Goal: Task Accomplishment & Management: Manage account settings

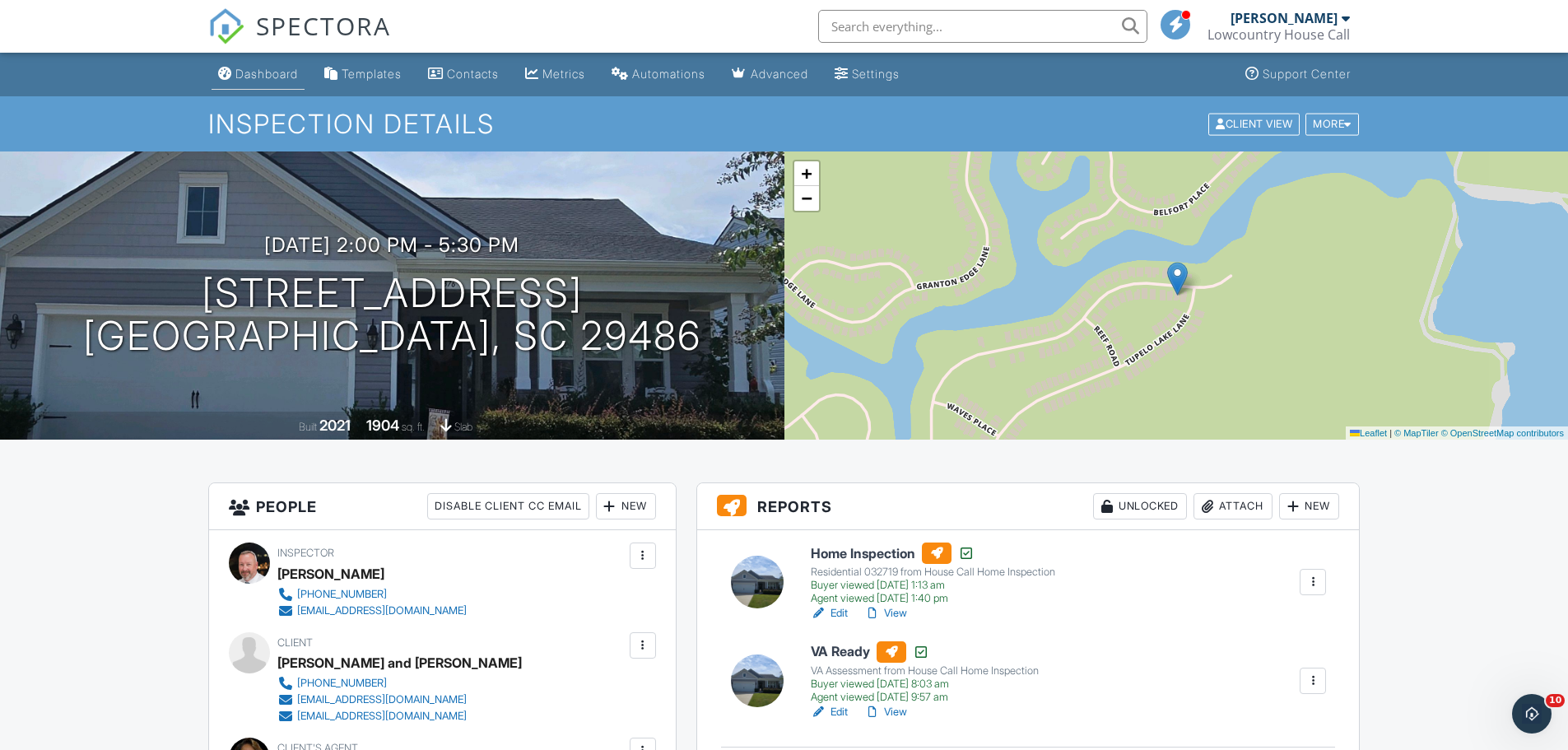
click at [277, 80] on div "Dashboard" at bounding box center [266, 73] width 62 height 14
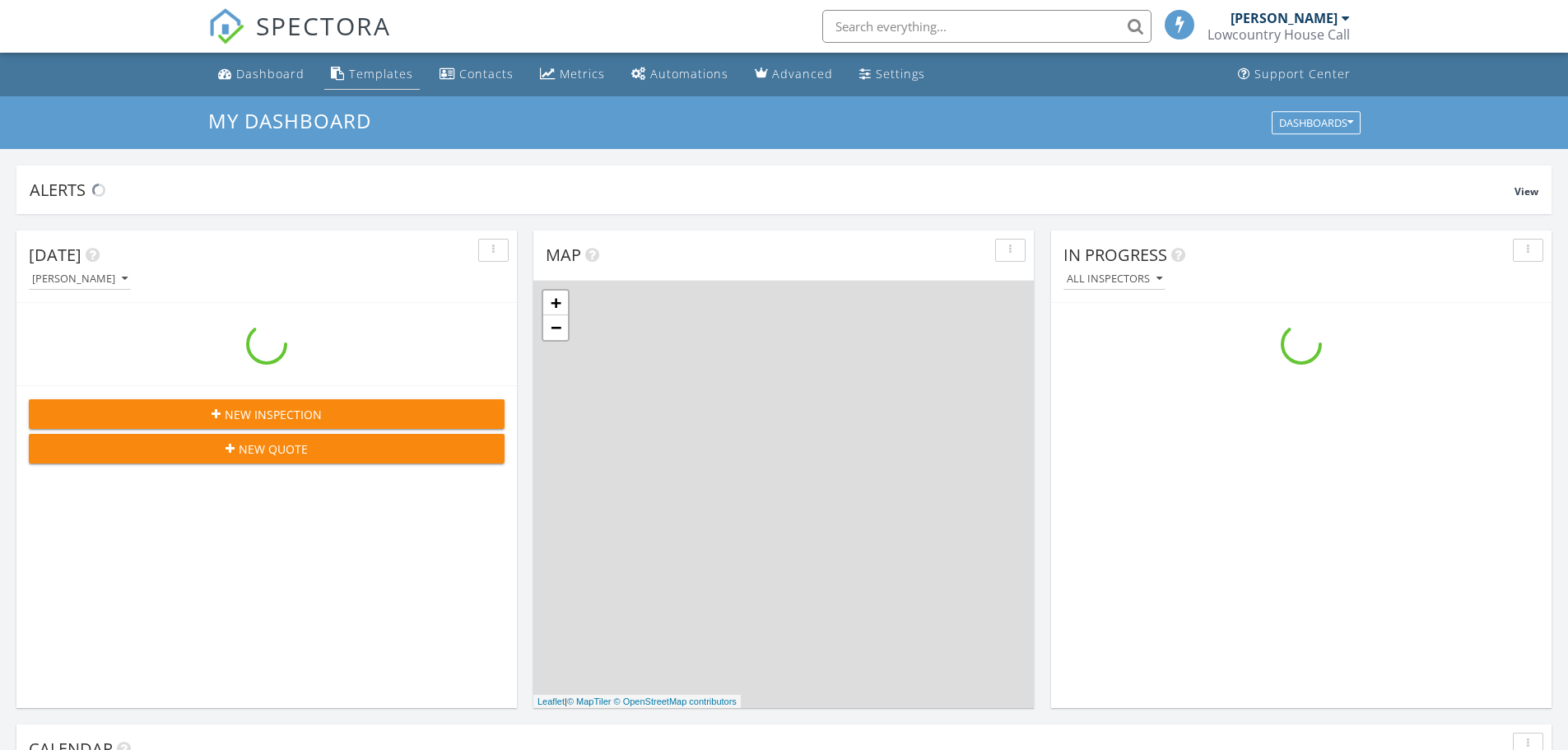
scroll to position [1524, 1593]
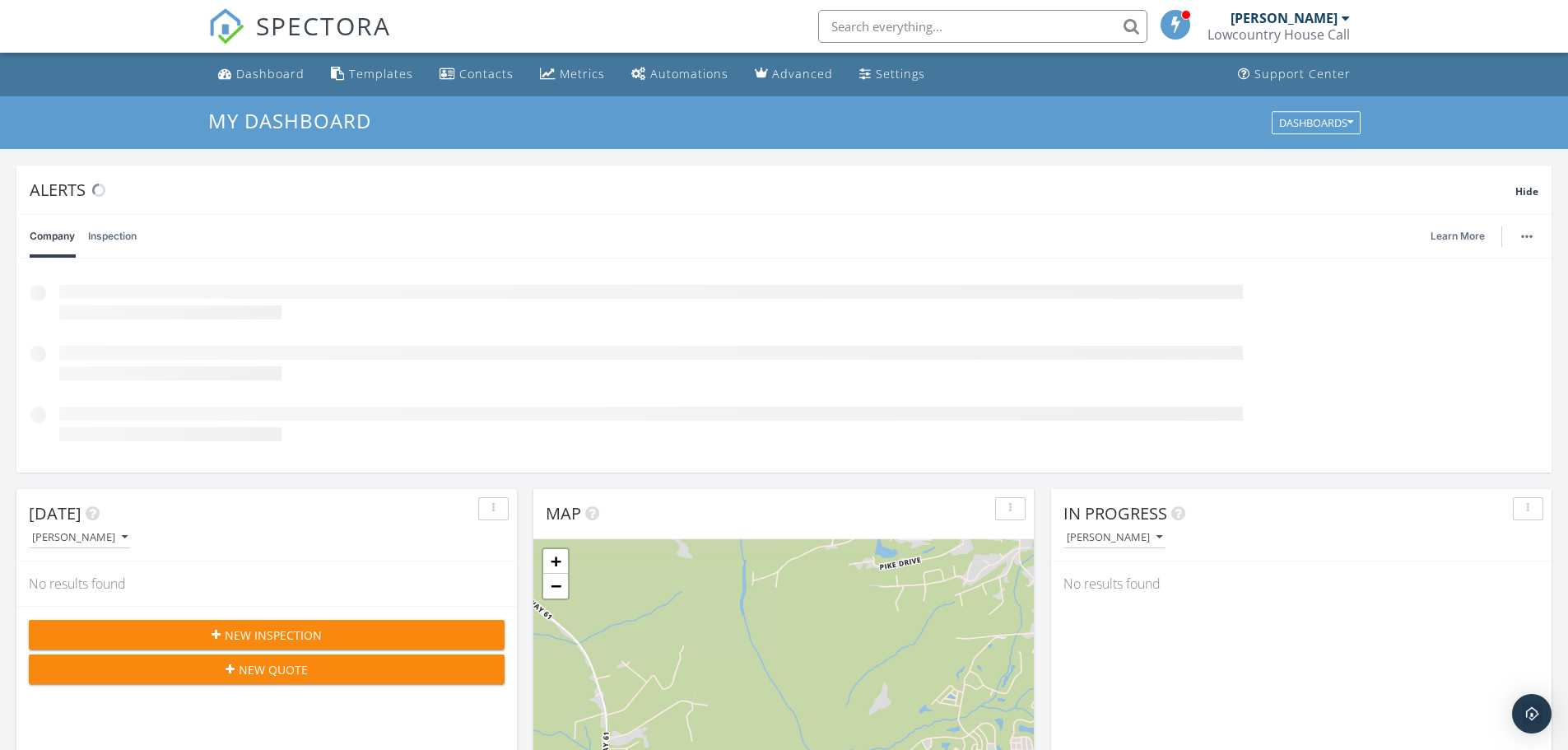
click at [249, 631] on span "New Inspection" at bounding box center [272, 635] width 97 height 17
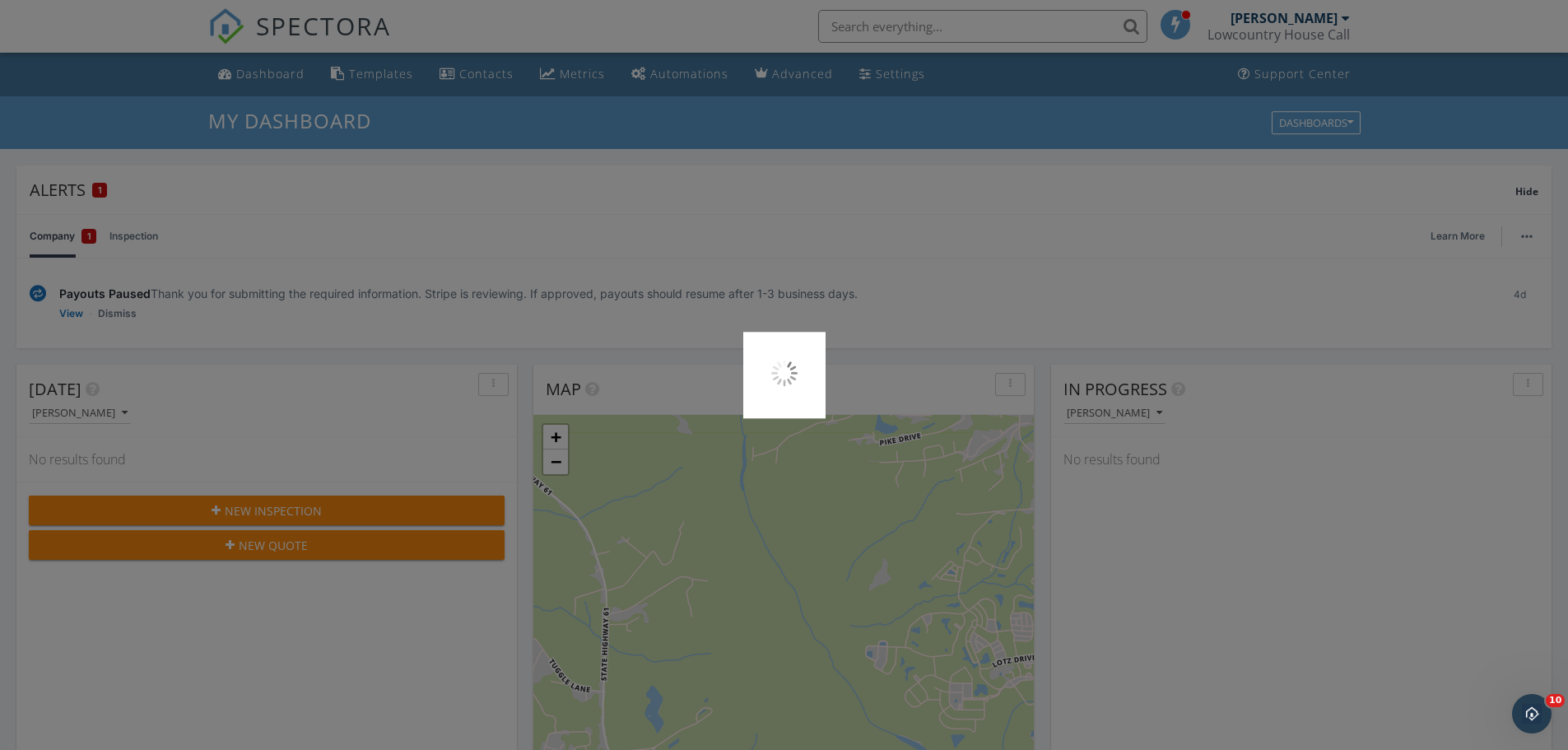
scroll to position [0, 0]
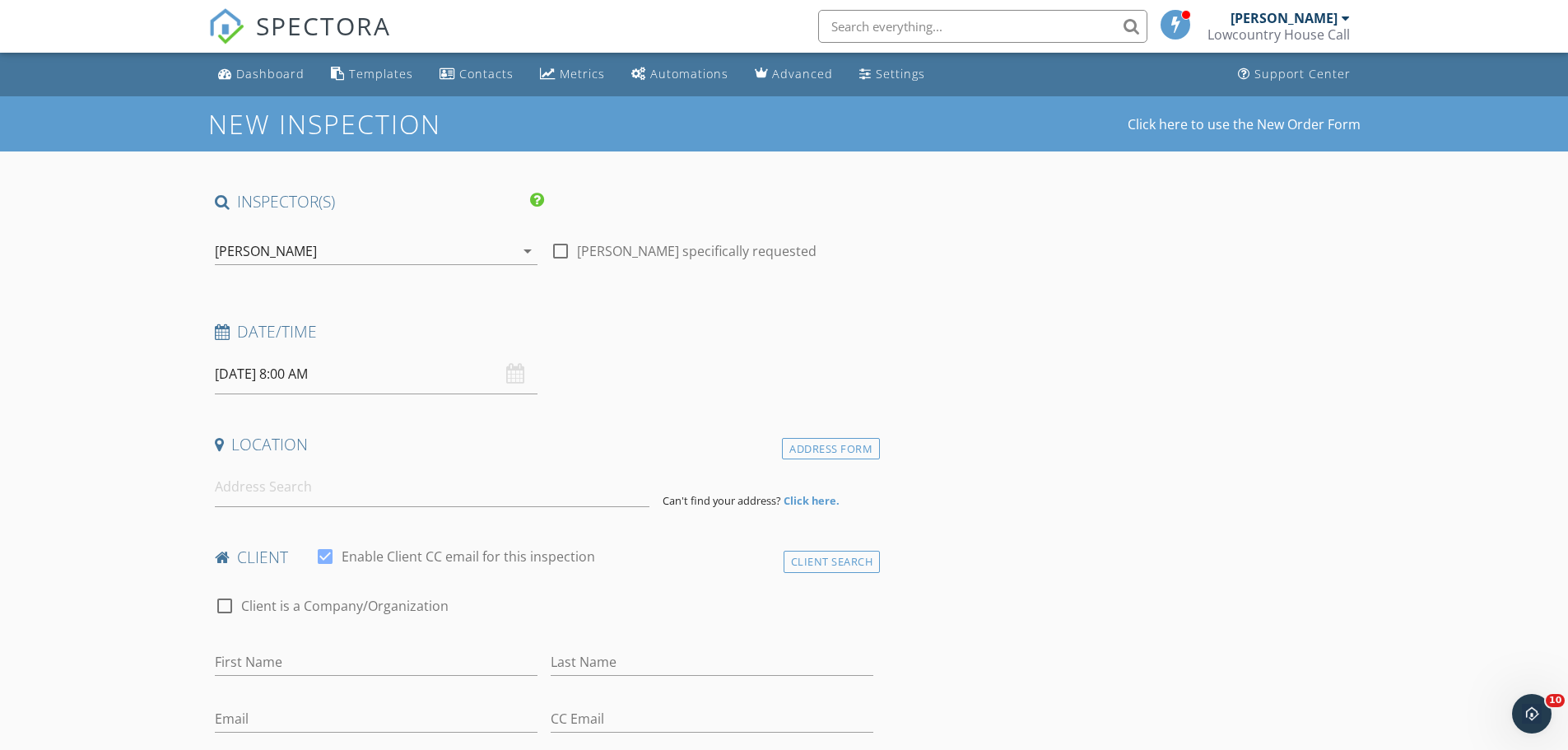
click at [374, 380] on input "09/30/2025 8:00 AM" at bounding box center [376, 374] width 323 height 41
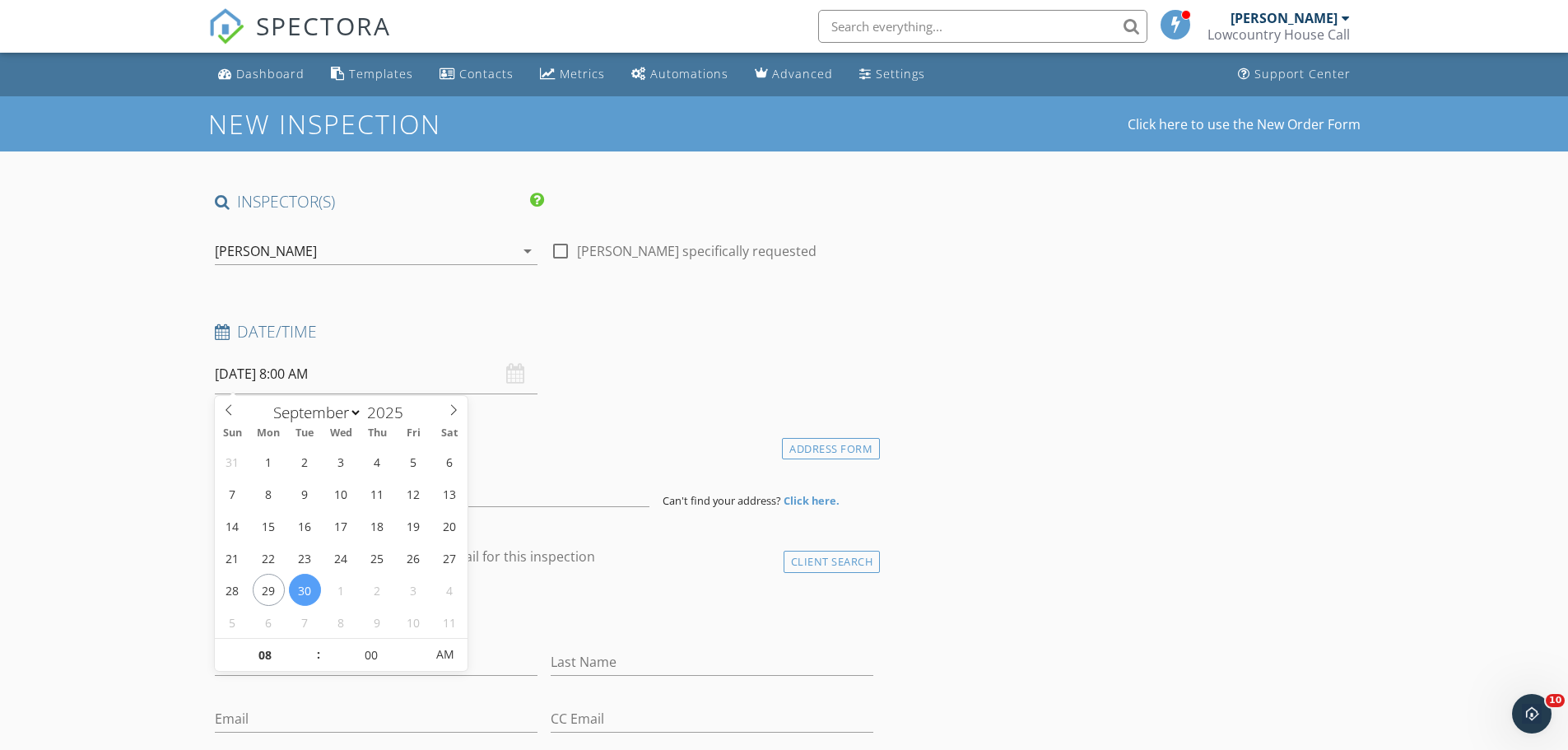
click at [316, 649] on span ":" at bounding box center [318, 654] width 5 height 33
type input "09"
type input "09/30/2025 9:00 AM"
click at [311, 644] on span at bounding box center [310, 647] width 12 height 16
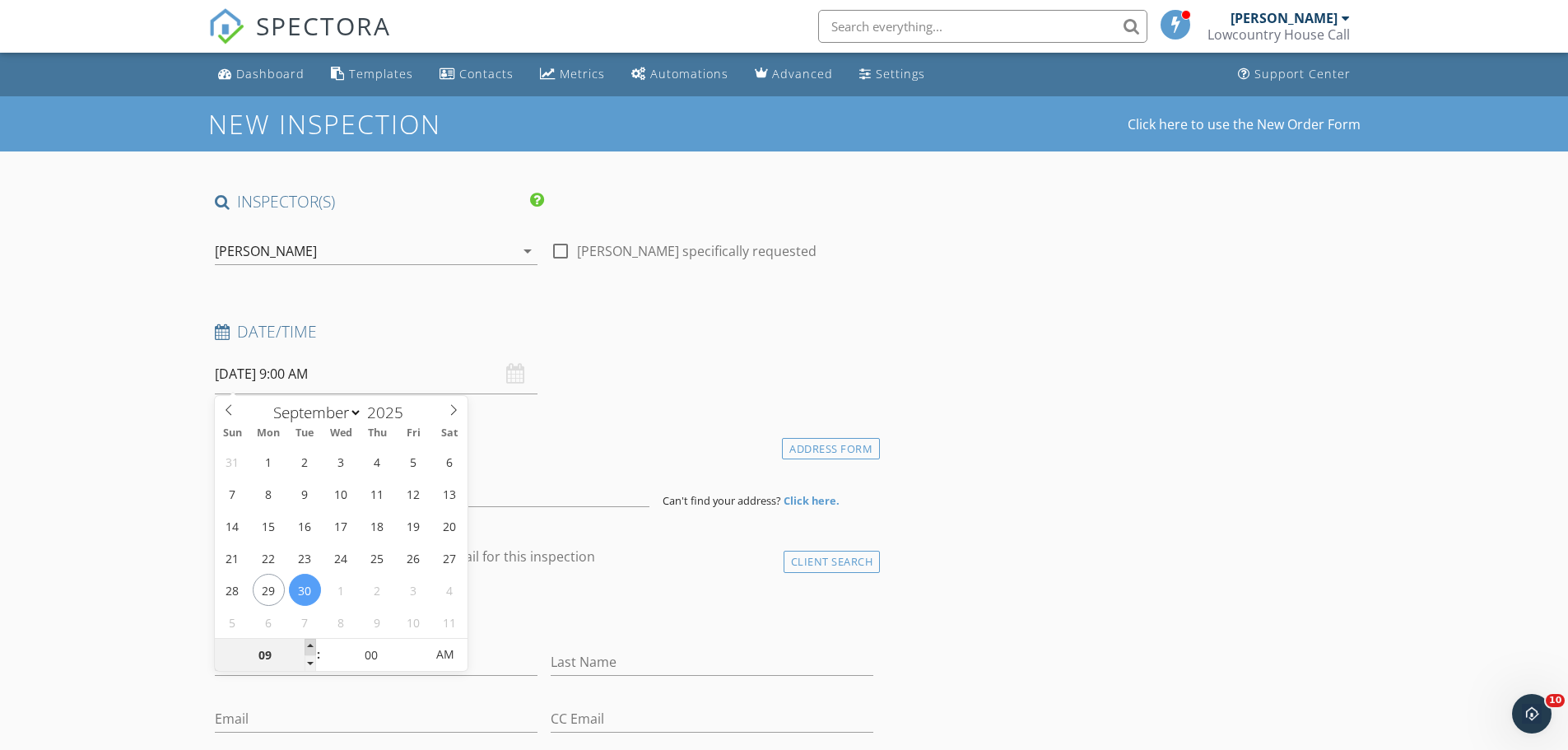
type input "10"
type input "09/30/2025 10:00 AM"
click at [311, 644] on span at bounding box center [310, 647] width 12 height 16
type input "11"
type input "09/30/2025 11:00 AM"
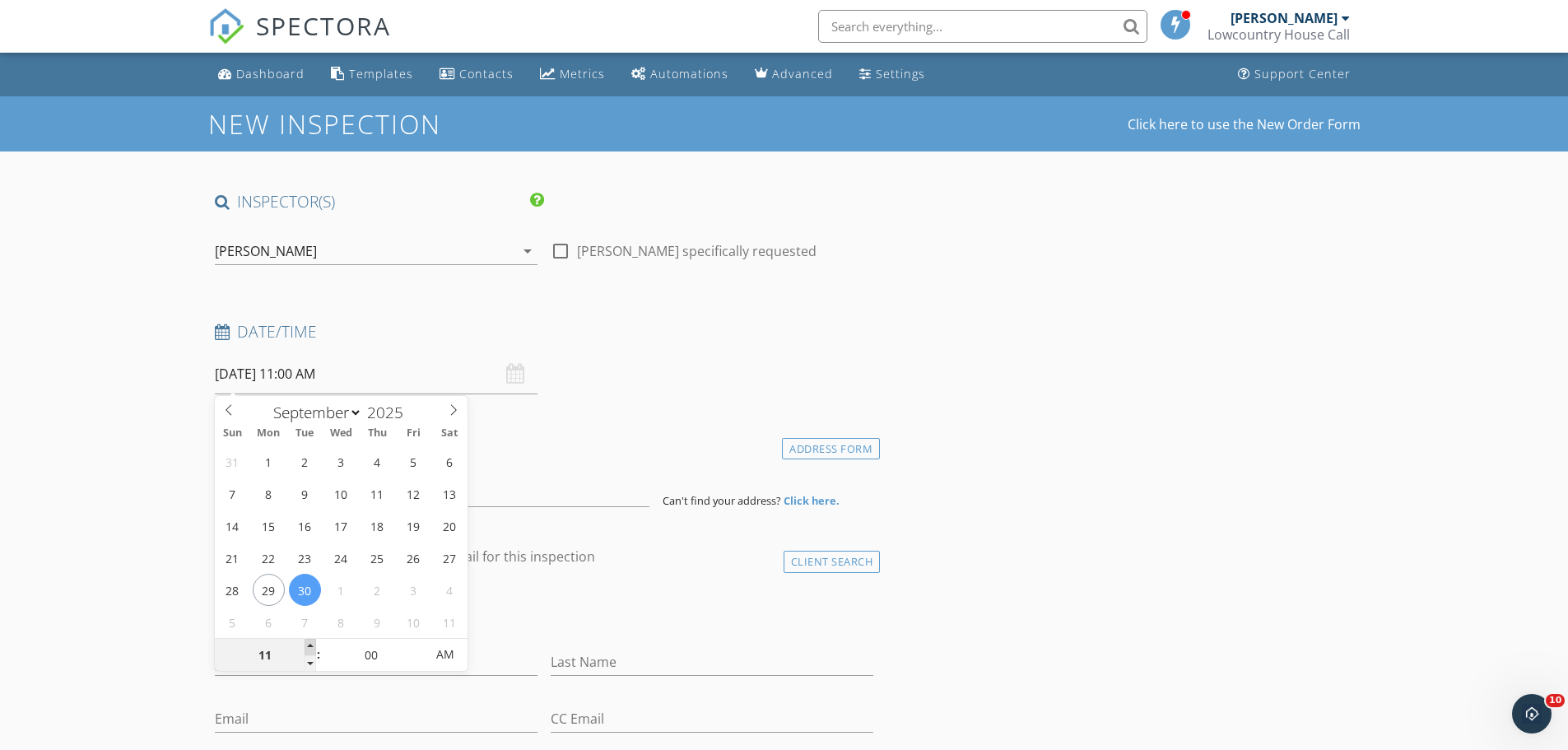
click at [311, 644] on span at bounding box center [310, 647] width 12 height 16
type input "12"
type input "09/30/2025 12:00 PM"
click at [311, 644] on span at bounding box center [310, 647] width 12 height 16
type input "01"
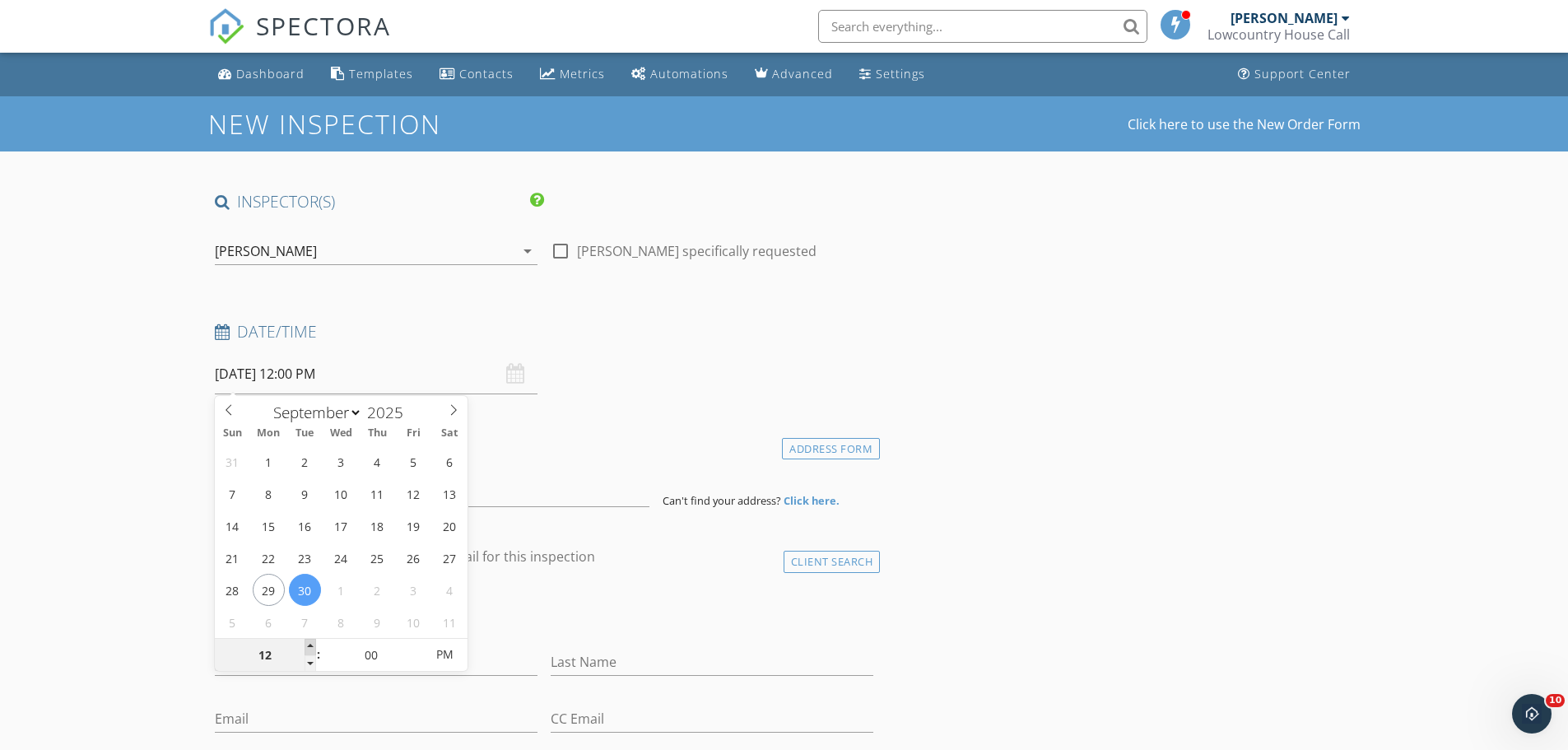
type input "09/30/2025 1:00 PM"
click at [311, 644] on span at bounding box center [310, 647] width 12 height 16
type input "02"
type input "09/30/2025 2:00 PM"
click at [311, 644] on span at bounding box center [310, 647] width 12 height 16
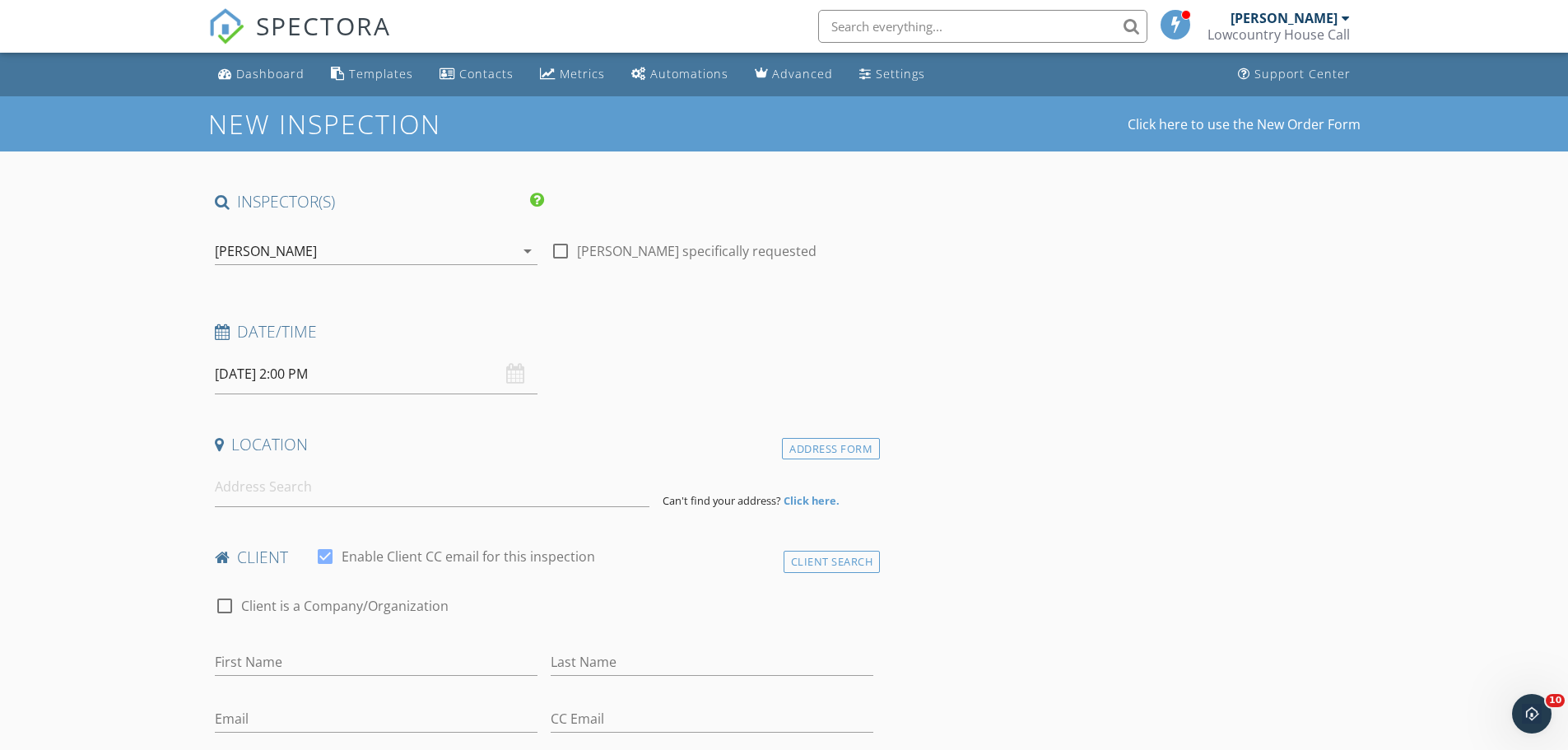
click at [440, 332] on h4 "Date/Time" at bounding box center [544, 332] width 659 height 22
click at [340, 490] on input at bounding box center [432, 487] width 435 height 41
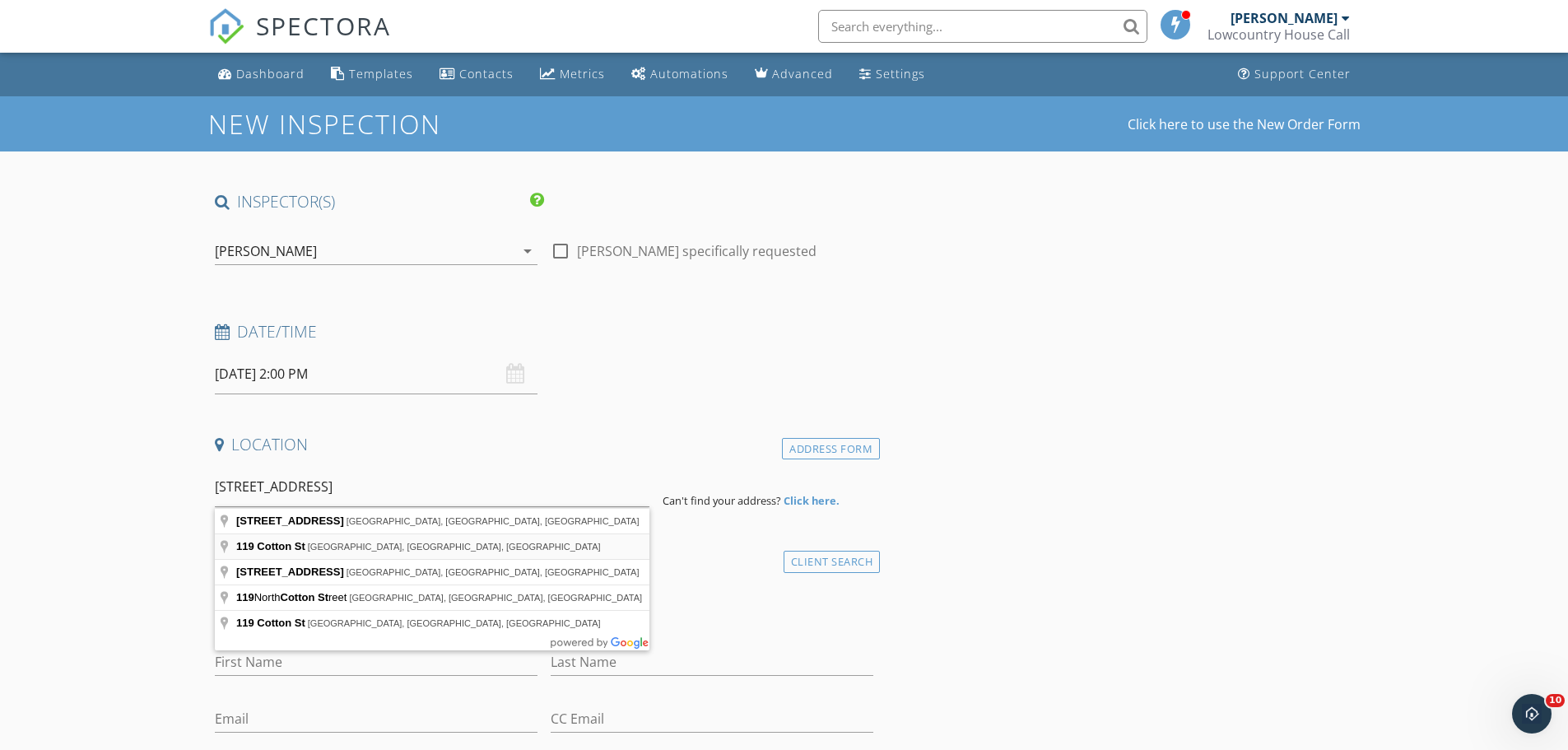
type input "119 Cotton St, Denmark, SC, USA"
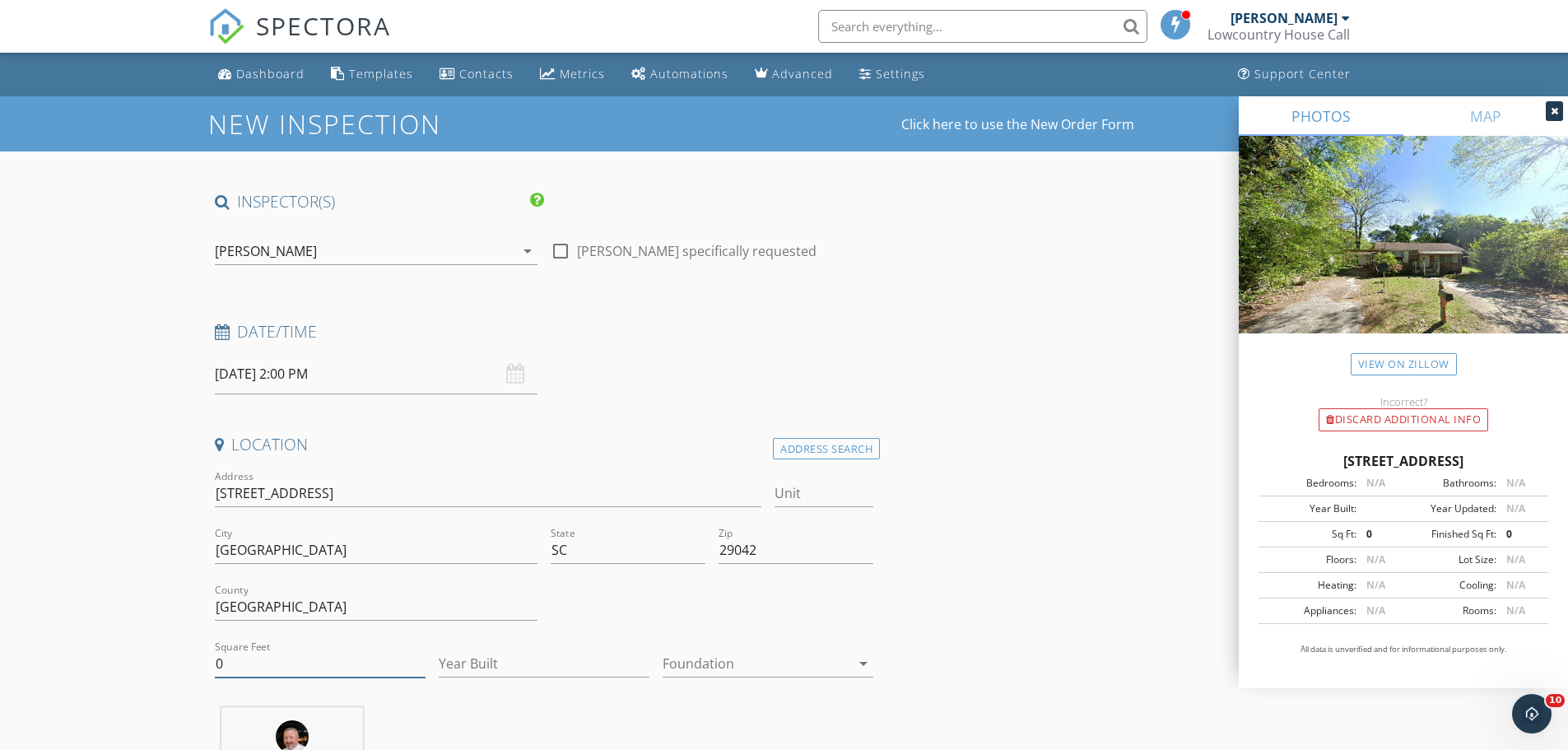
click at [254, 668] on input "0" at bounding box center [320, 664] width 211 height 27
type input "1383"
click at [487, 662] on input "Year Built" at bounding box center [543, 664] width 211 height 27
type input "1952"
click at [765, 669] on div at bounding box center [757, 663] width 188 height 26
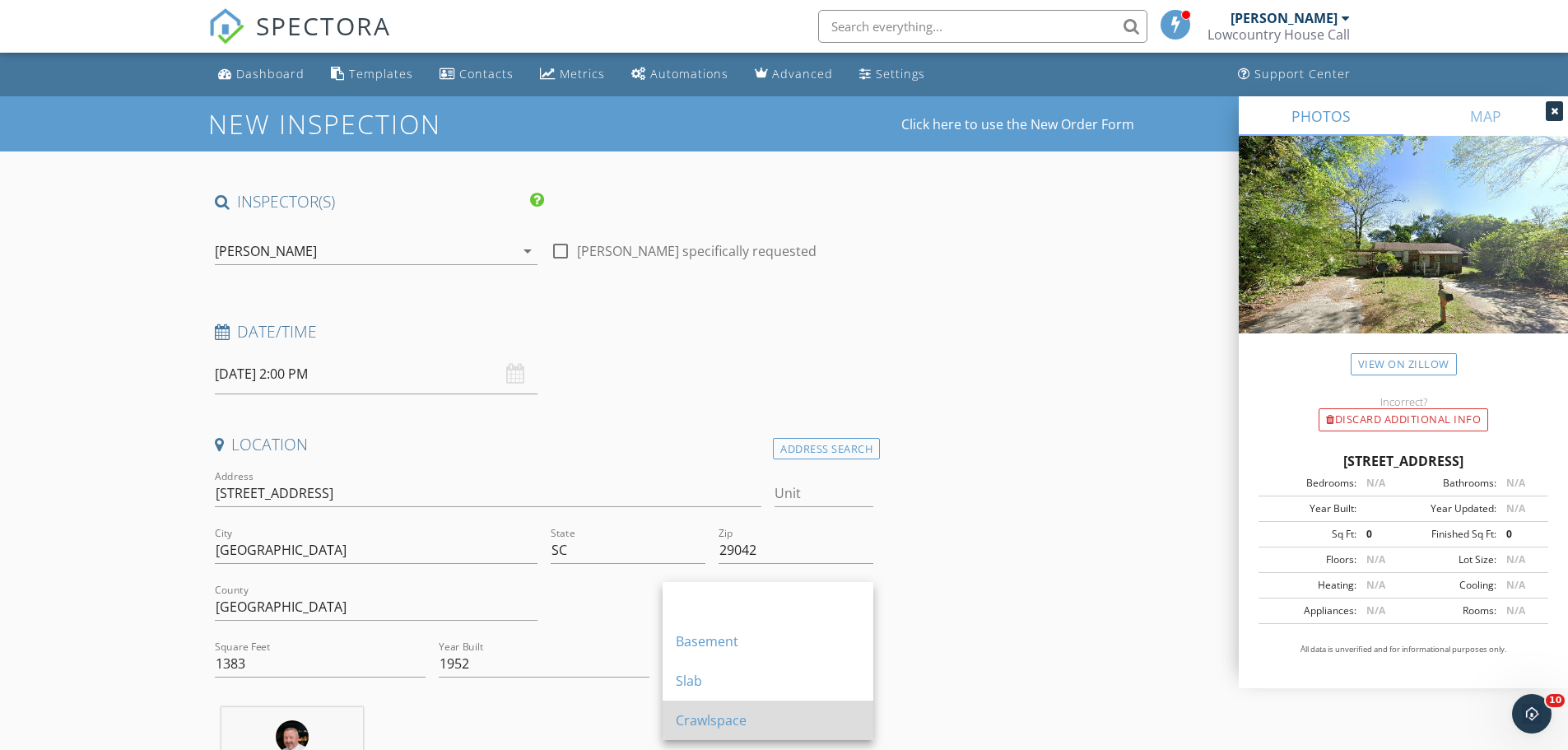
click at [740, 727] on div "Crawlspace" at bounding box center [768, 720] width 184 height 20
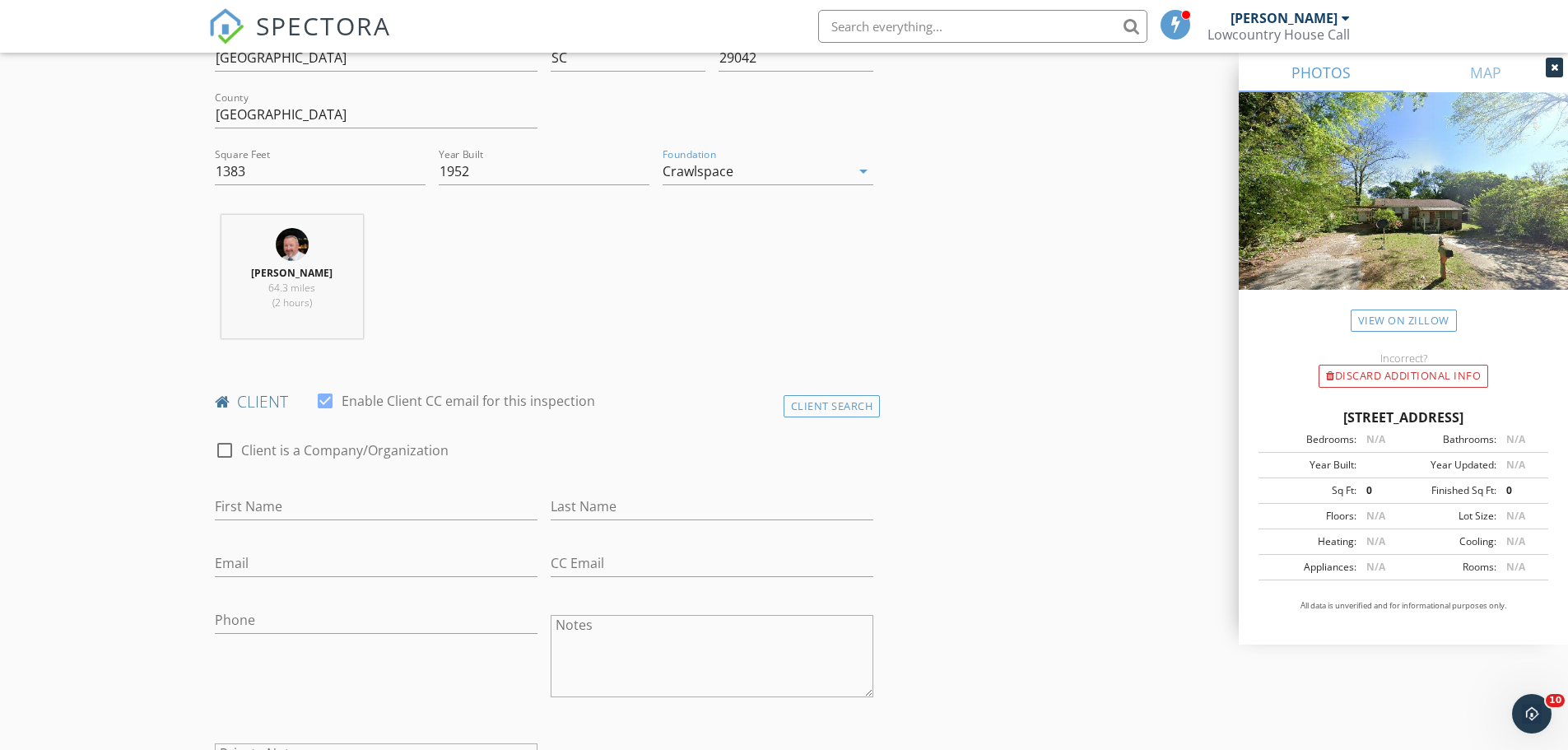
scroll to position [494, 0]
click at [345, 508] on input "First Name" at bounding box center [376, 505] width 323 height 27
click at [242, 499] on input "First Name" at bounding box center [376, 505] width 323 height 27
paste input "[PERSON_NAME]"
type input "[PERSON_NAME]"
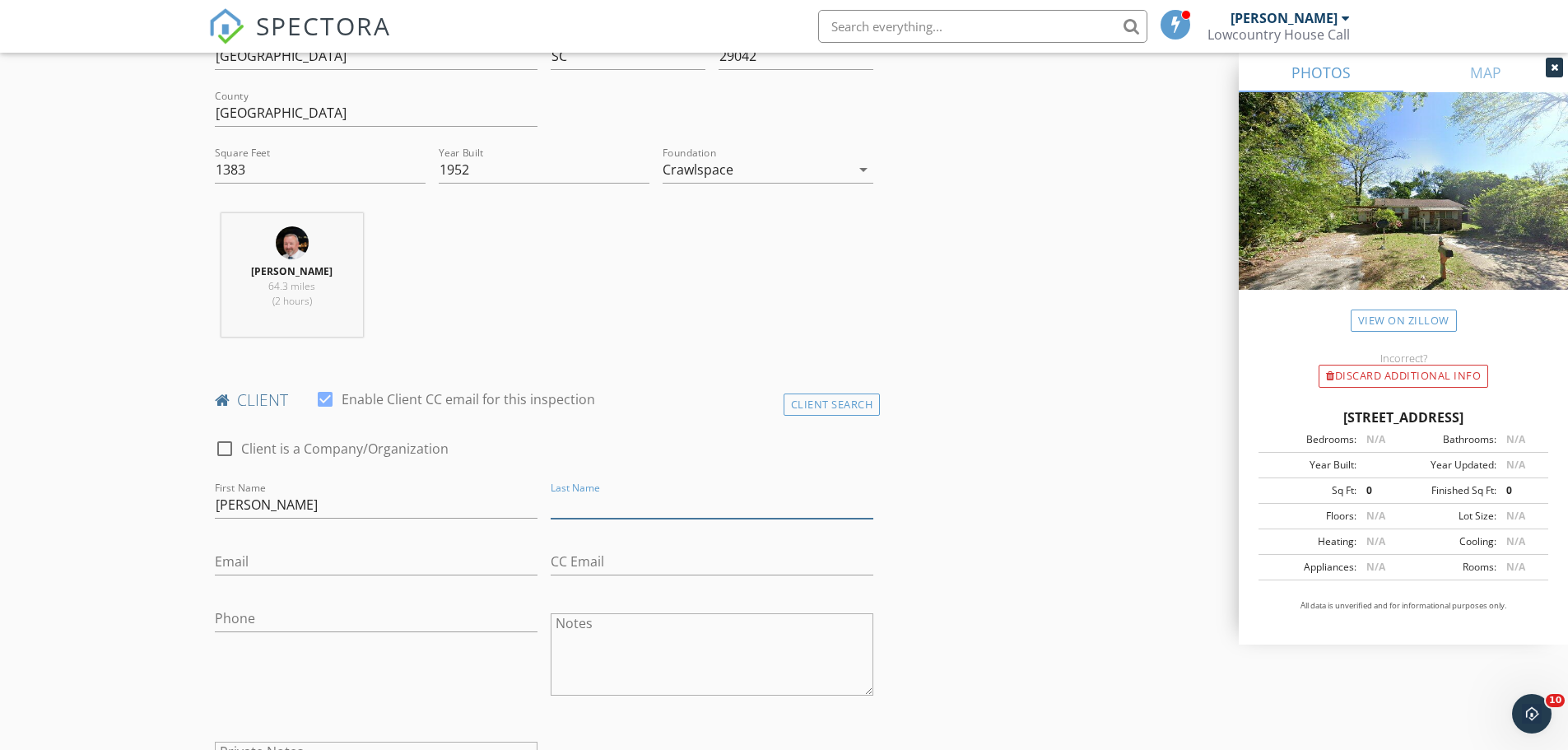
click at [572, 508] on input "Last Name" at bounding box center [712, 505] width 323 height 27
paste input "[PERSON_NAME]"
type input "[PERSON_NAME]"
click at [231, 628] on input "Phone" at bounding box center [376, 619] width 323 height 27
paste input "[PHONE_NUMBER]"
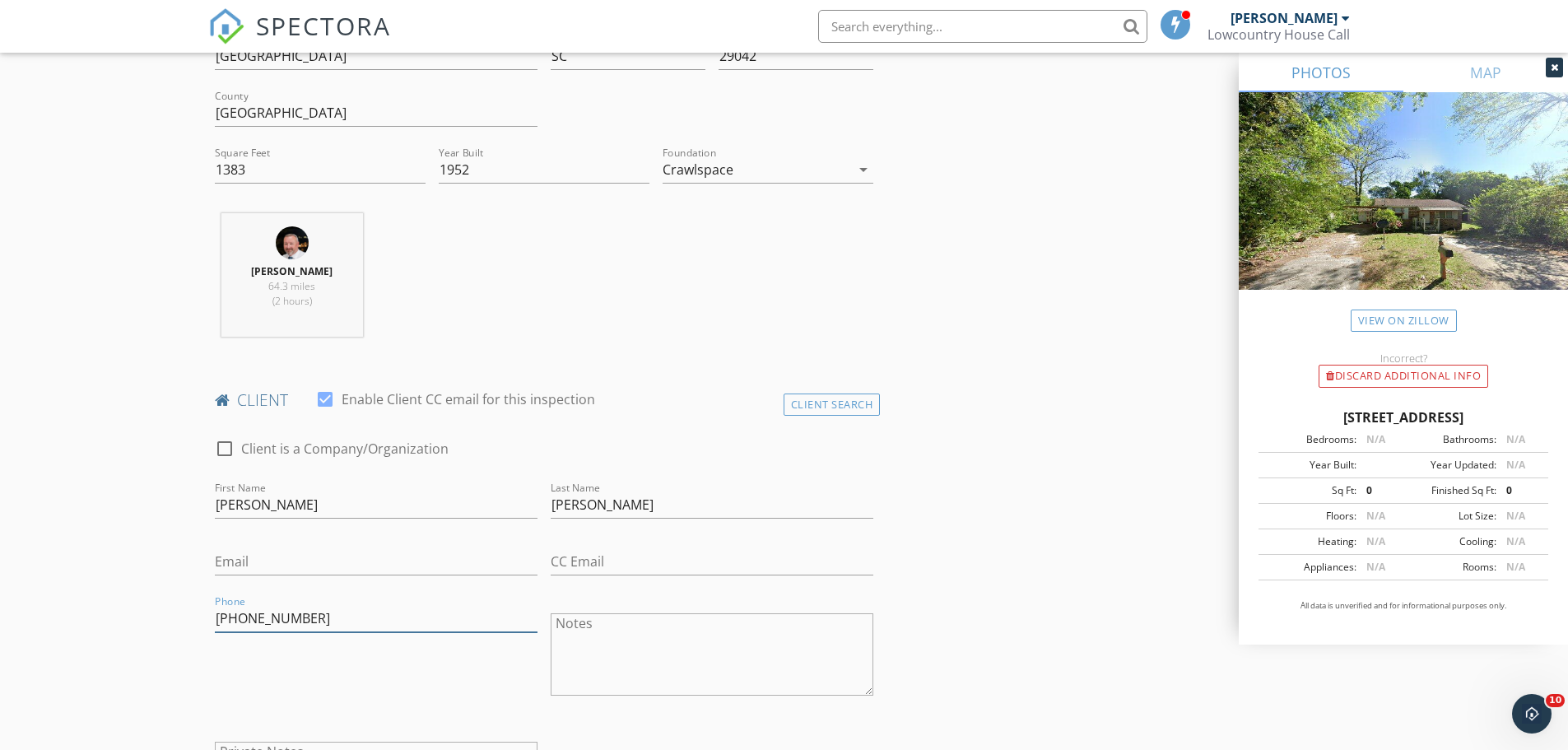
type input "[PHONE_NUMBER]"
click at [307, 560] on input "Email" at bounding box center [376, 562] width 323 height 27
paste input "[PERSON_NAME][EMAIL_ADDRESS][PERSON_NAME][DOMAIN_NAME]"
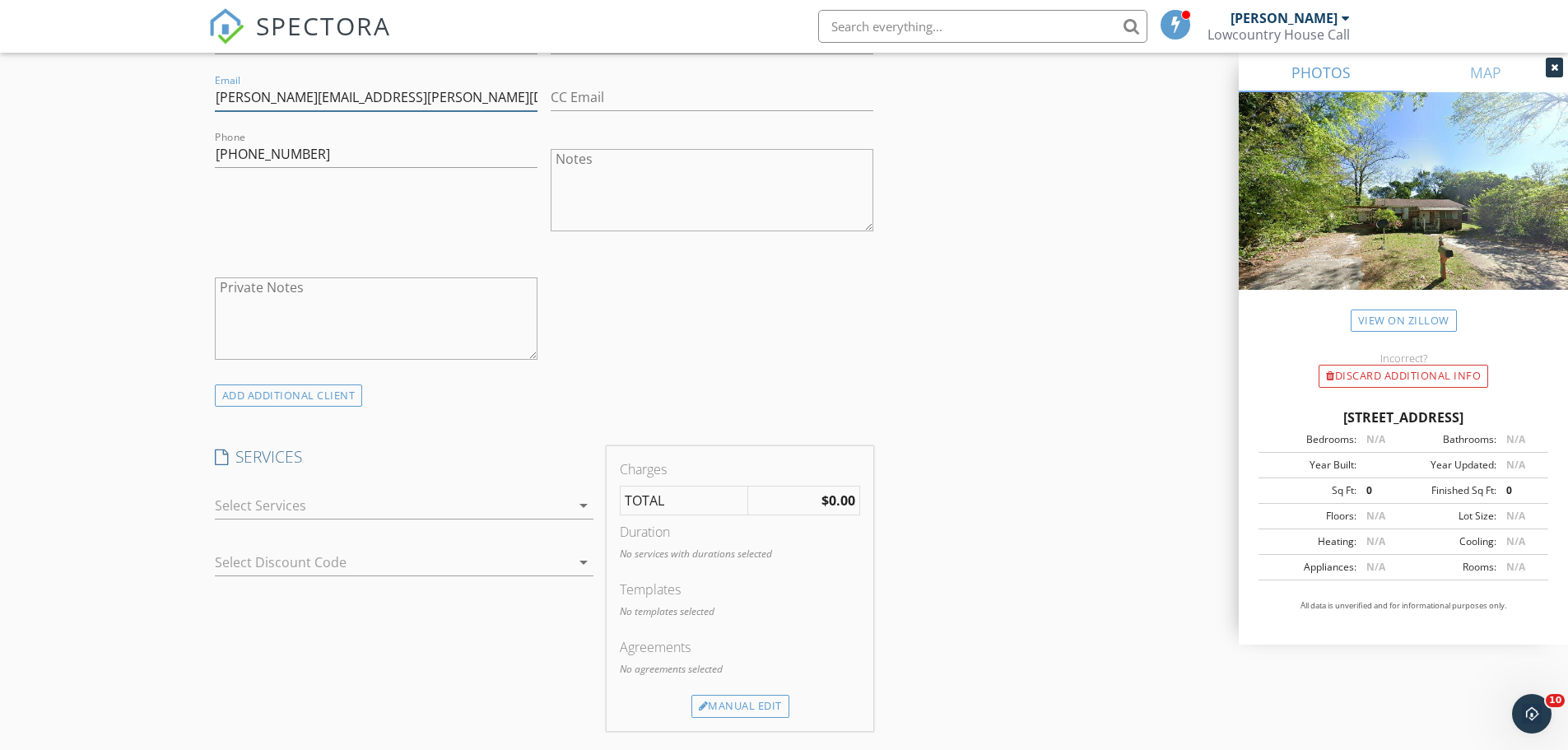
scroll to position [988, 0]
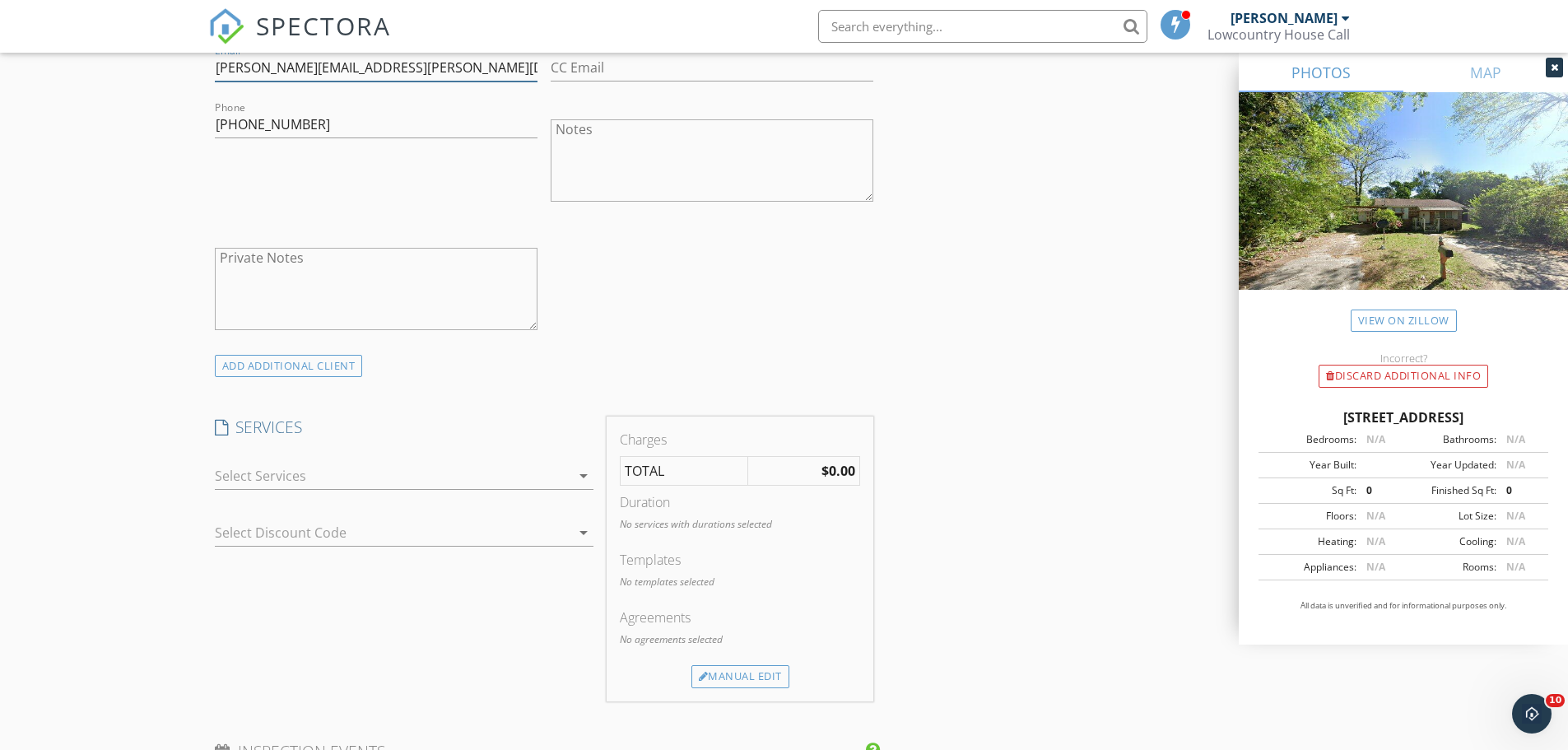
type input "[PERSON_NAME][EMAIL_ADDRESS][PERSON_NAME][DOMAIN_NAME]"
click at [567, 471] on div at bounding box center [392, 476] width 355 height 26
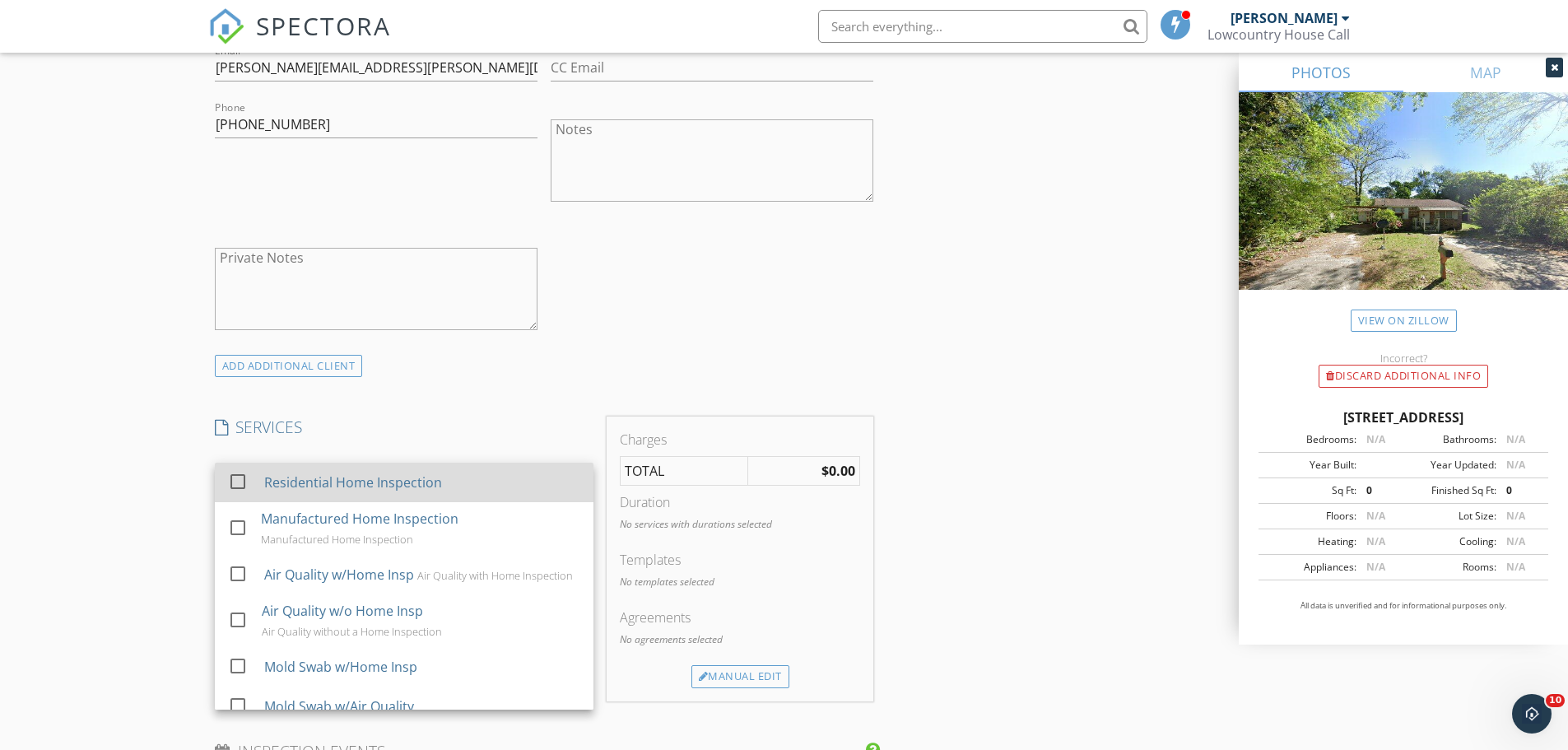
click at [424, 470] on div "Residential Home Inspection" at bounding box center [421, 482] width 316 height 33
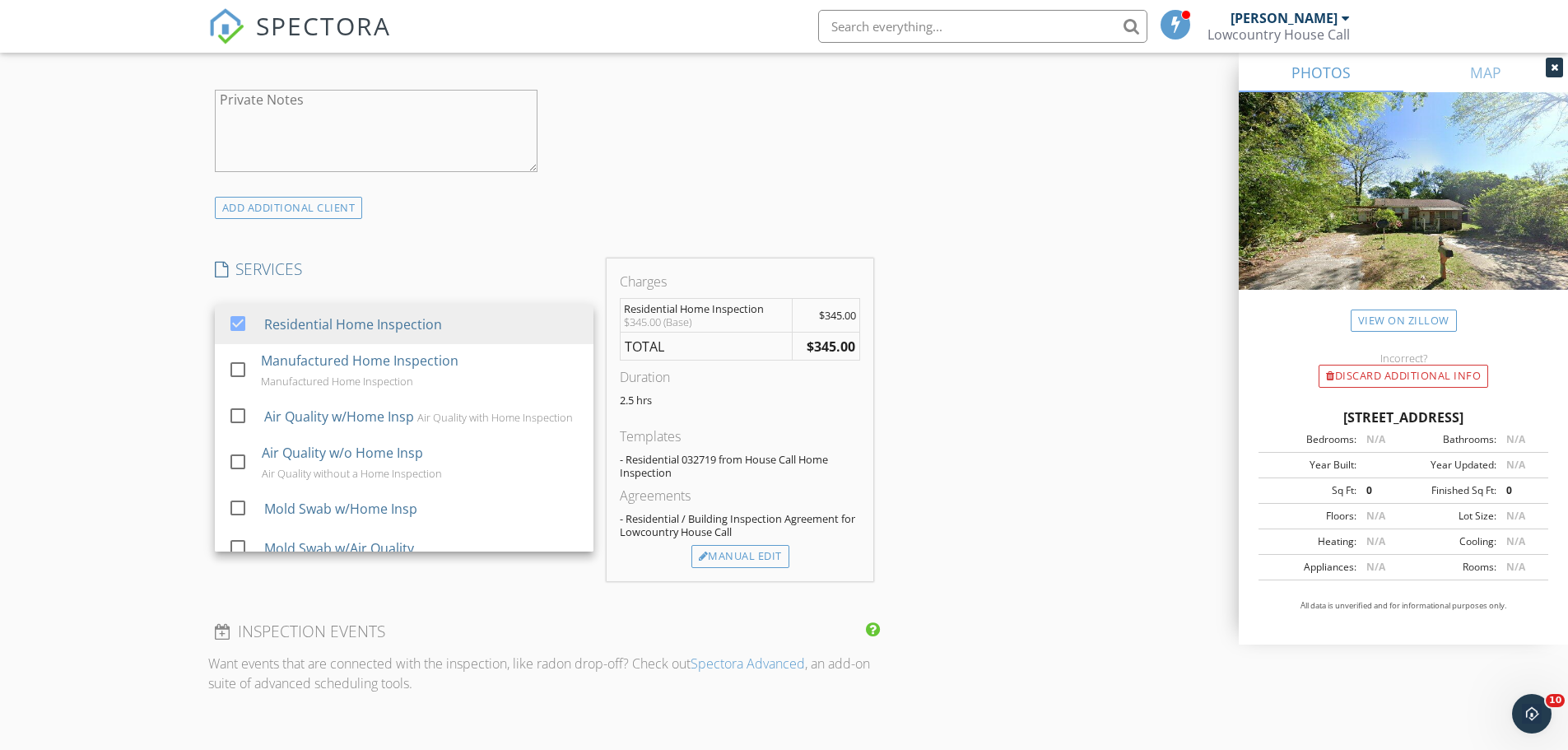
scroll to position [1153, 0]
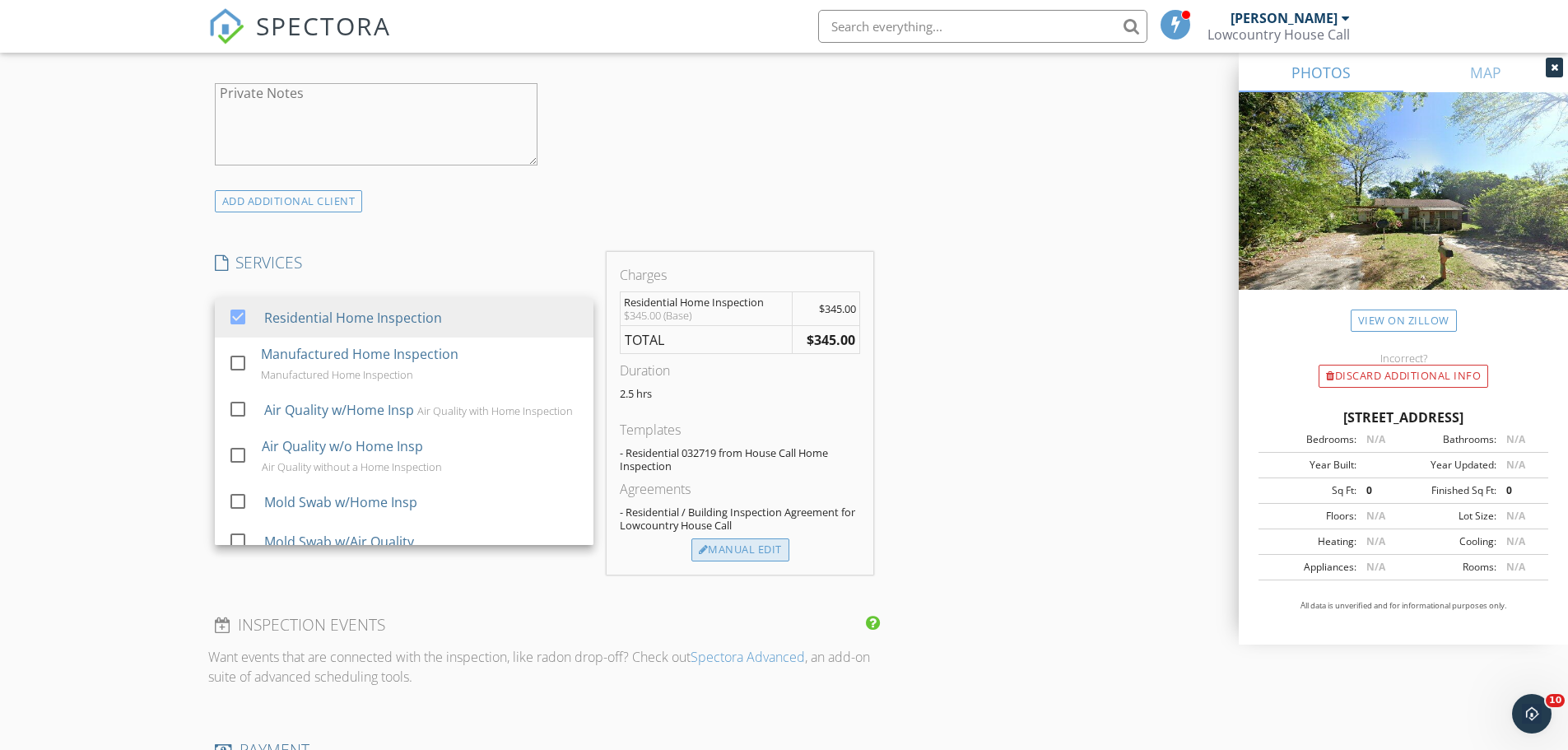
click at [752, 541] on div "Manual Edit" at bounding box center [741, 549] width 98 height 23
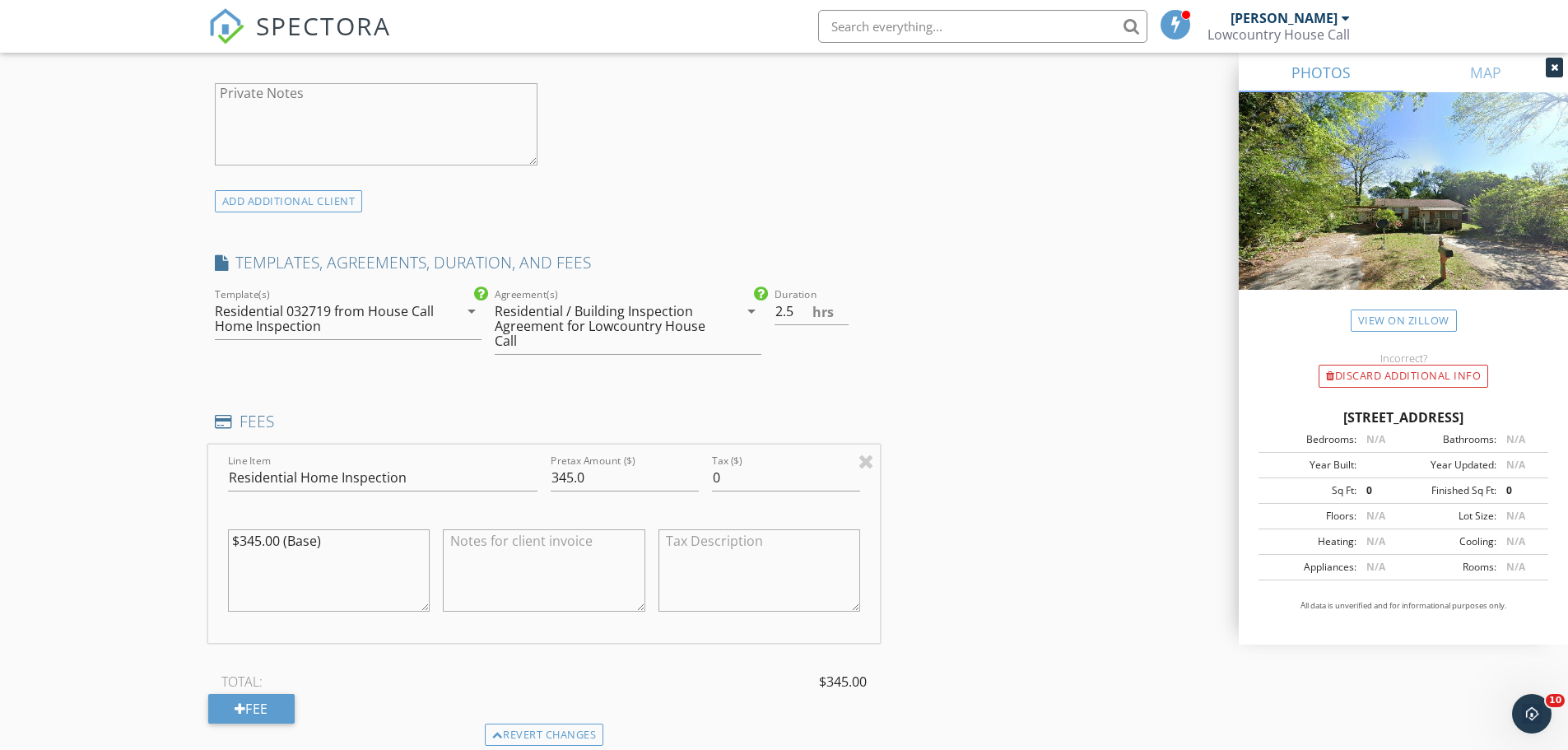
click at [486, 562] on textarea at bounding box center [544, 570] width 203 height 82
click at [495, 562] on textarea at bounding box center [544, 570] width 203 height 82
click at [605, 563] on textarea "$25 Military Discount $25 Repeat Customer Dicount" at bounding box center [544, 570] width 203 height 82
type textarea "$25 Military Discount $25 Repeat Customer Discount"
drag, startPoint x: 571, startPoint y: 478, endPoint x: 540, endPoint y: 476, distance: 31.1
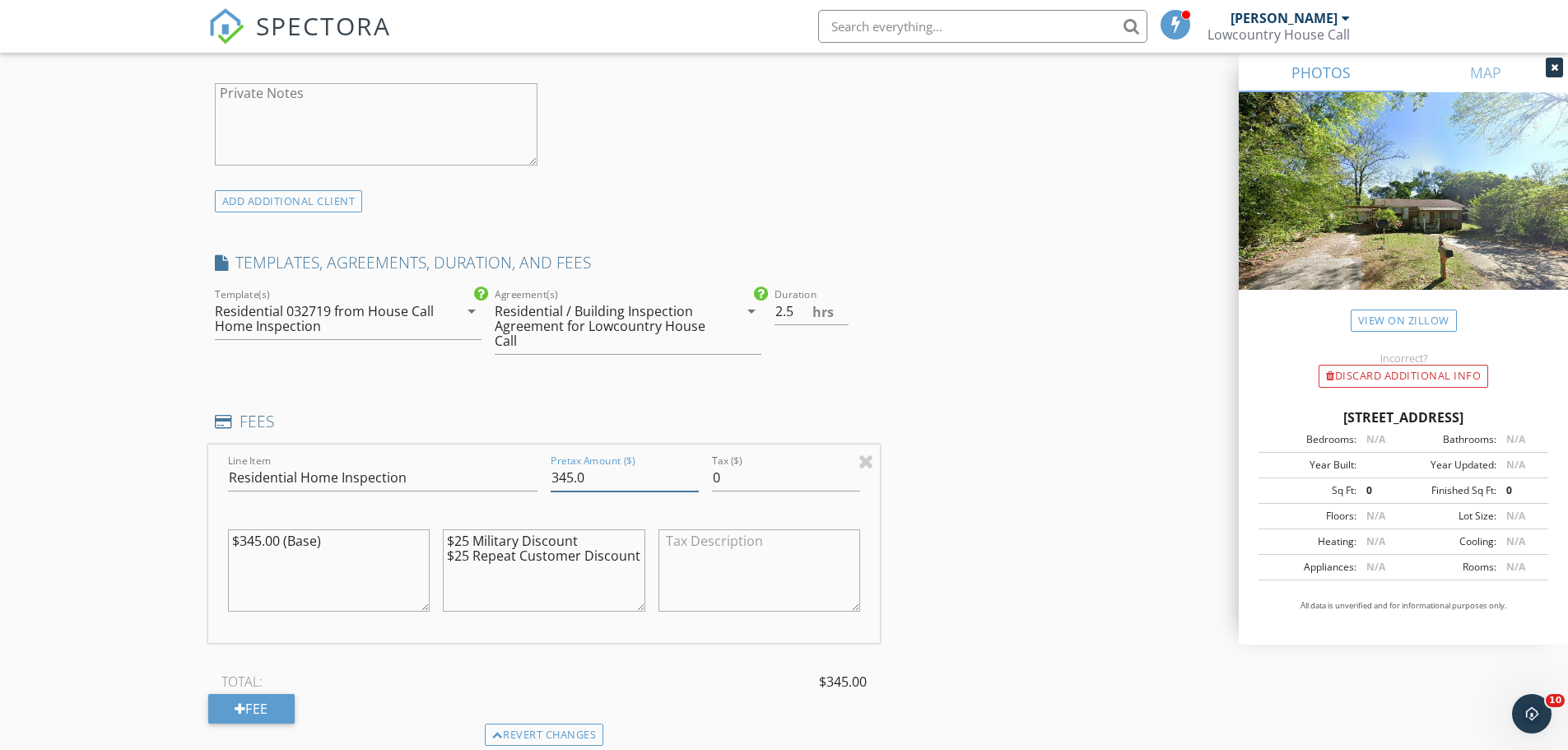
click at [540, 476] on div "Line Item Residential Home Inspection Pretax Amount ($) 345.0 Tax ($) 0 $345.00…" at bounding box center [544, 543] width 673 height 198
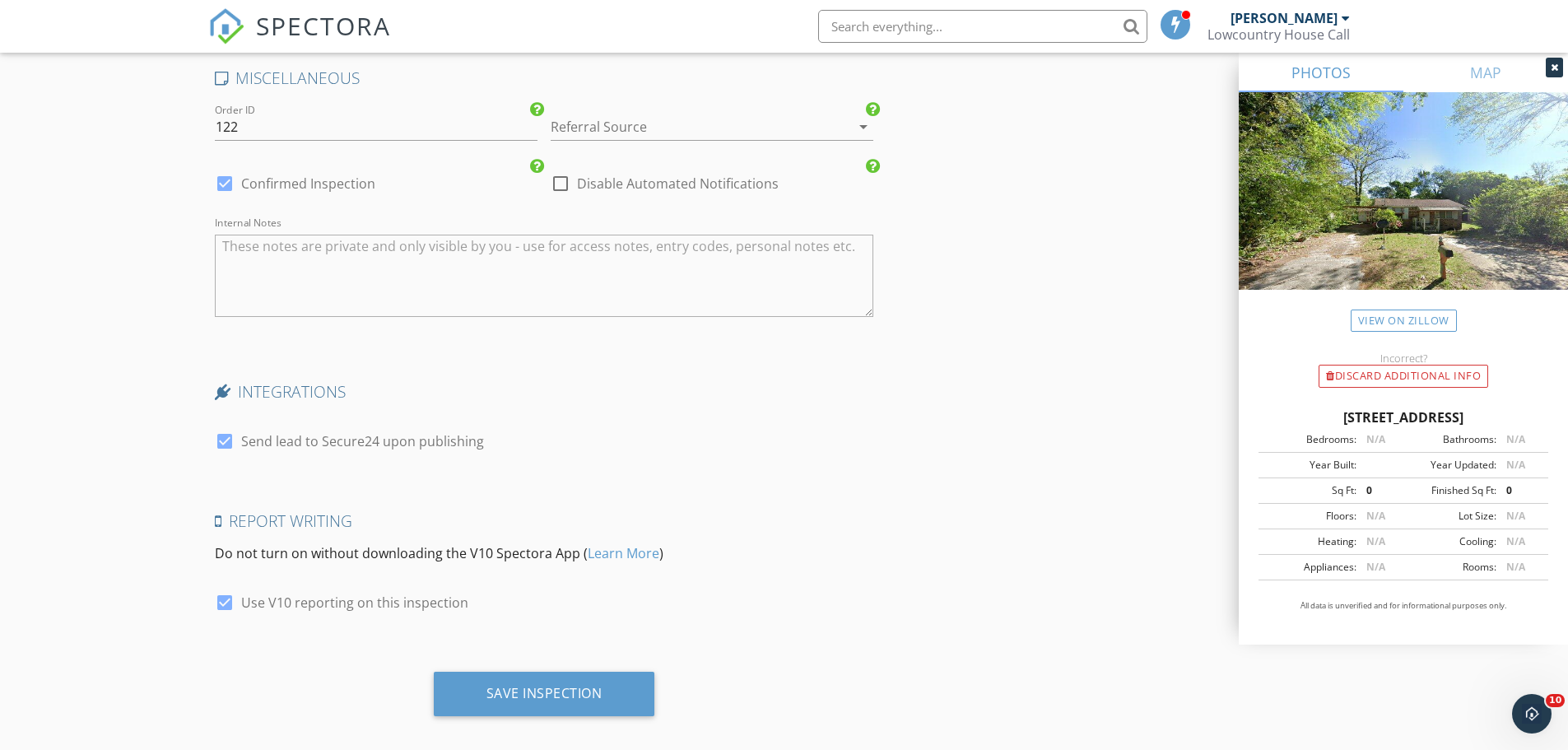
scroll to position [2519, 0]
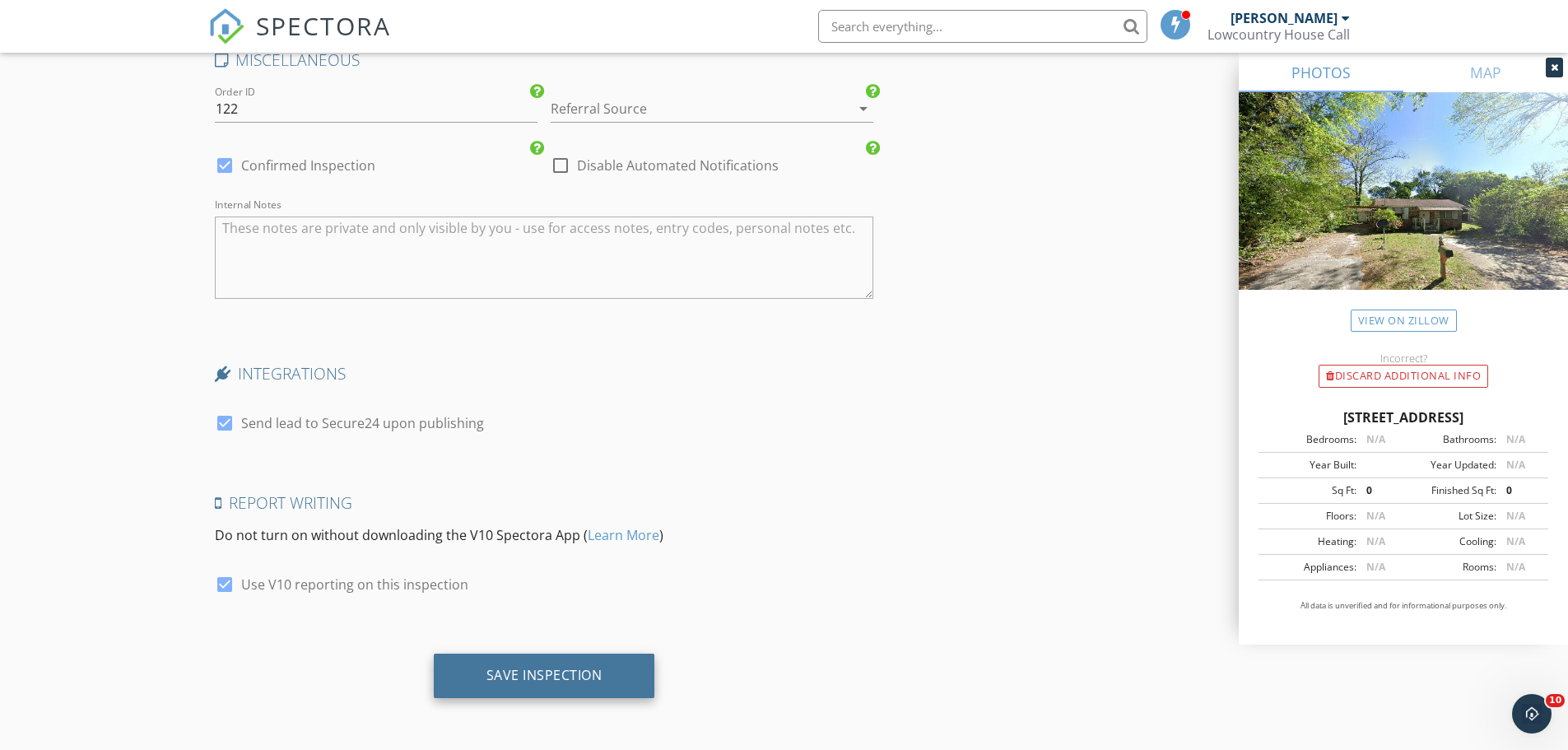
type input "295.0"
click at [567, 685] on div "Save Inspection" at bounding box center [544, 676] width 222 height 44
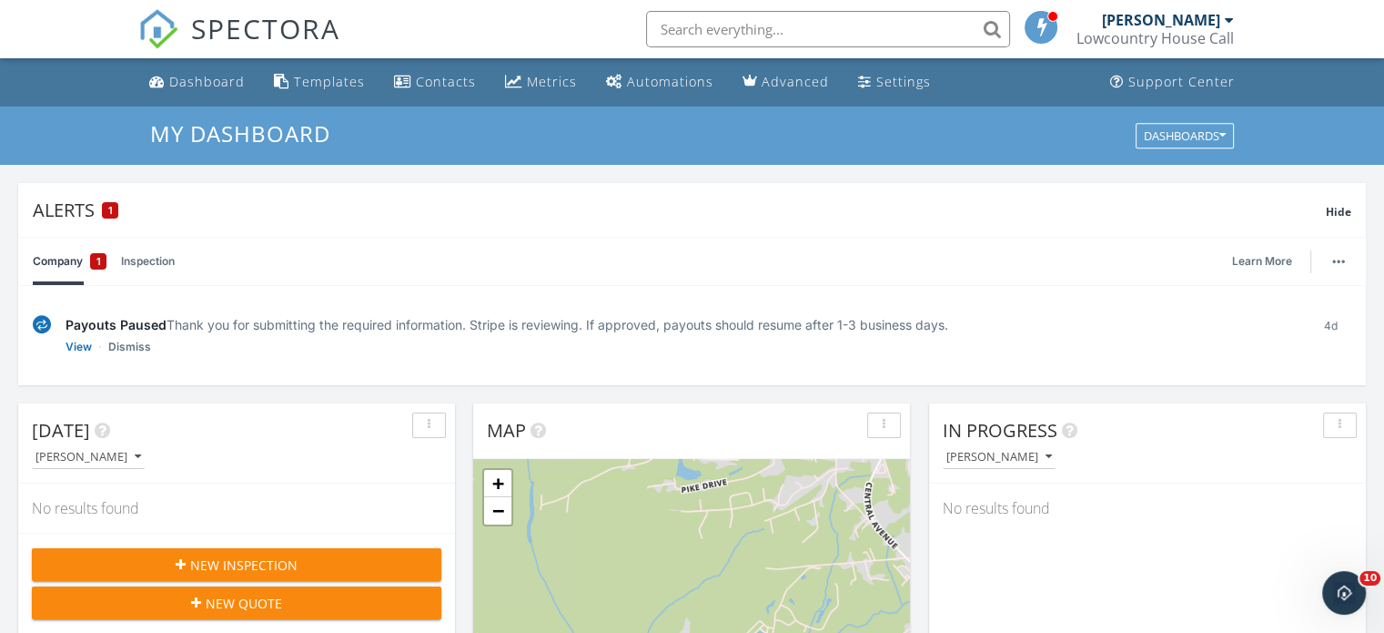
click at [715, 22] on input "text" at bounding box center [828, 29] width 364 height 36
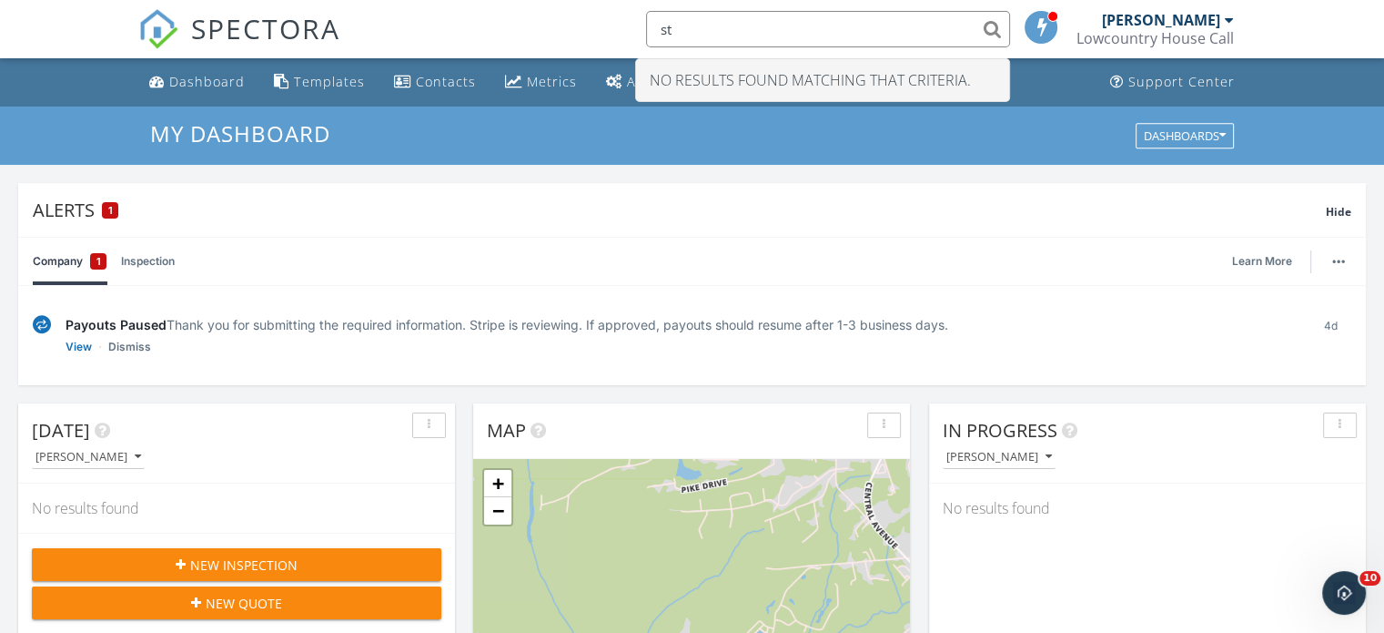
type input "s"
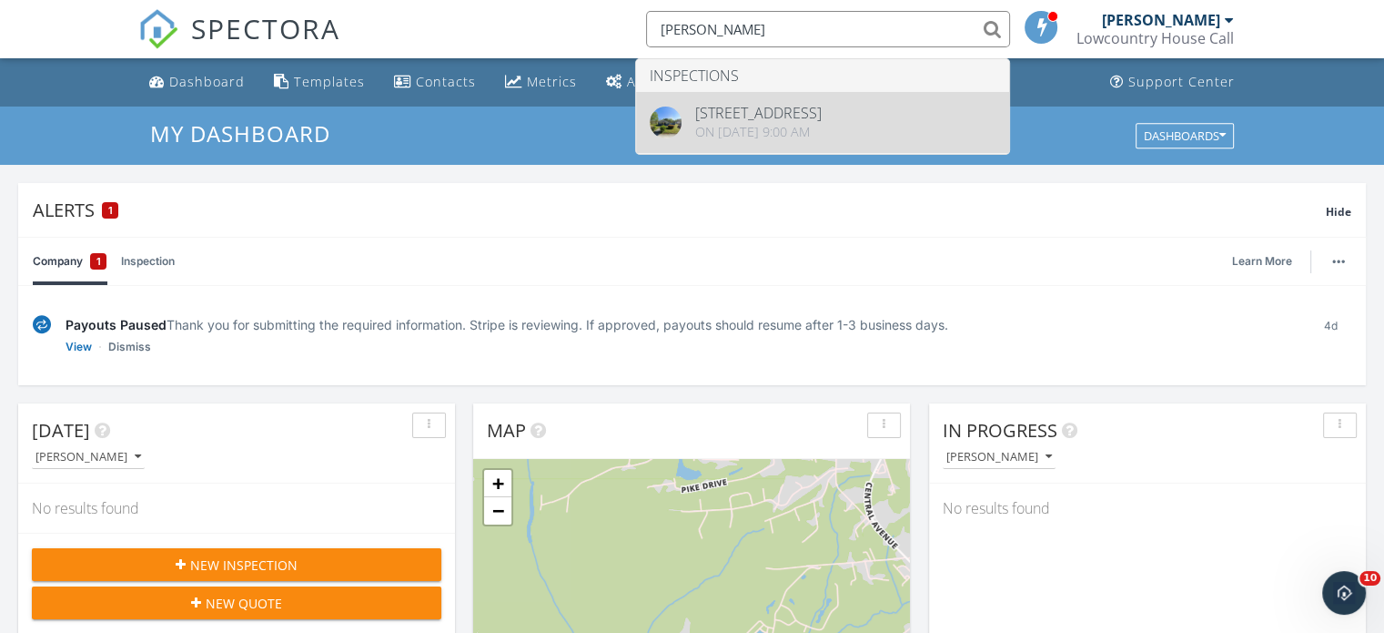
type input "leroy"
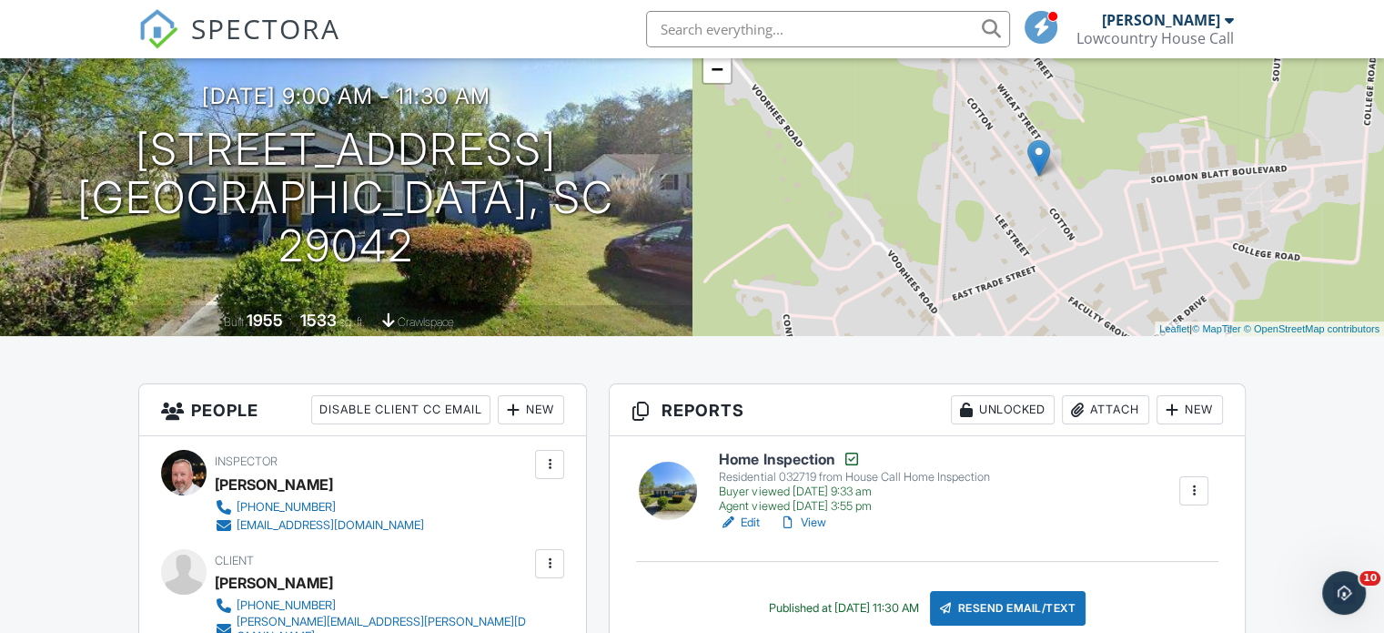
scroll to position [182, 0]
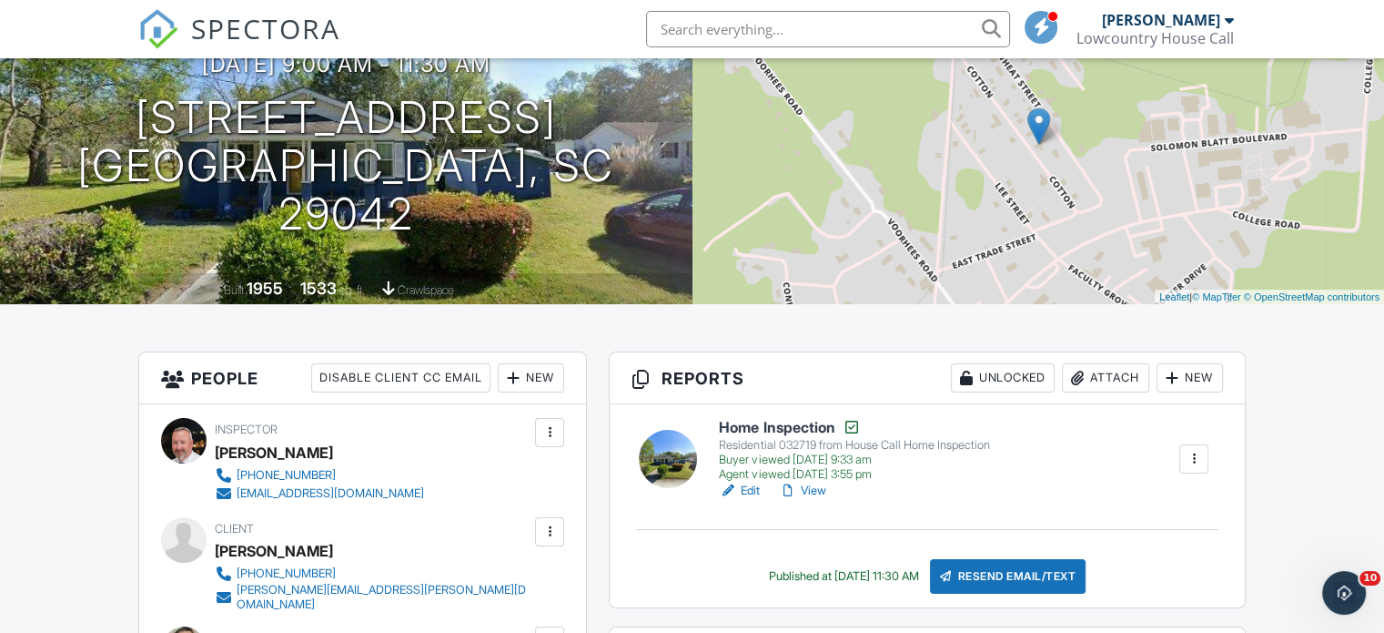
click at [926, 199] on div "+ − Leaflet | © MapTiler © OpenStreetMap contributors" at bounding box center [1039, 144] width 693 height 319
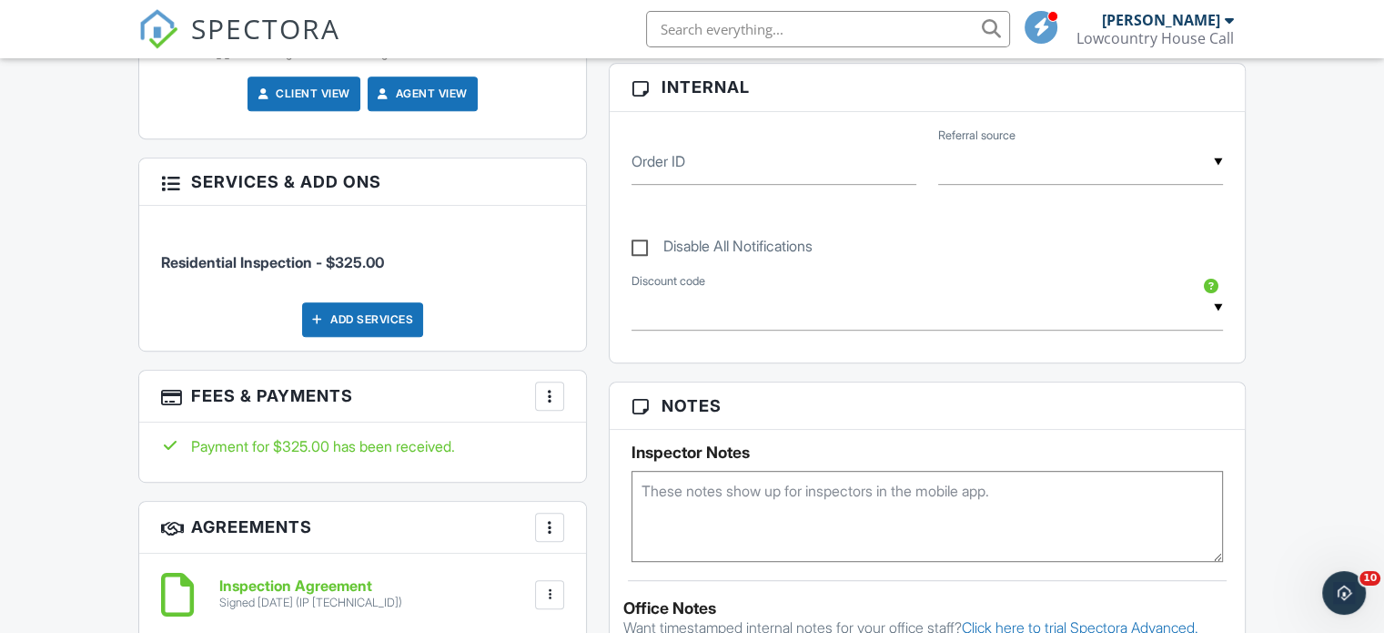
scroll to position [1001, 0]
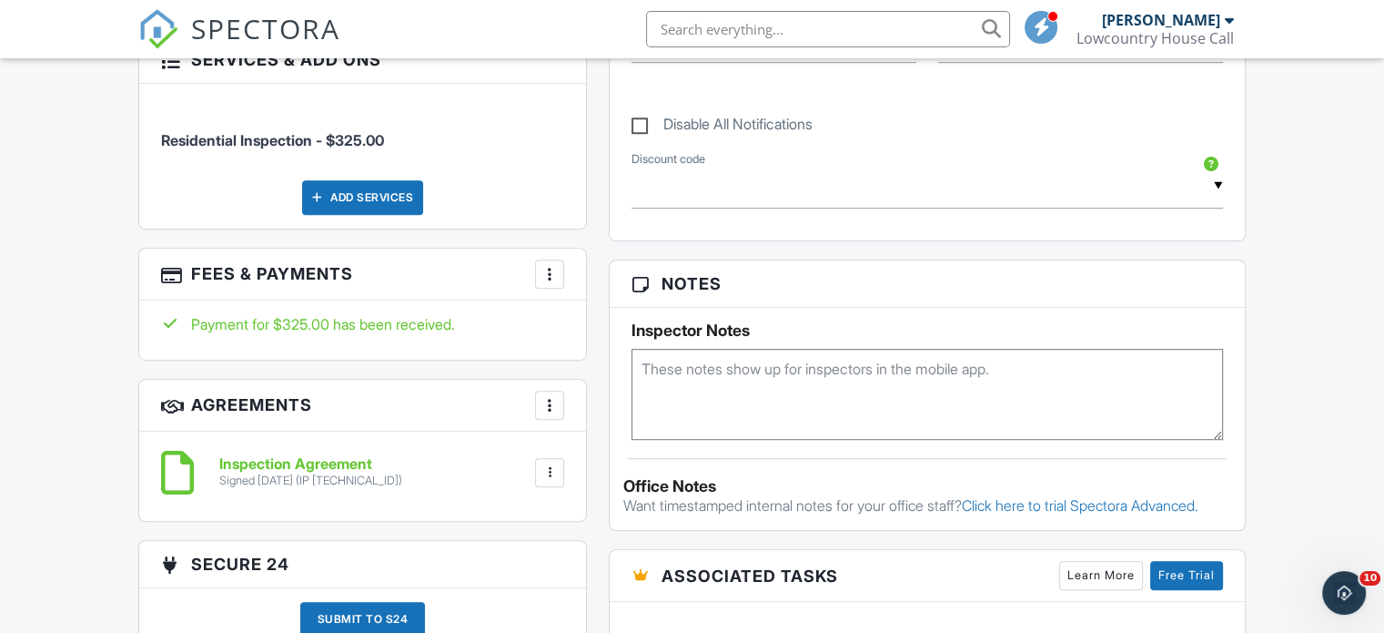
click at [545, 265] on div at bounding box center [550, 274] width 18 height 18
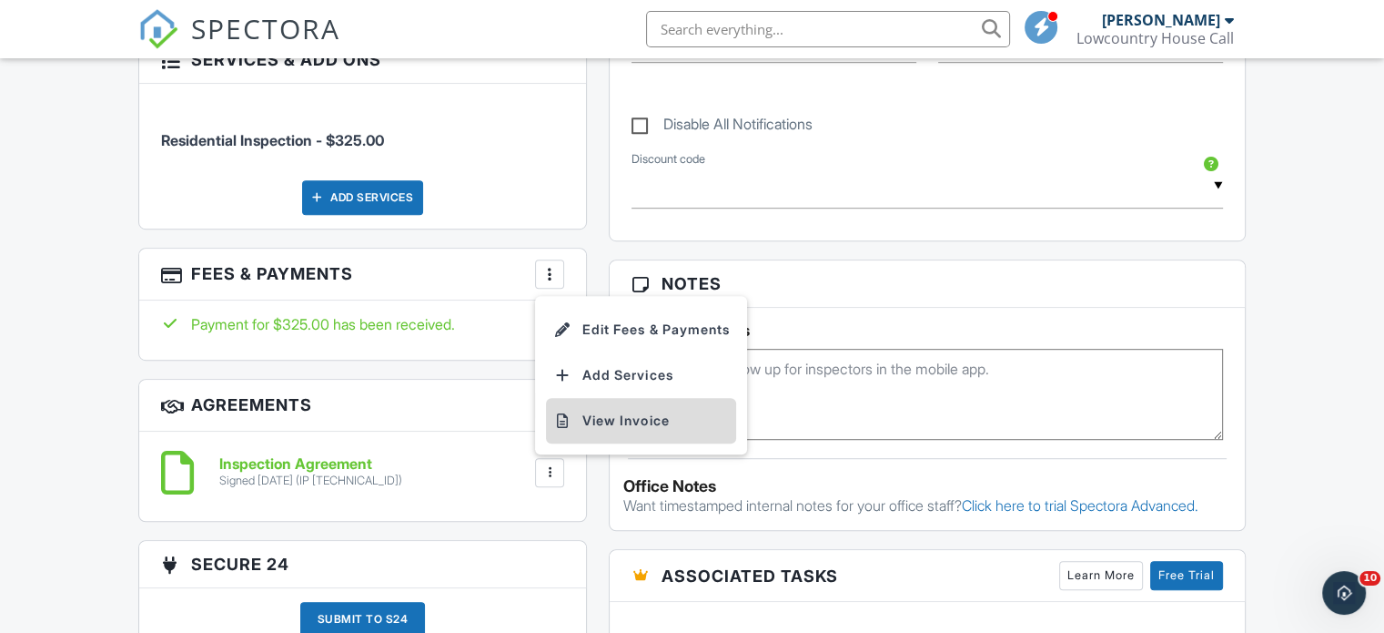
click at [623, 399] on li "View Invoice" at bounding box center [641, 421] width 190 height 46
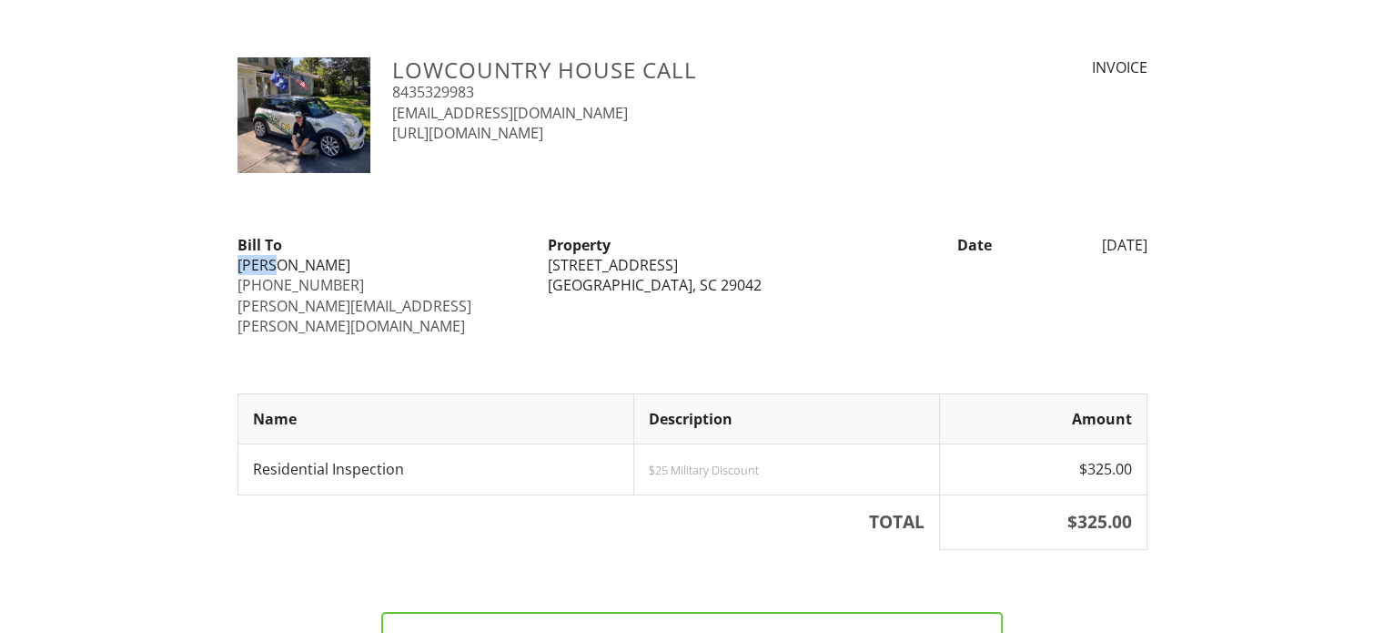
drag, startPoint x: 246, startPoint y: 265, endPoint x: 215, endPoint y: 265, distance: 30.9
click at [215, 265] on div "Lowcountry House Call [PHONE_NUMBER] [EMAIL_ADDRESS][DOMAIN_NAME] [URL][DOMAIN_…" at bounding box center [692, 444] width 1384 height 775
drag, startPoint x: 339, startPoint y: 265, endPoint x: 280, endPoint y: 266, distance: 58.3
click at [280, 266] on div "[PERSON_NAME]" at bounding box center [382, 265] width 289 height 20
copy div "[PERSON_NAME]"
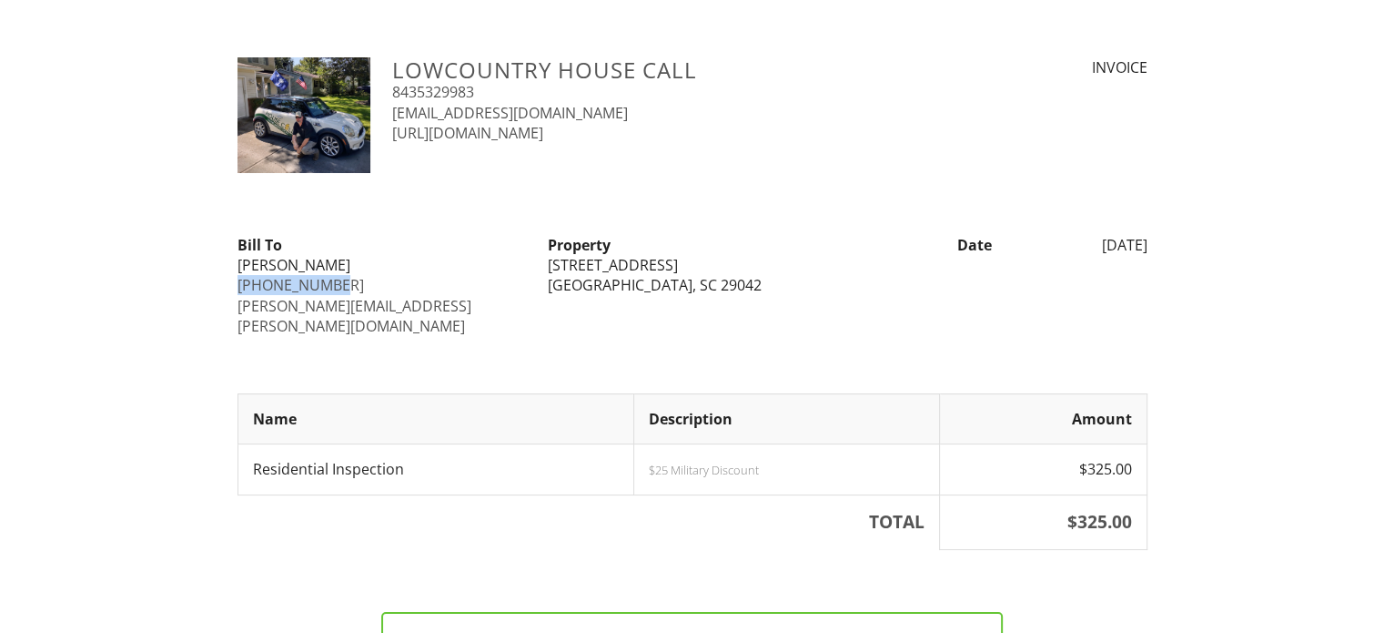
drag, startPoint x: 337, startPoint y: 282, endPoint x: 238, endPoint y: 287, distance: 98.4
click at [238, 287] on div "[PHONE_NUMBER]" at bounding box center [382, 285] width 289 height 20
copy link "[PHONE_NUMBER]"
drag, startPoint x: 420, startPoint y: 311, endPoint x: 237, endPoint y: 305, distance: 184.0
click at [238, 305] on div "leroy.strother@gmail.com" at bounding box center [382, 316] width 289 height 41
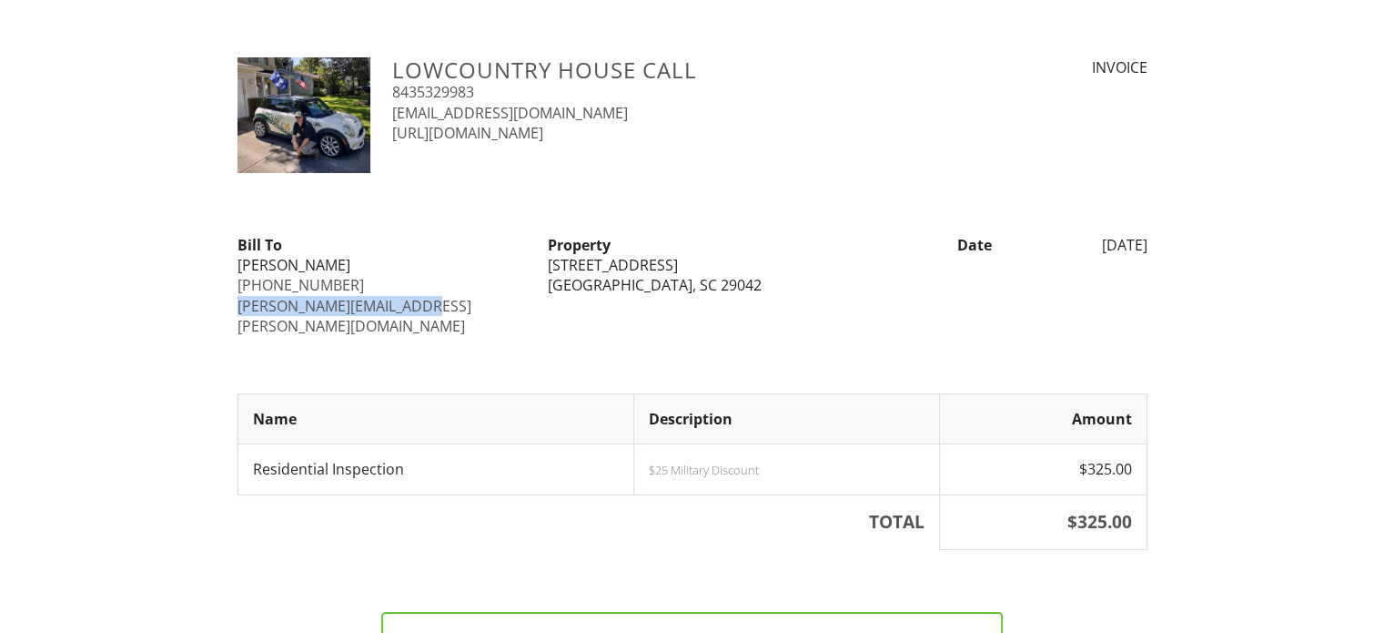
copy link "leroy.strother@gmail.com"
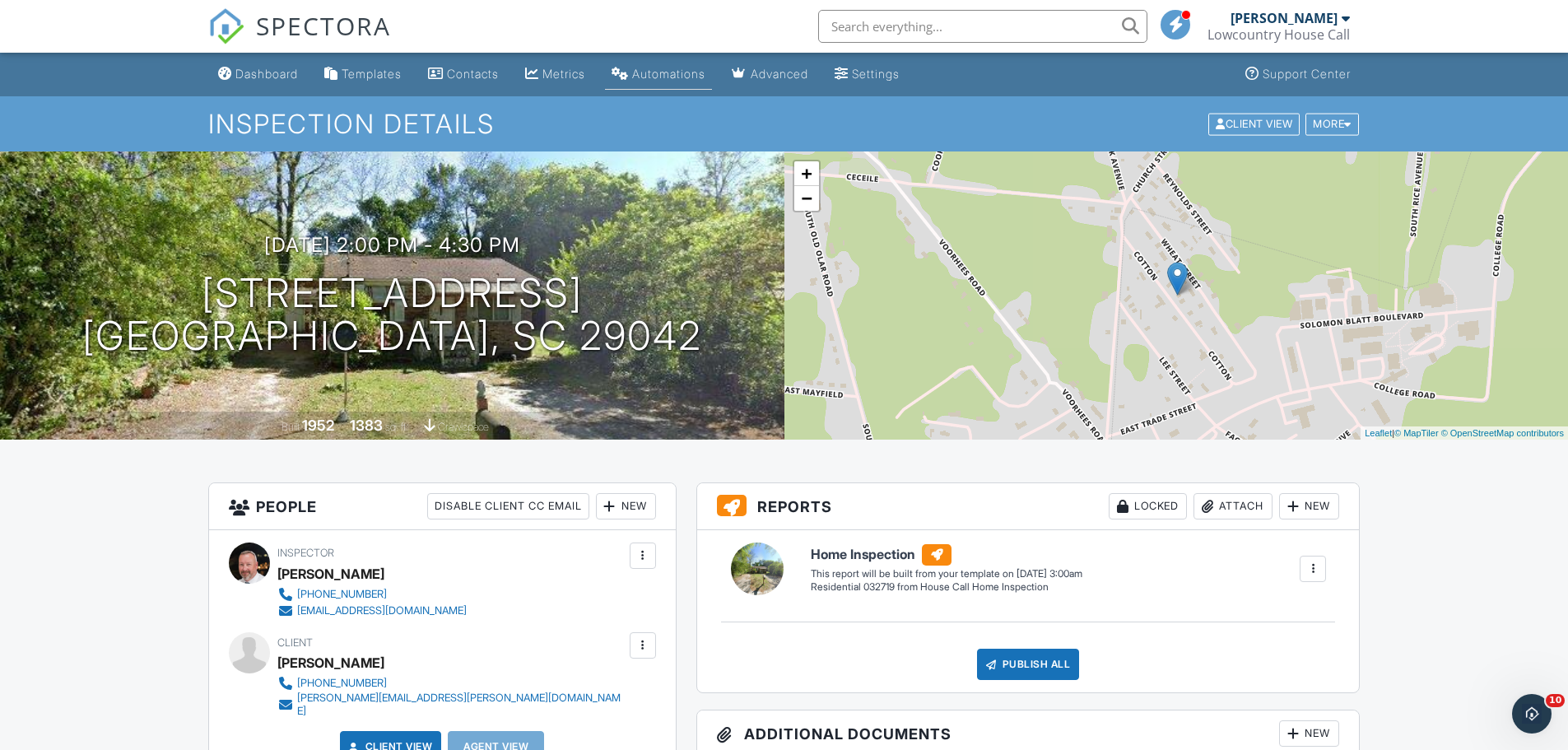
click at [701, 76] on div "Automations" at bounding box center [668, 73] width 73 height 14
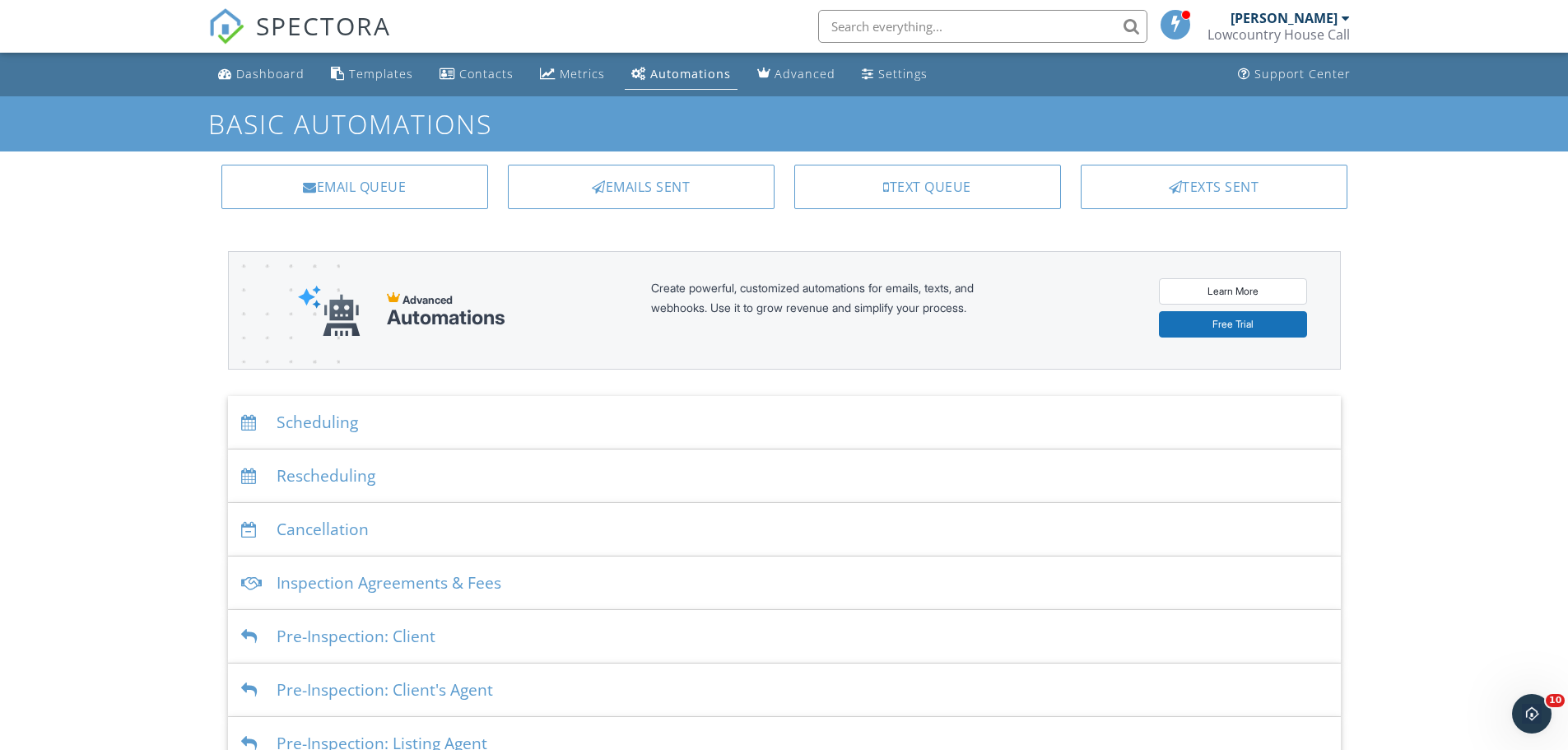
drag, startPoint x: 696, startPoint y: 191, endPoint x: 730, endPoint y: 189, distance: 34.1
click at [696, 190] on div "Emails Sent" at bounding box center [641, 186] width 267 height 44
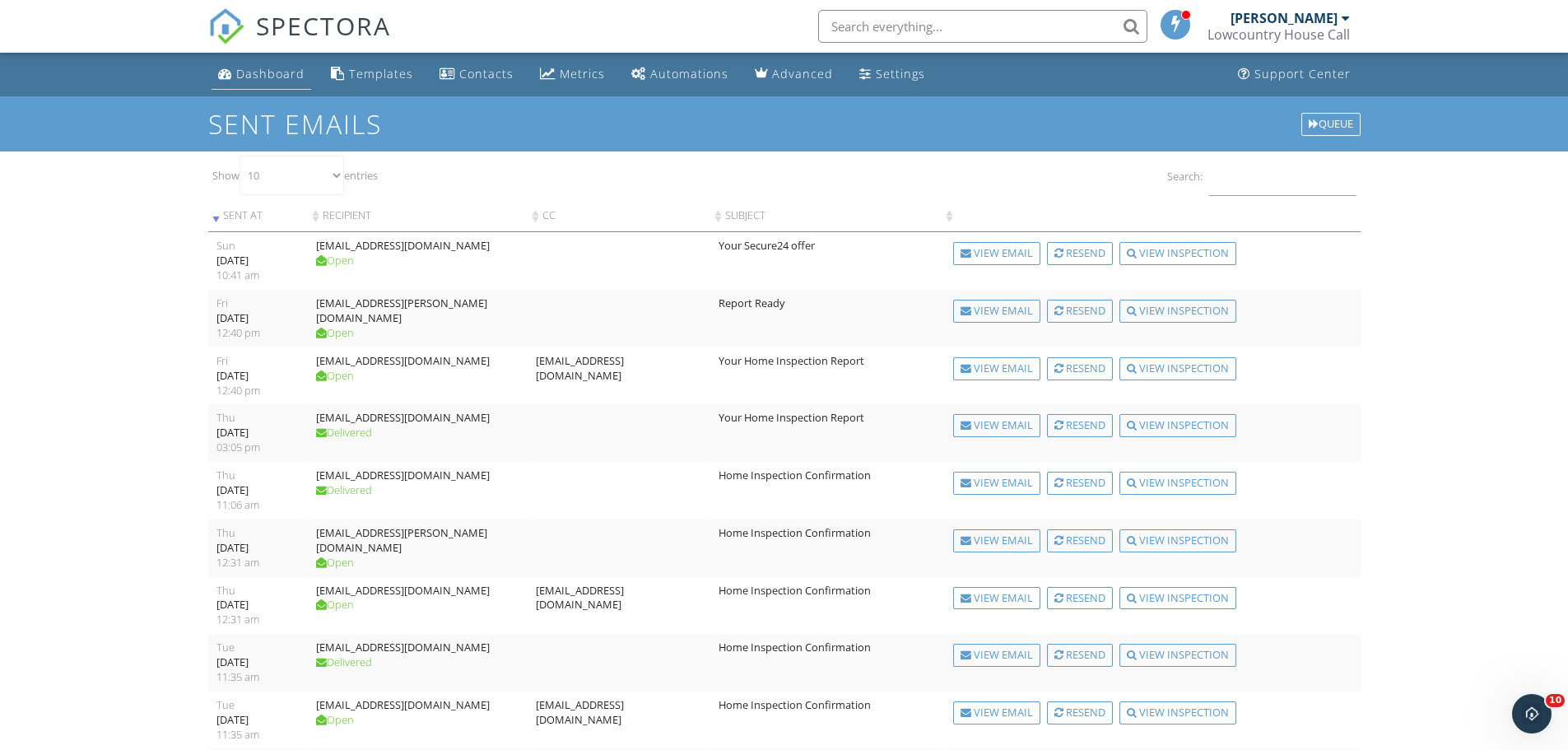
click at [273, 68] on div "Dashboard" at bounding box center [270, 73] width 69 height 15
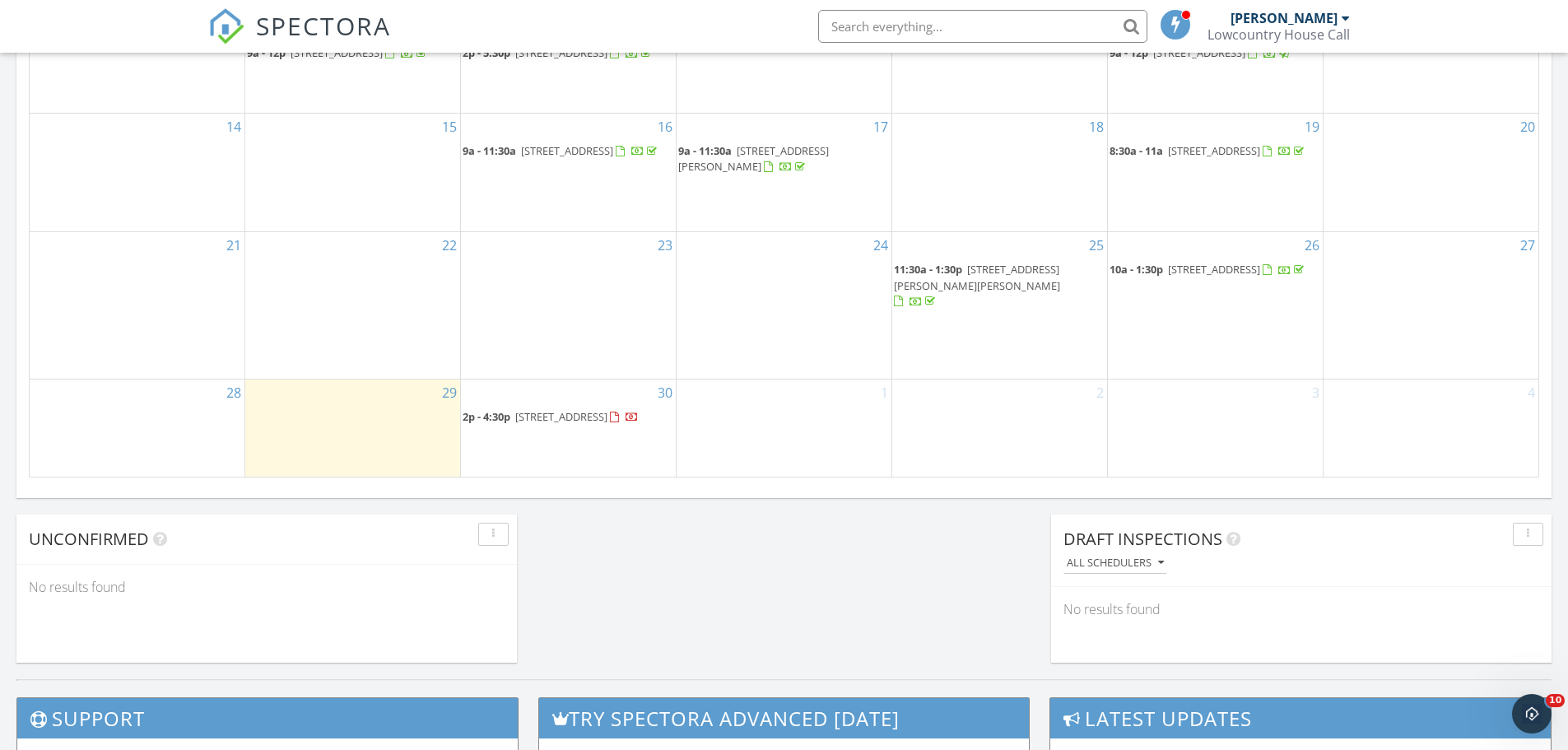
scroll to position [1193, 0]
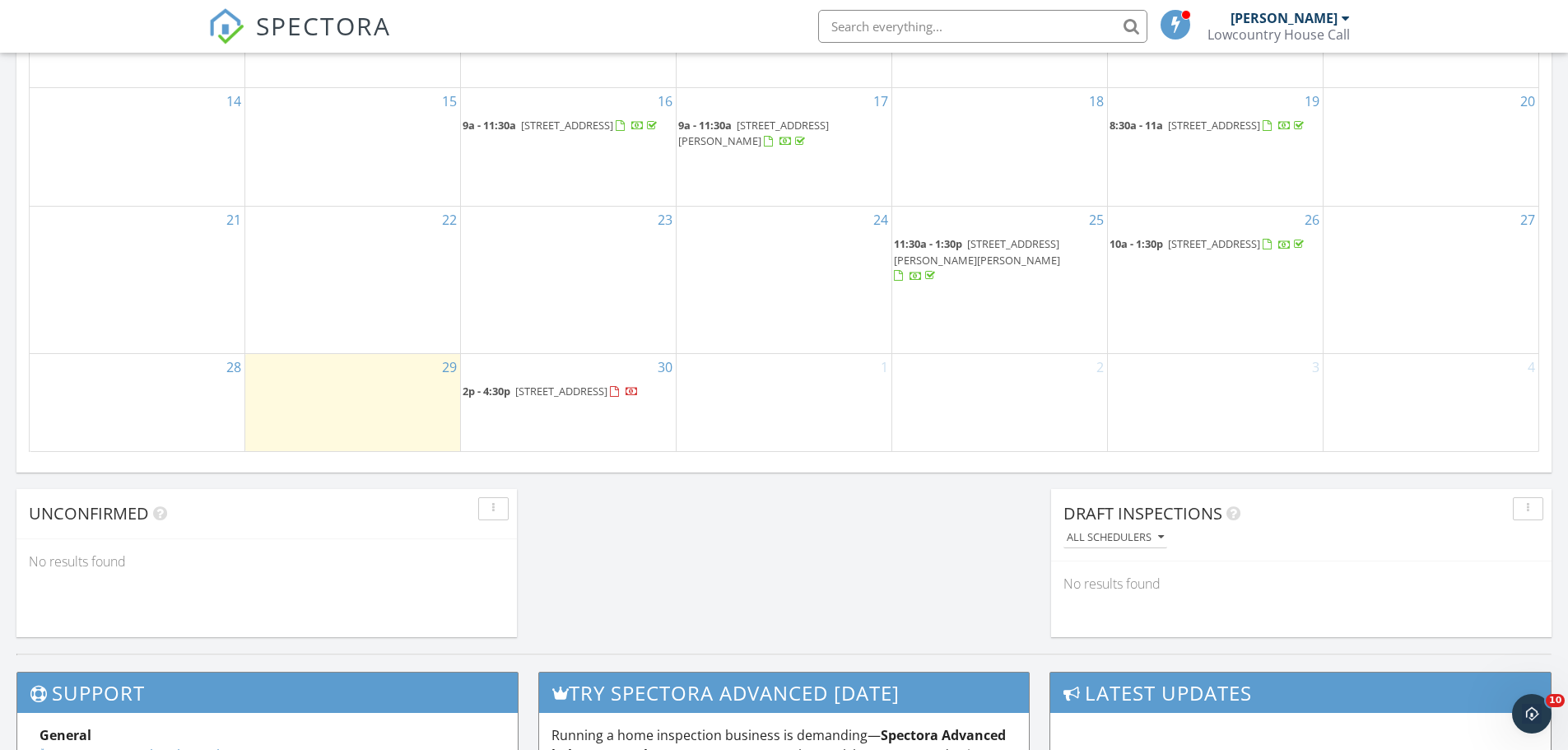
click at [568, 384] on span "119 Cotton St, Denmark 29042" at bounding box center [562, 391] width 92 height 14
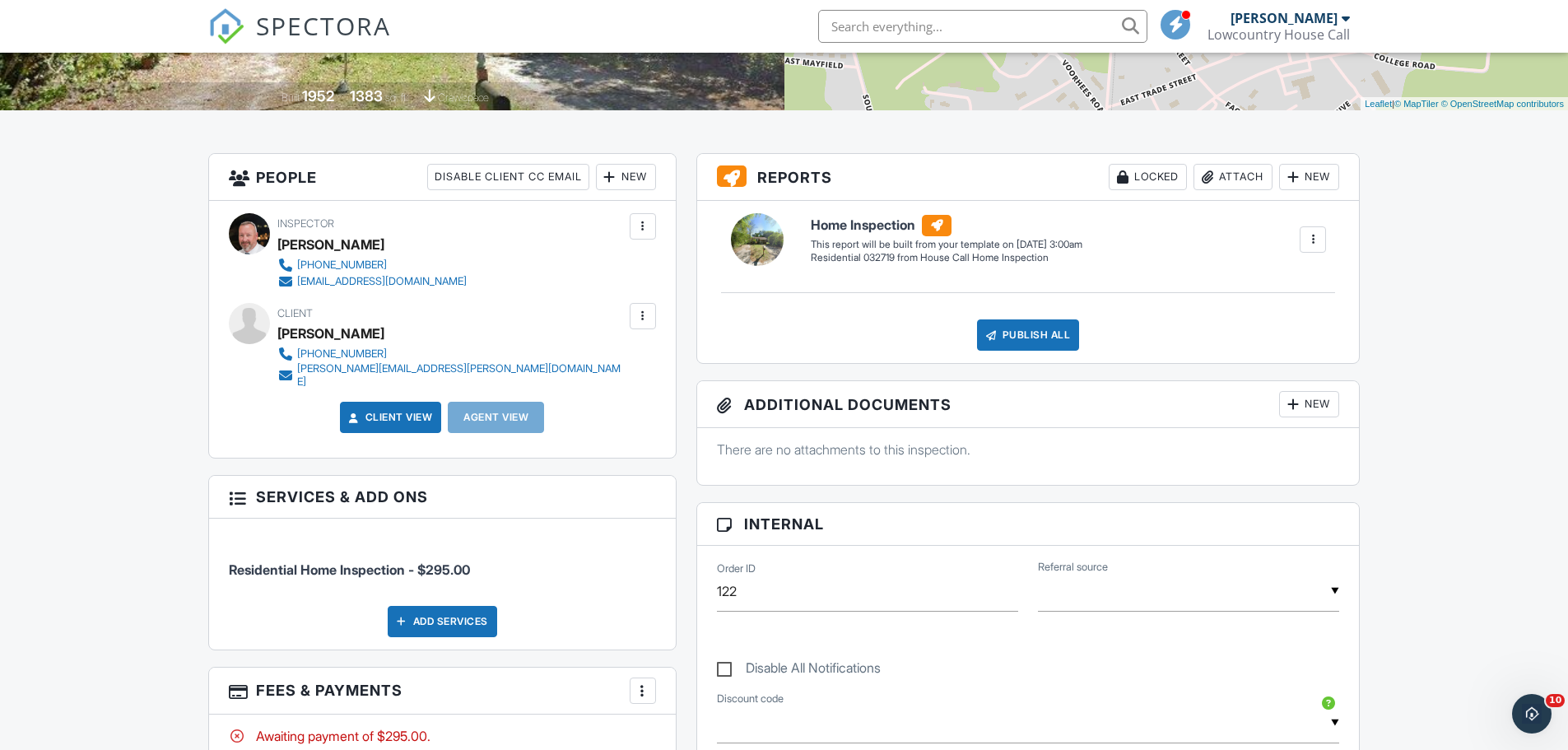
click at [645, 318] on div at bounding box center [643, 316] width 16 height 16
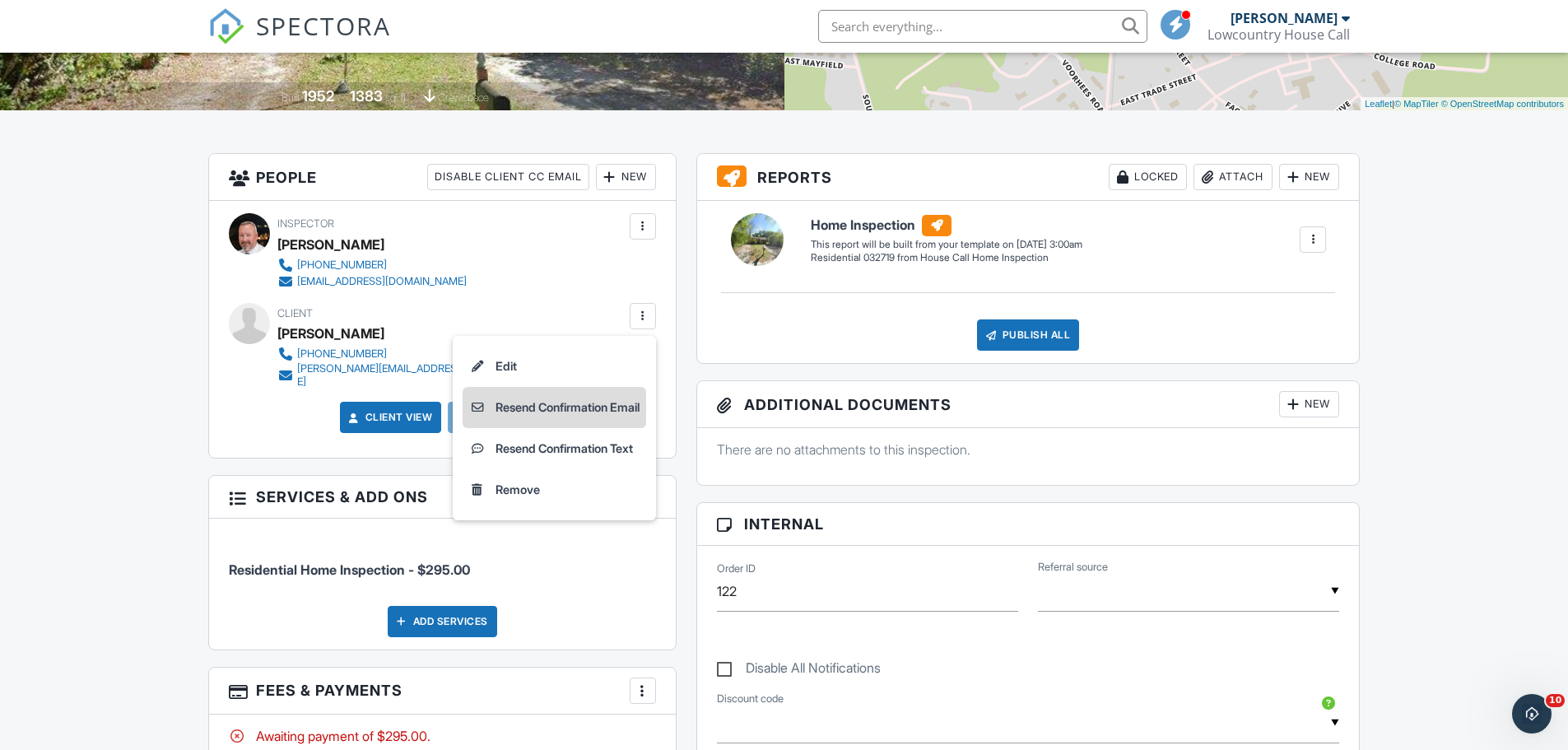
click at [589, 410] on li "Resend Confirmation Email" at bounding box center [554, 408] width 184 height 42
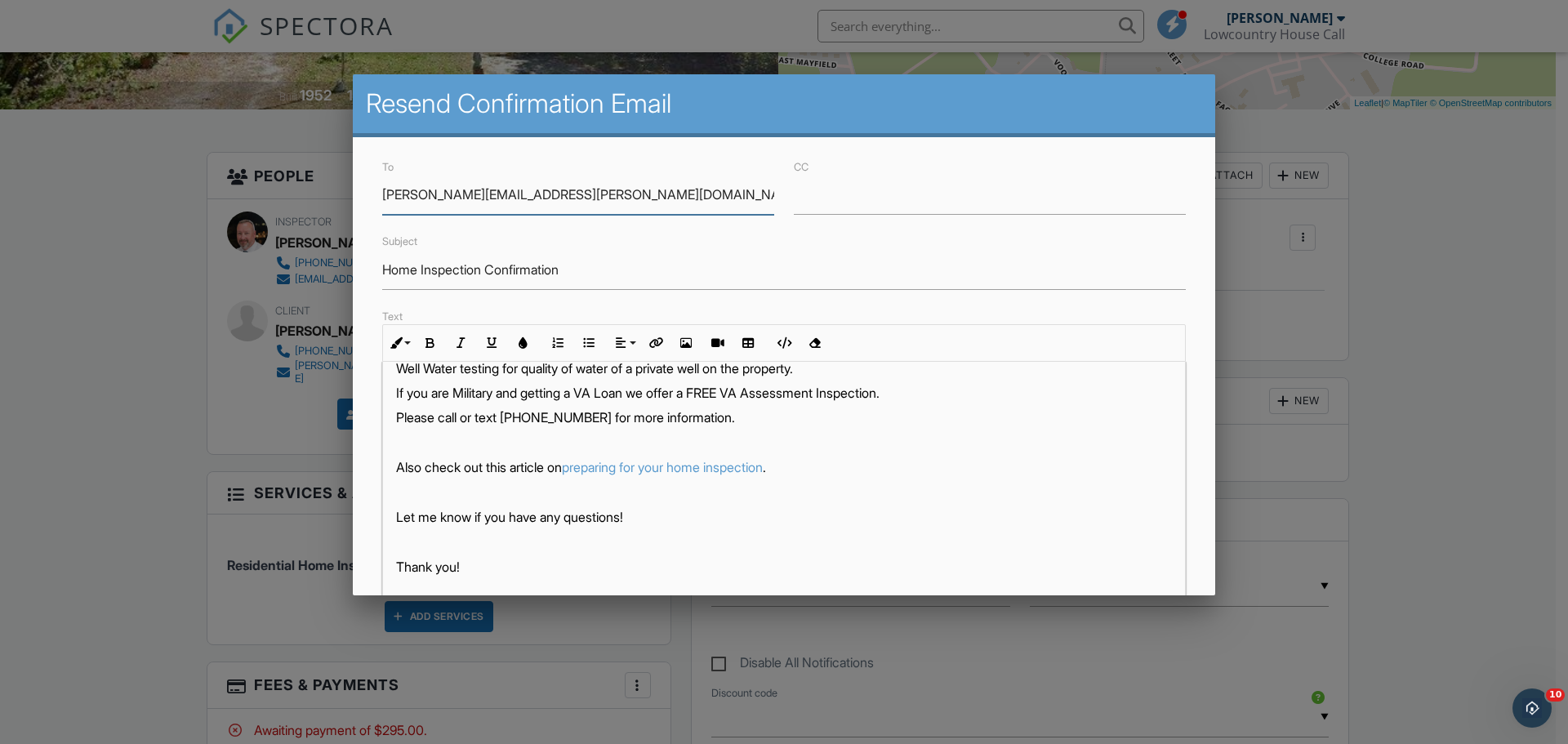
scroll to position [340, 0]
drag, startPoint x: 1201, startPoint y: 375, endPoint x: 1201, endPoint y: 433, distance: 58.0
click at [1200, 436] on div "To leroy.strother@gmail.com CC Subject Home Inspection Confirmation Text Inline…" at bounding box center [783, 507] width 862 height 740
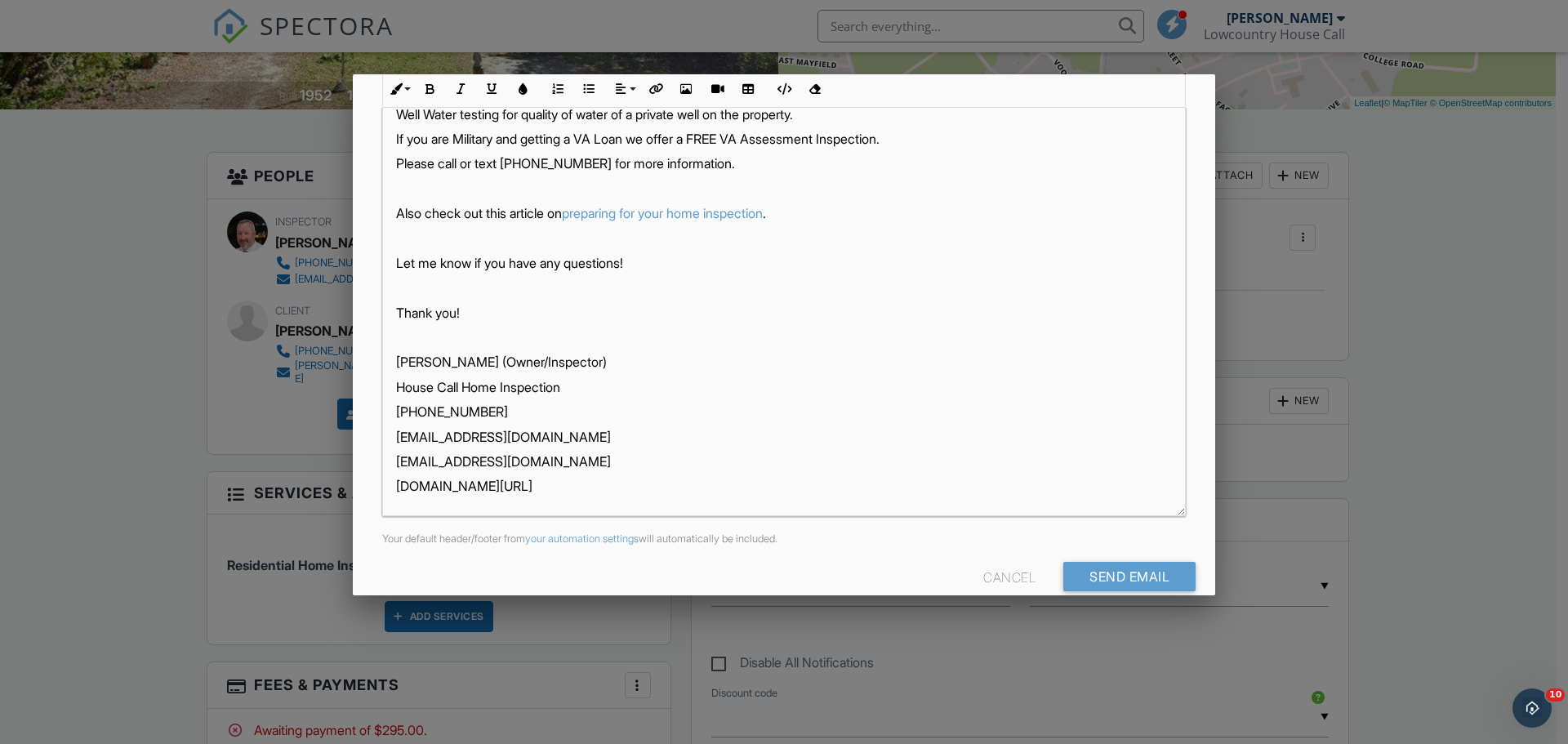
scroll to position [282, 0]
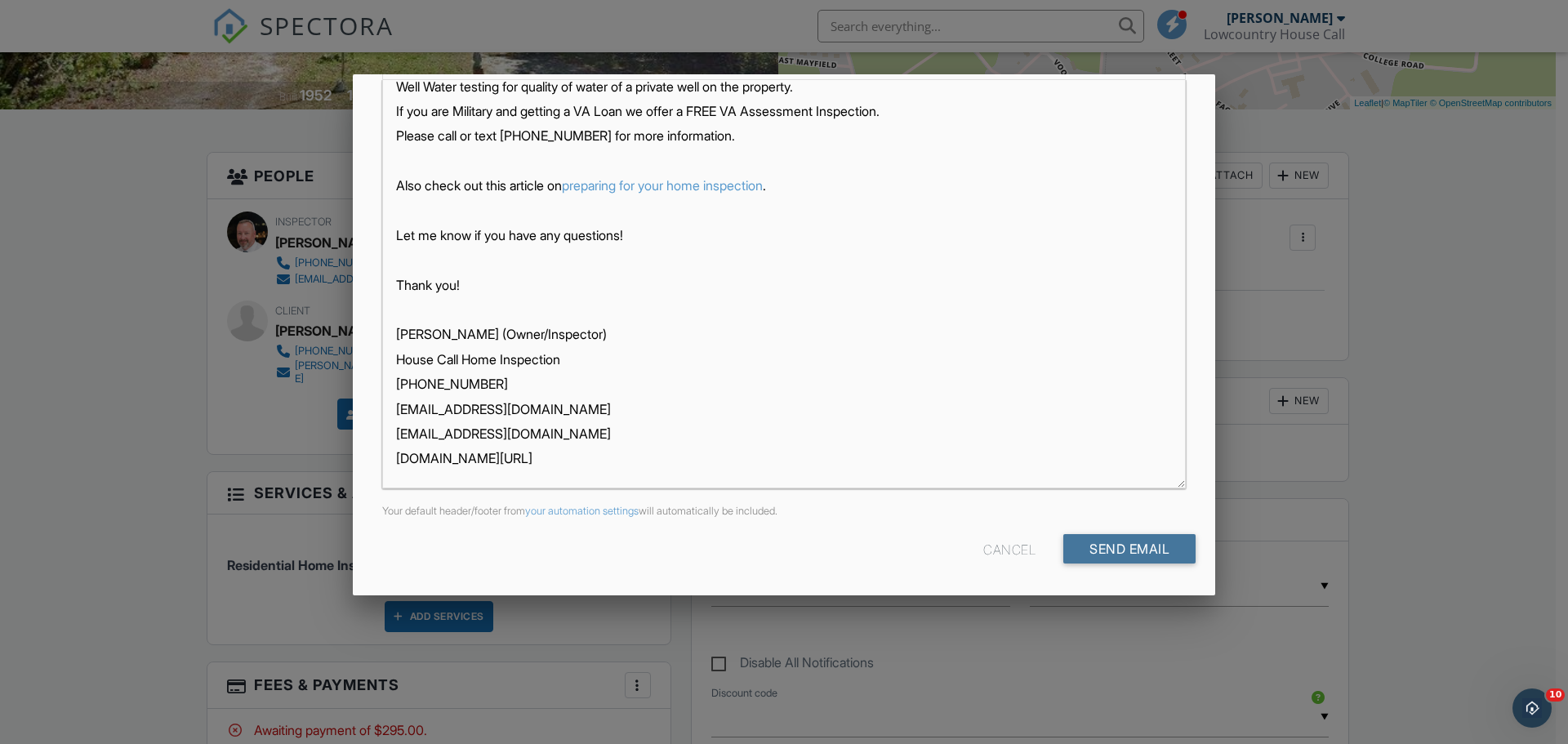
click at [1134, 551] on input "Send Email" at bounding box center [1128, 548] width 132 height 30
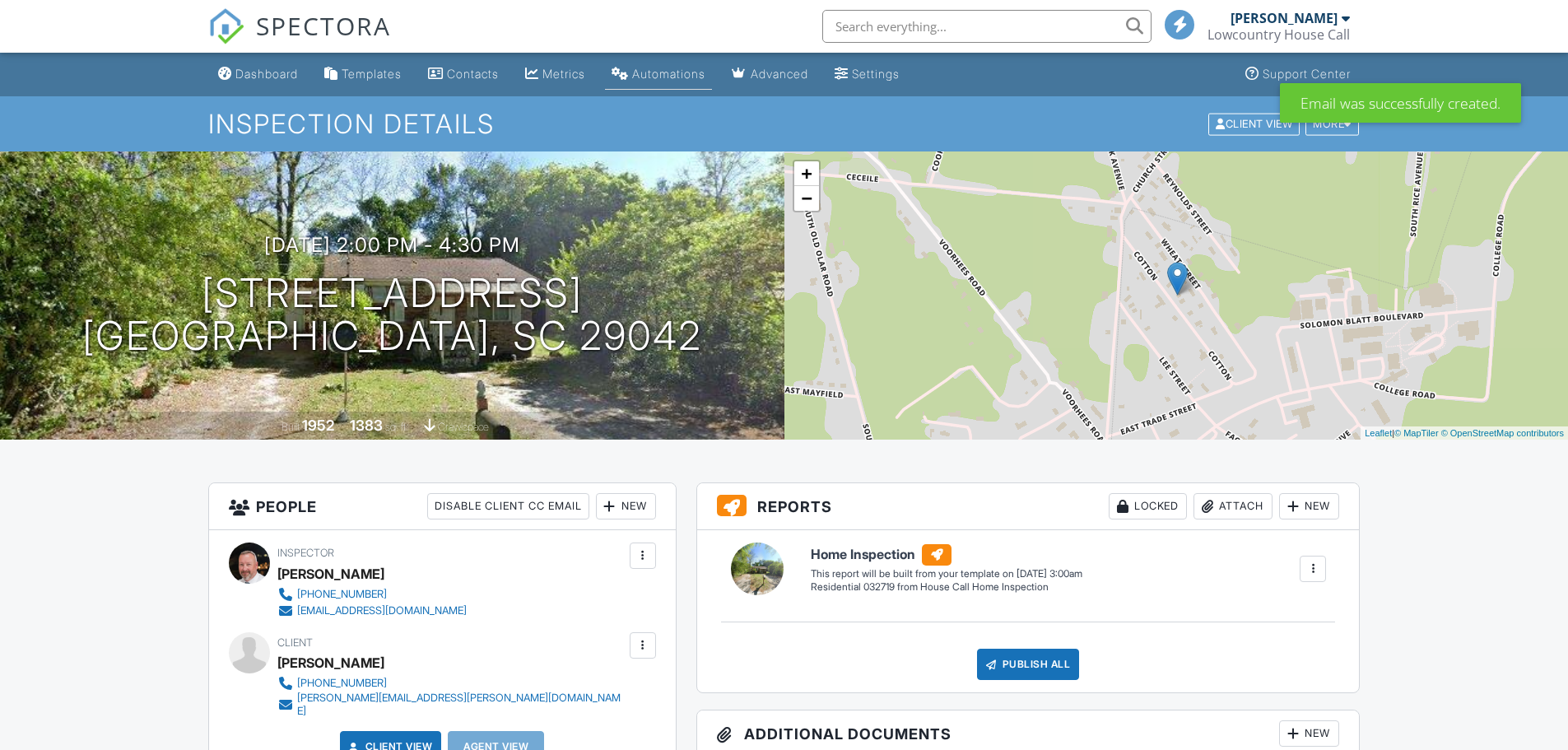
click at [694, 73] on div "Automations" at bounding box center [668, 73] width 73 height 14
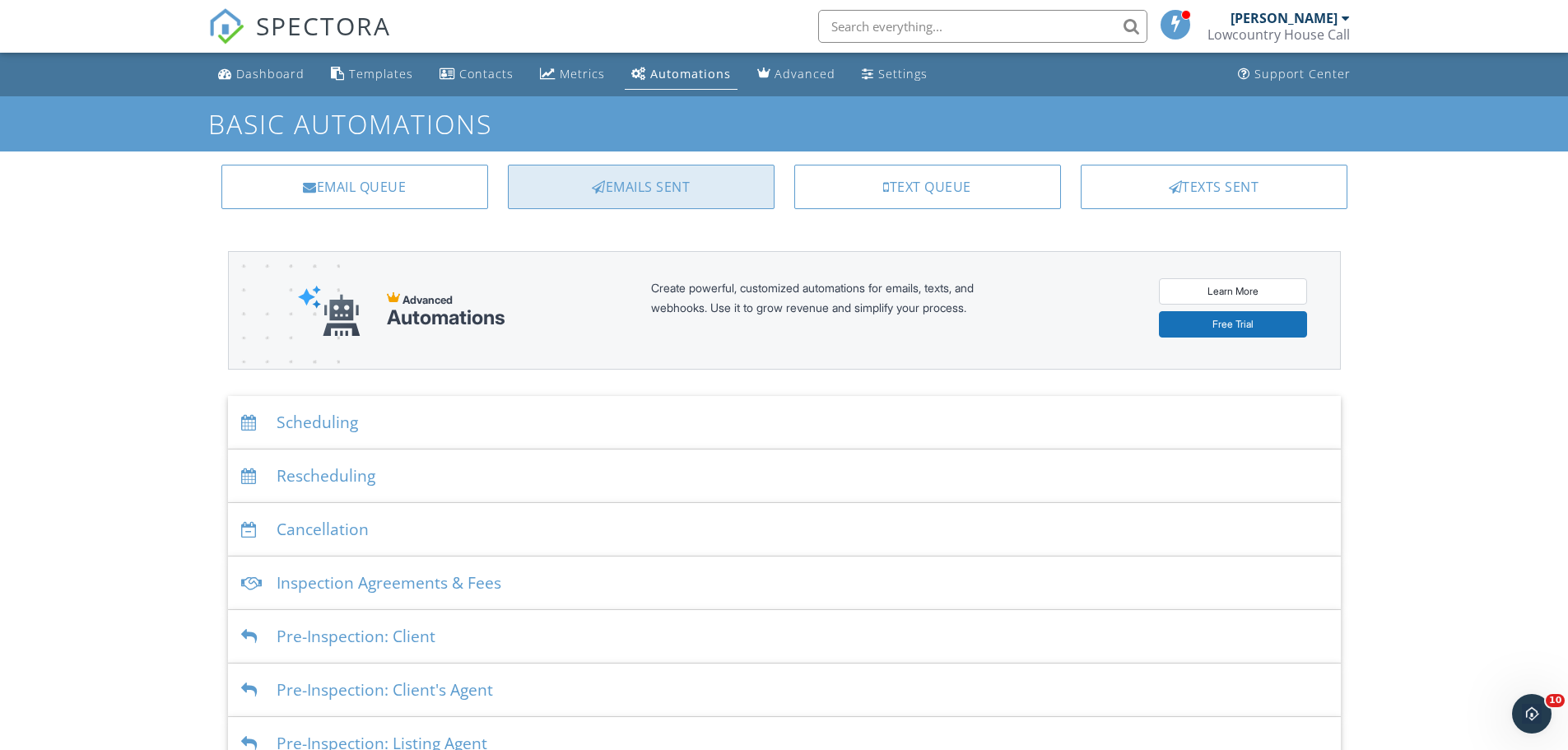
click at [615, 201] on div "Emails Sent" at bounding box center [641, 186] width 267 height 44
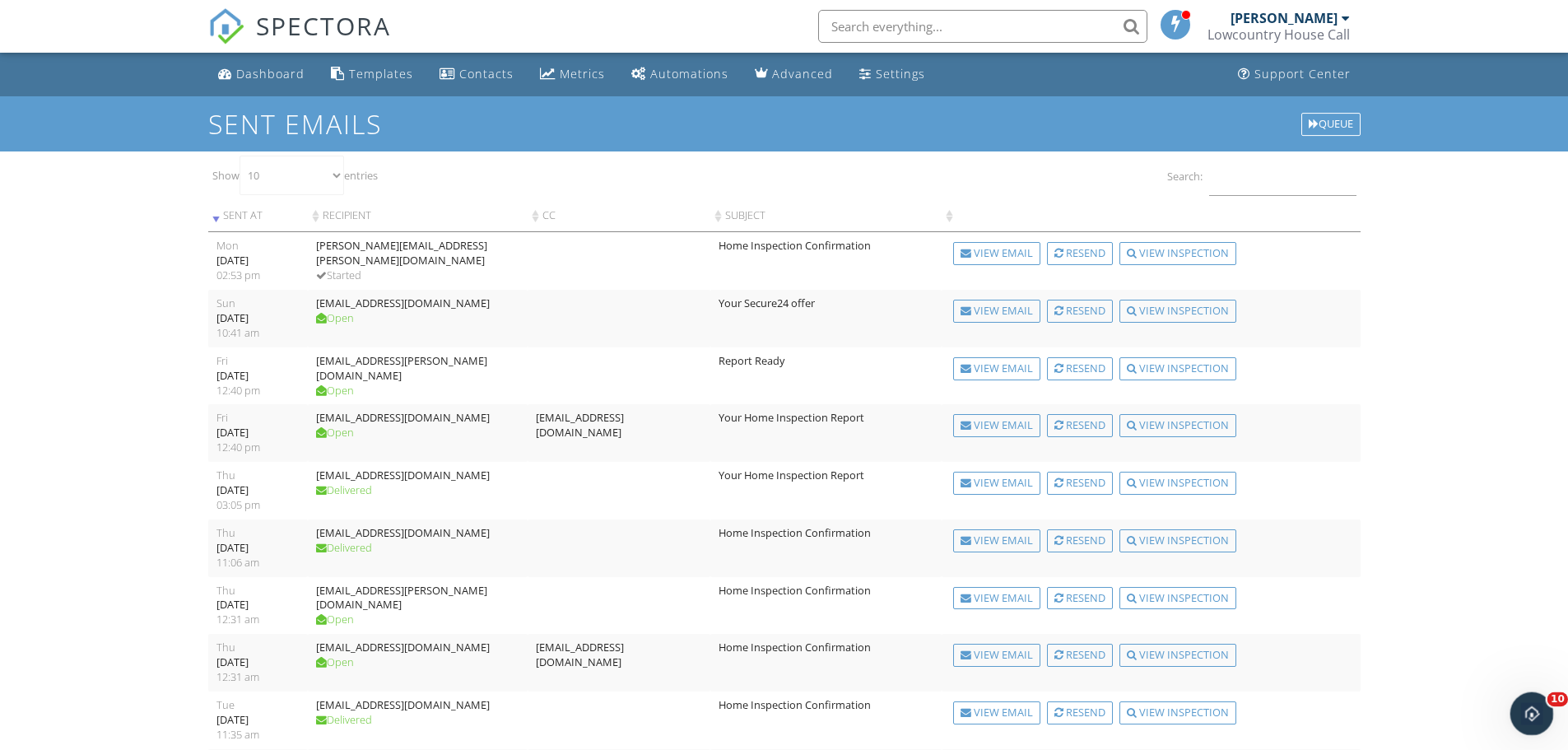
click at [1532, 722] on icon "Open Intercom Messenger" at bounding box center [1530, 712] width 27 height 27
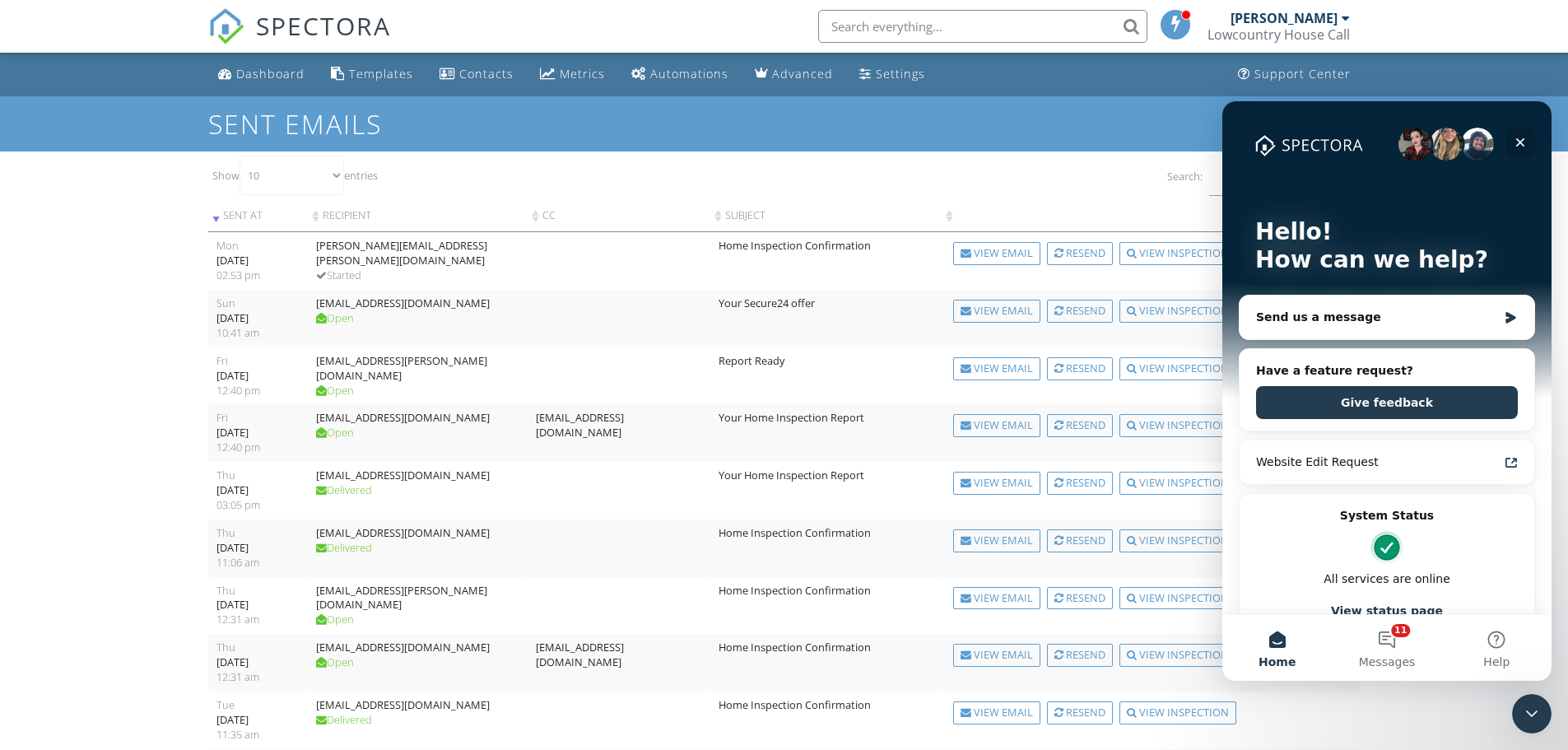
click at [1518, 145] on icon "Close" at bounding box center [1521, 143] width 9 height 9
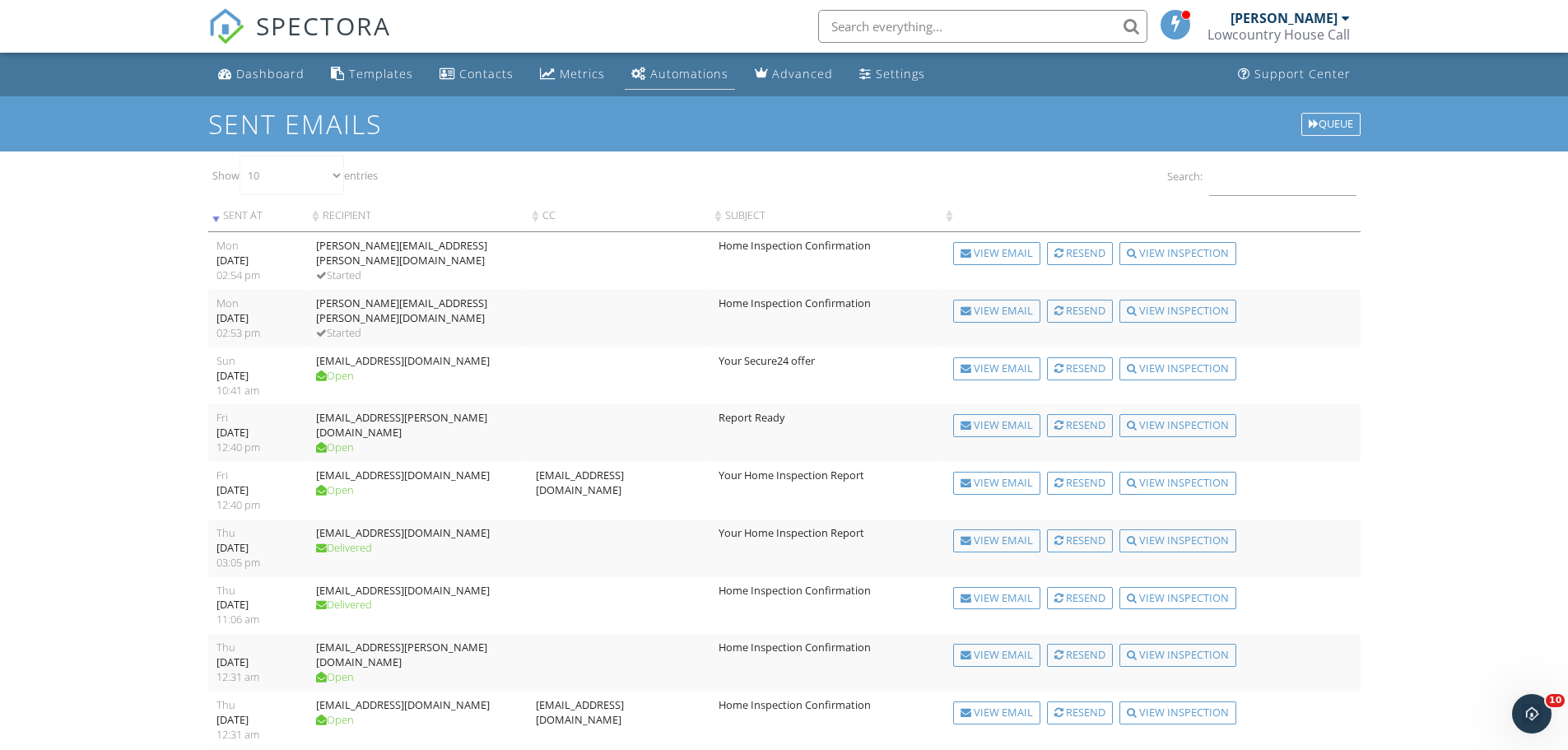
click at [675, 73] on div "Automations" at bounding box center [689, 73] width 78 height 15
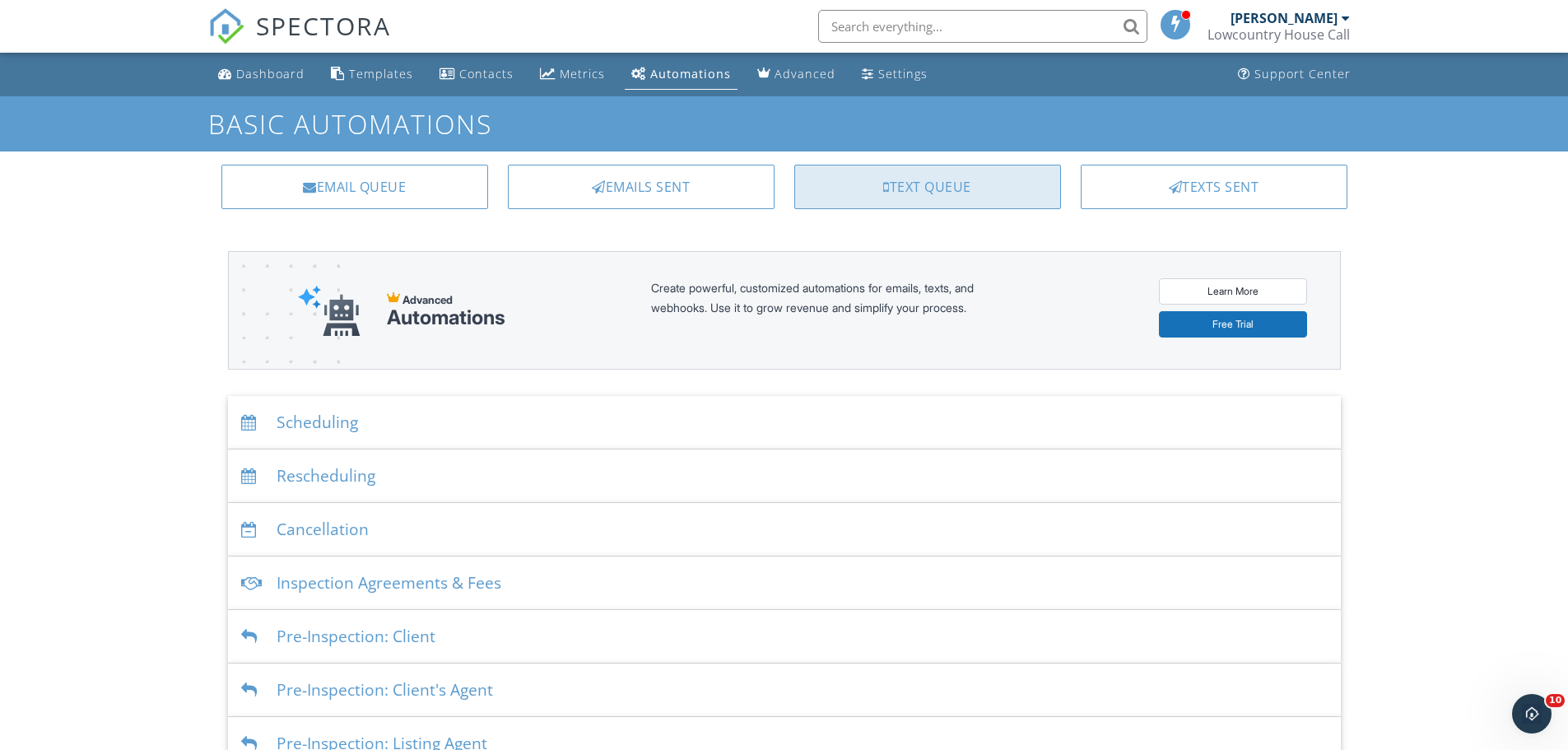
click at [836, 180] on div "Text Queue" at bounding box center [927, 186] width 267 height 44
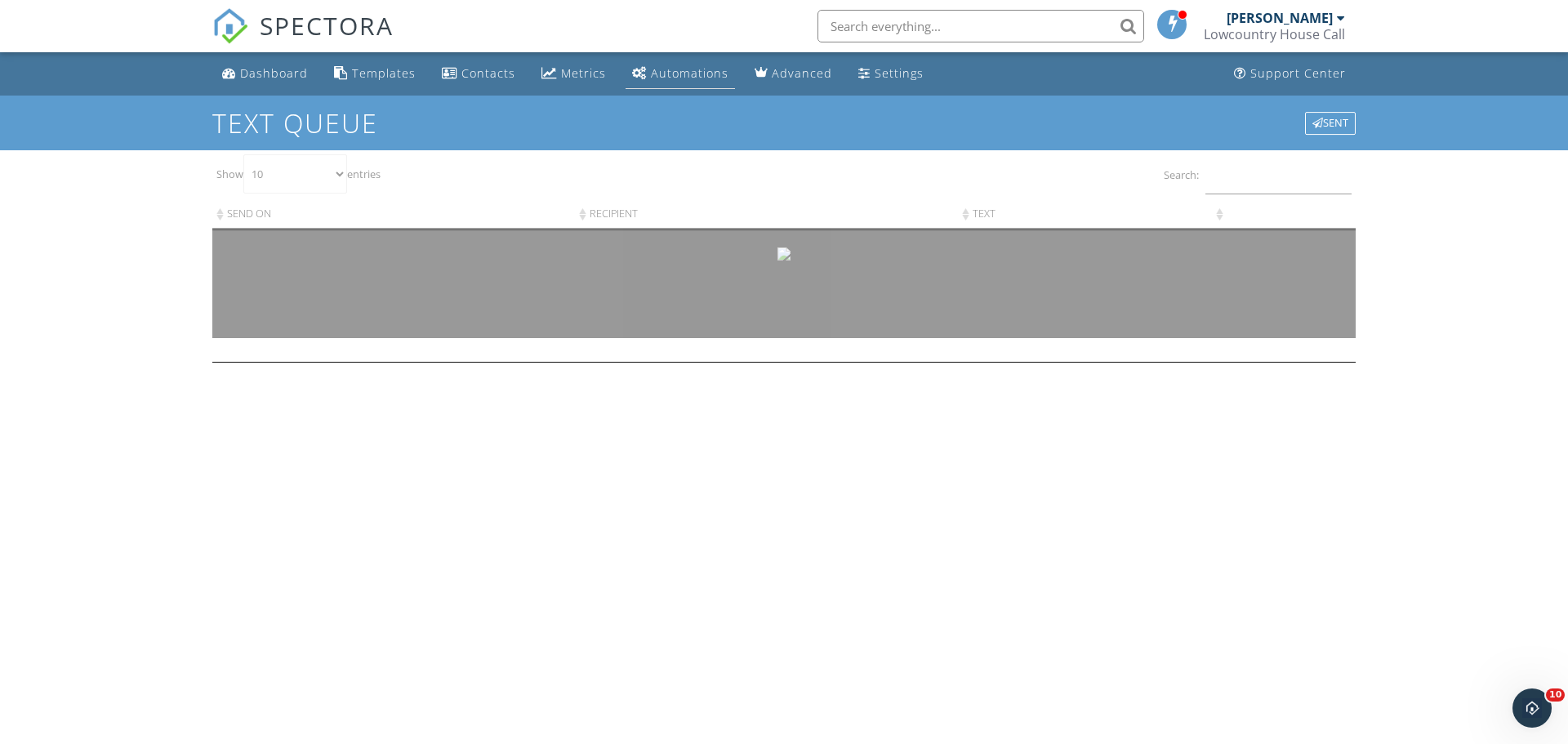
click at [686, 77] on div "Automations" at bounding box center [689, 73] width 77 height 15
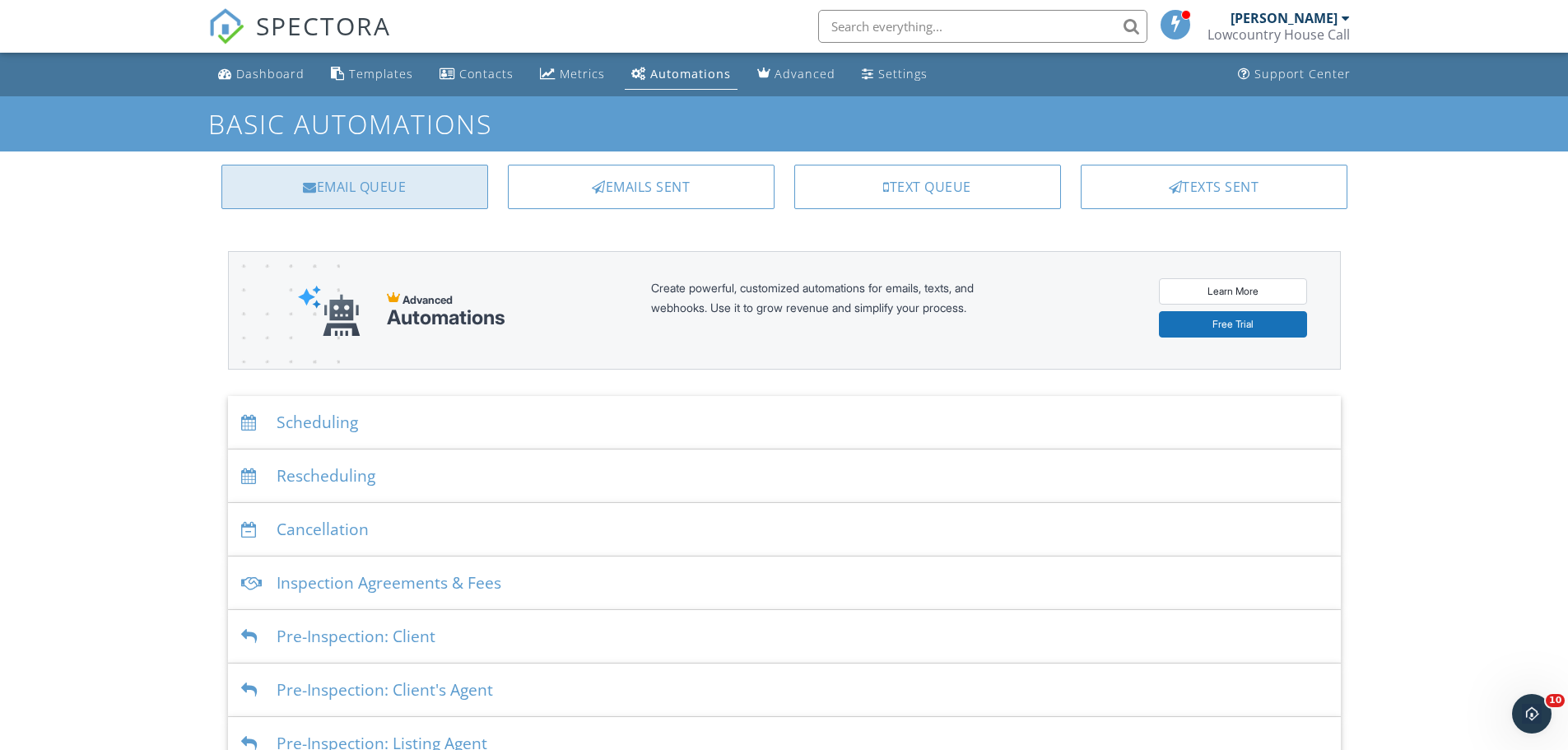
click at [446, 189] on div "Email Queue" at bounding box center [354, 186] width 267 height 44
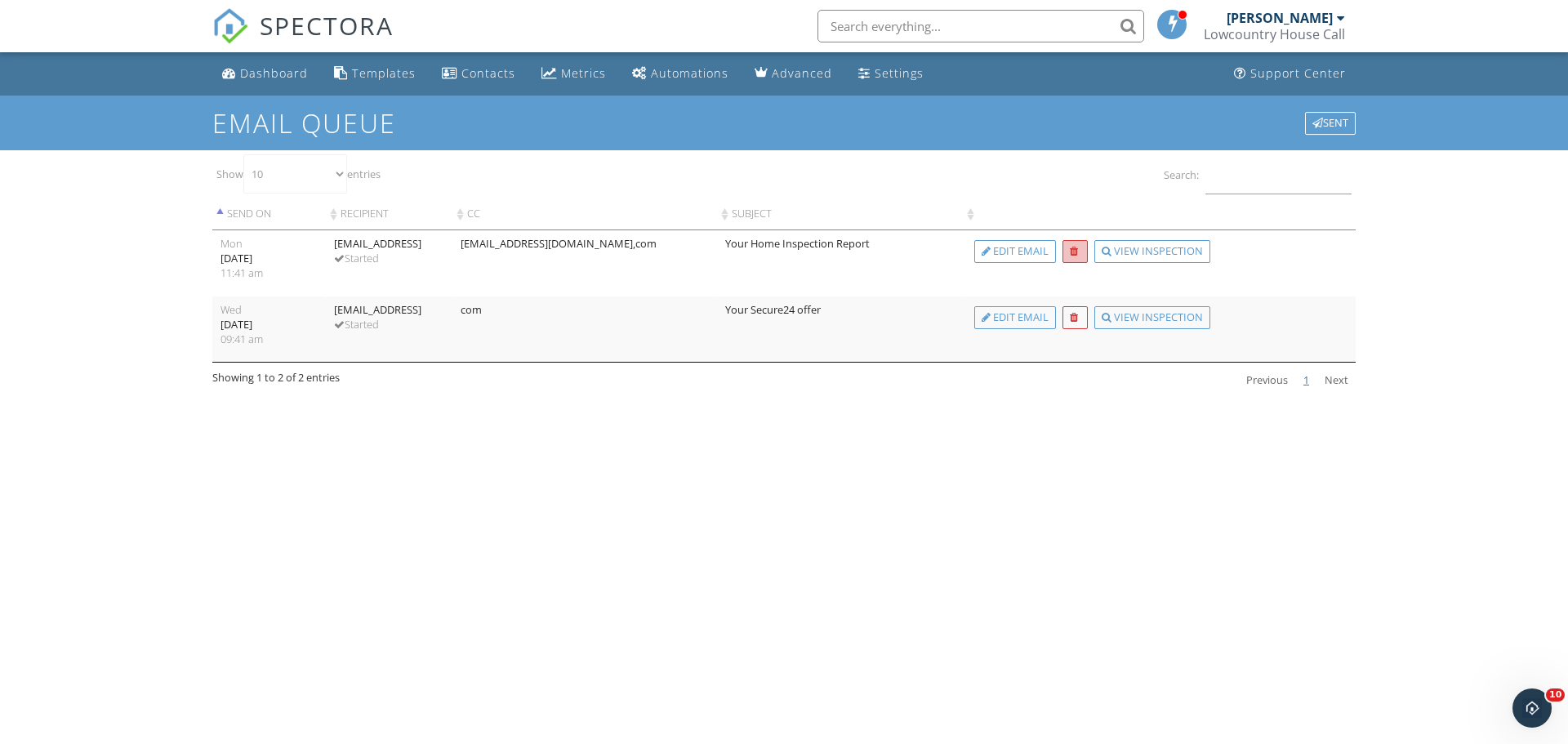
click at [1078, 258] on div at bounding box center [1075, 251] width 25 height 22
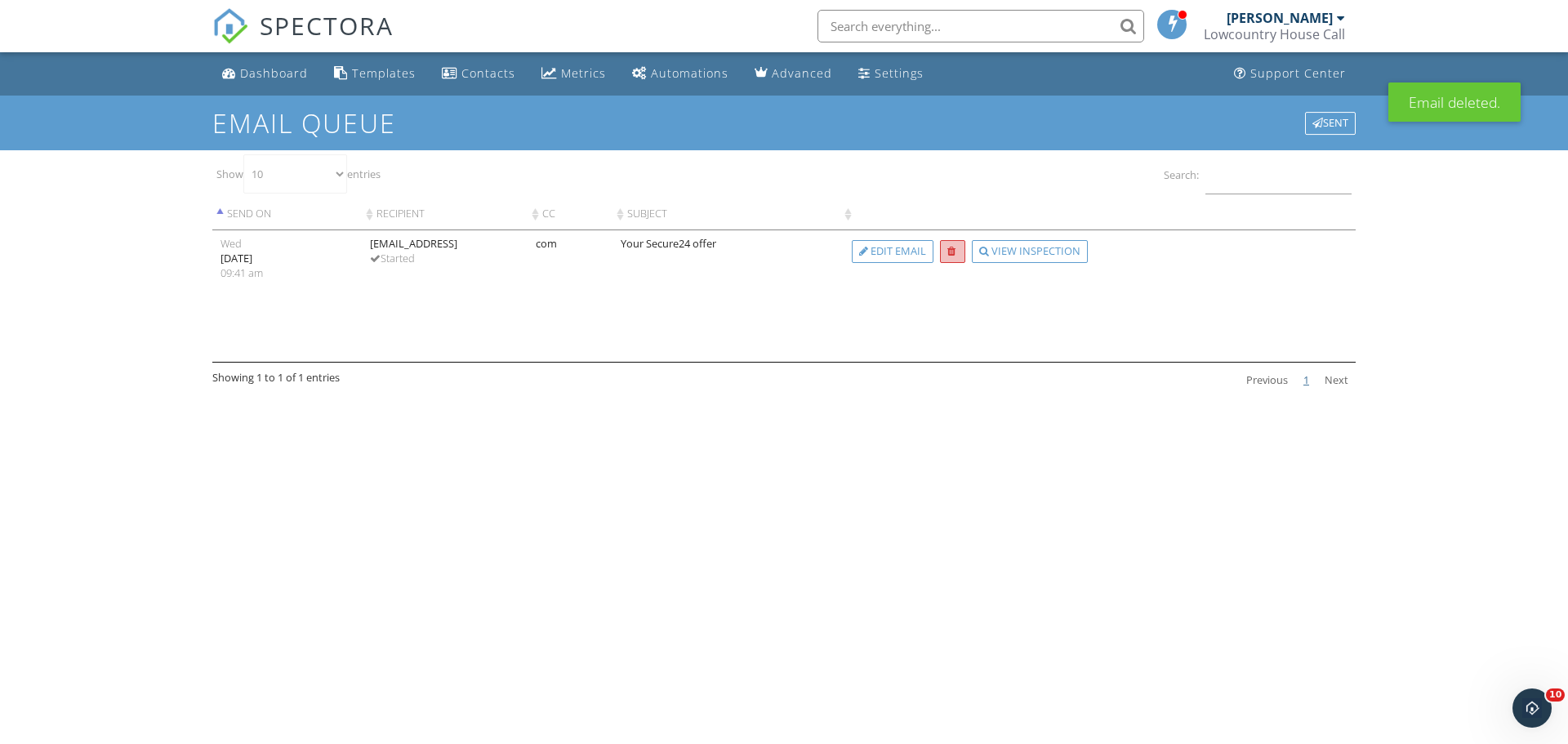
drag, startPoint x: 960, startPoint y: 257, endPoint x: 861, endPoint y: 62, distance: 218.7
click at [959, 257] on div at bounding box center [953, 251] width 25 height 22
click at [659, 71] on div "Automations" at bounding box center [689, 73] width 77 height 15
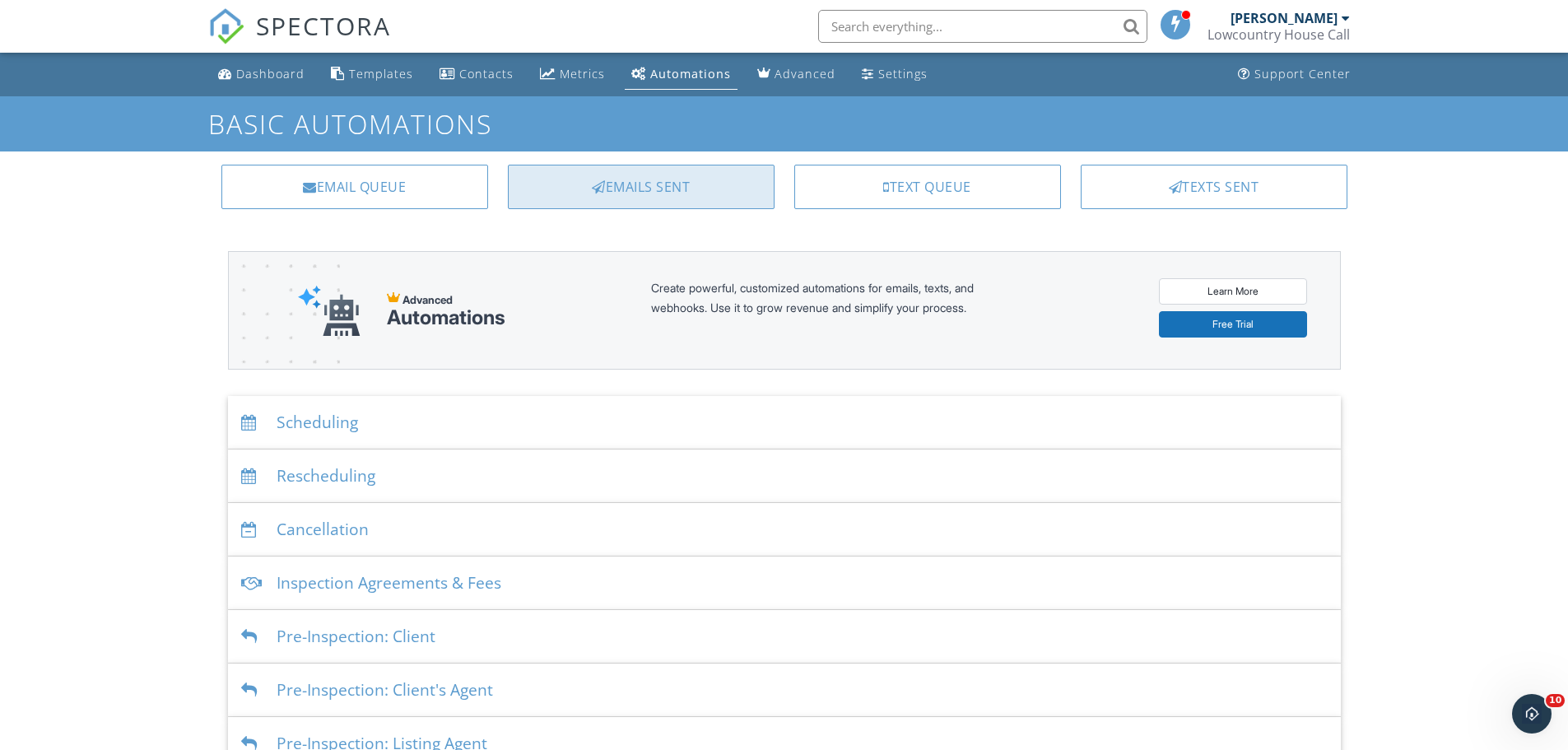
click at [617, 185] on div "Emails Sent" at bounding box center [641, 186] width 267 height 44
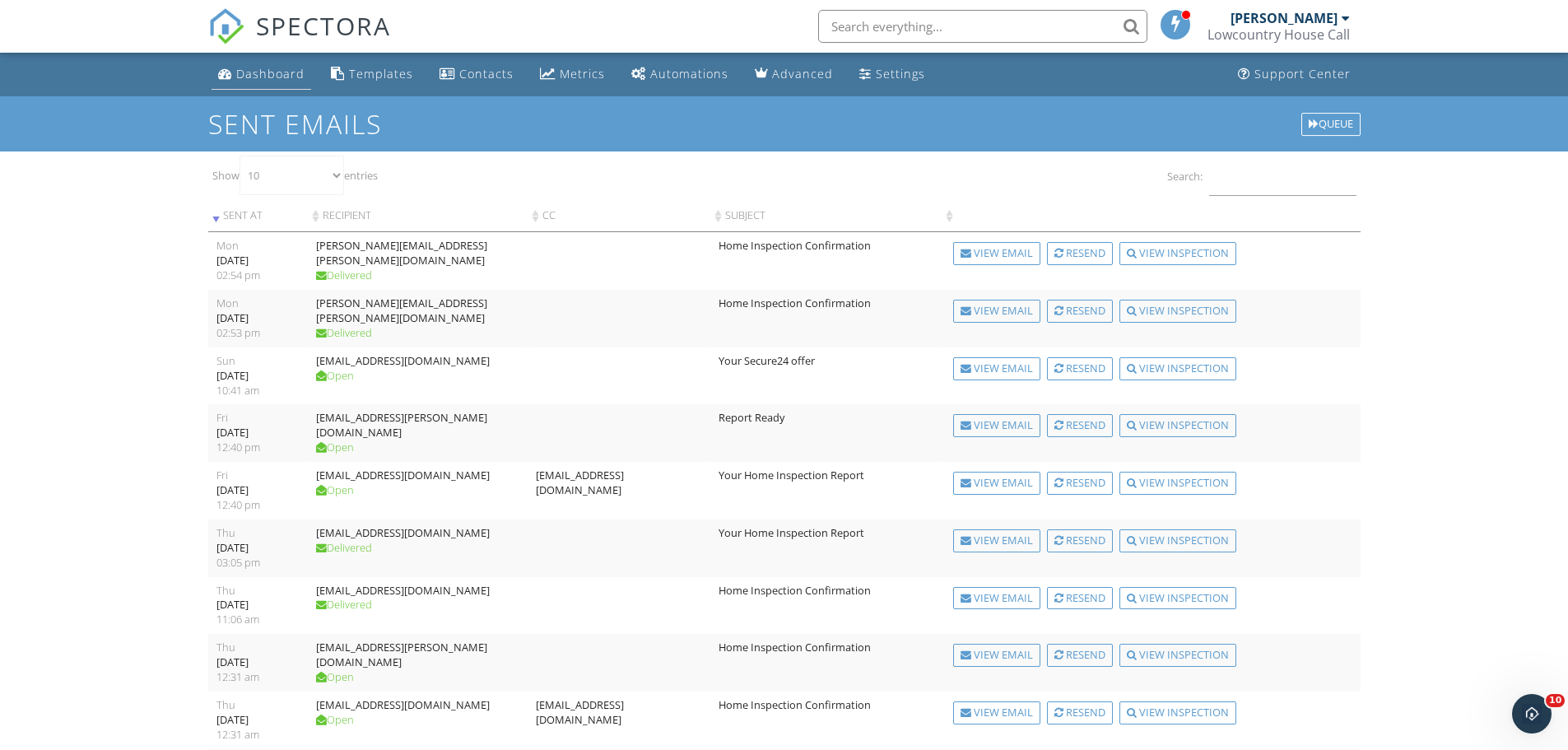
click at [272, 78] on div "Dashboard" at bounding box center [270, 73] width 69 height 15
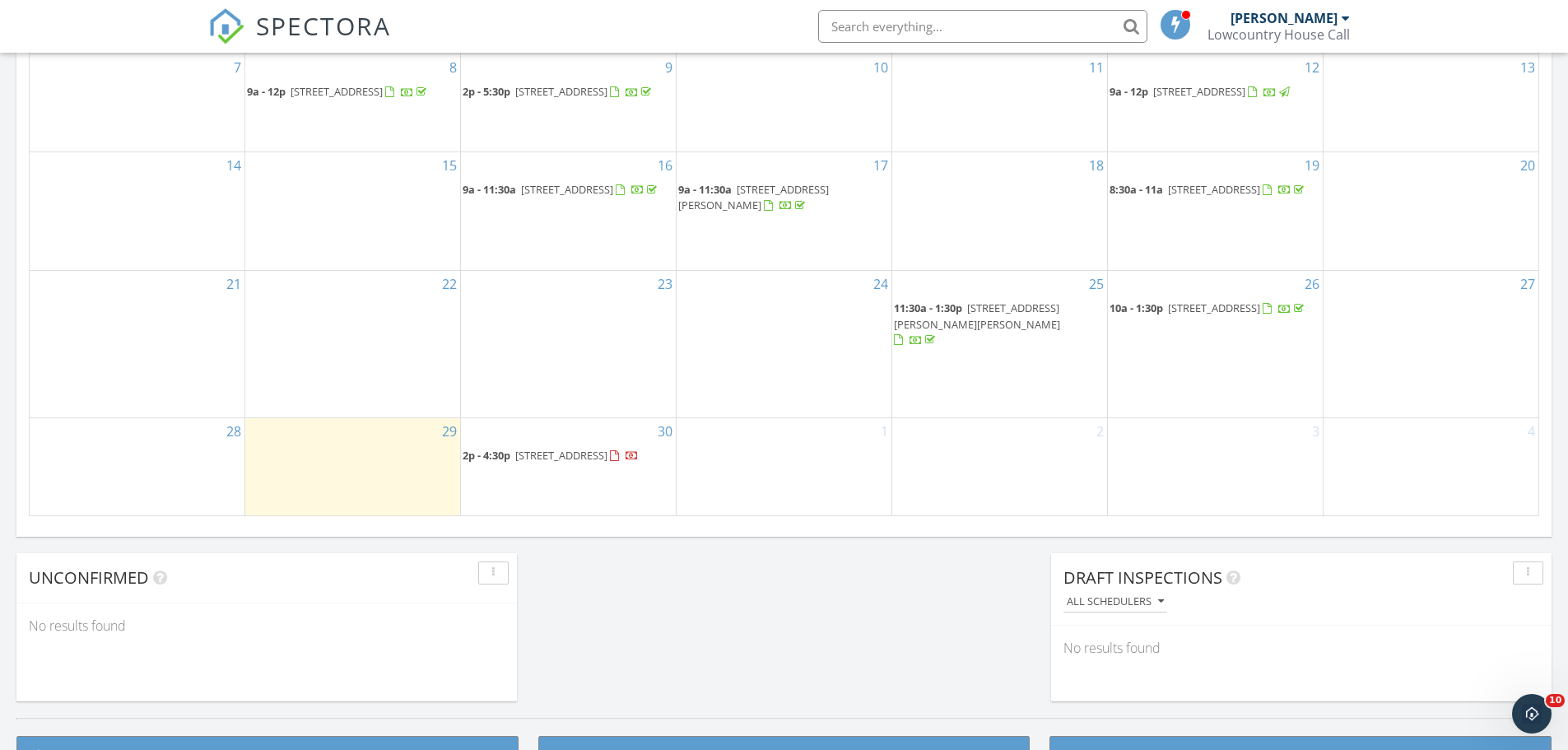
scroll to position [1375, 0]
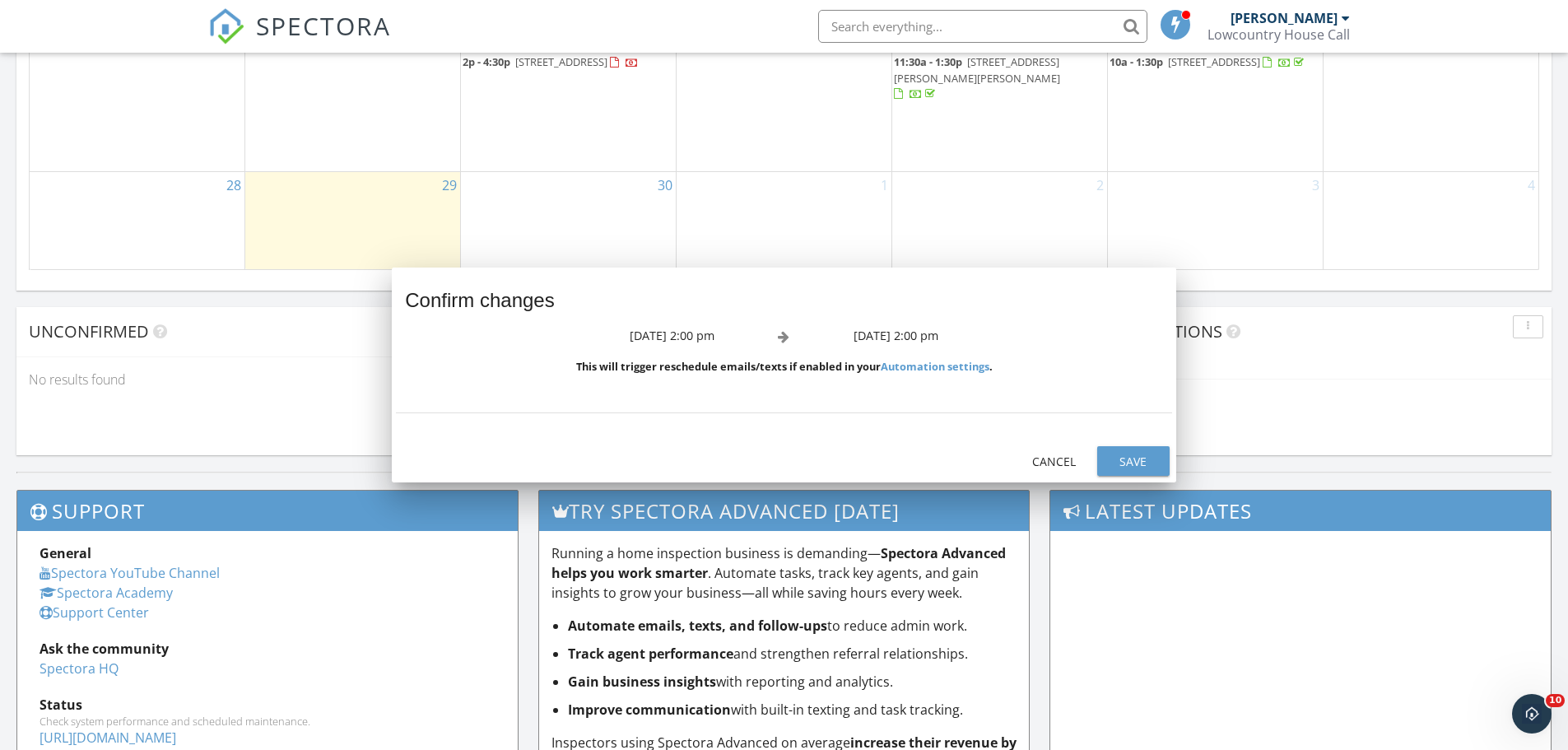
scroll to position [1251, 0]
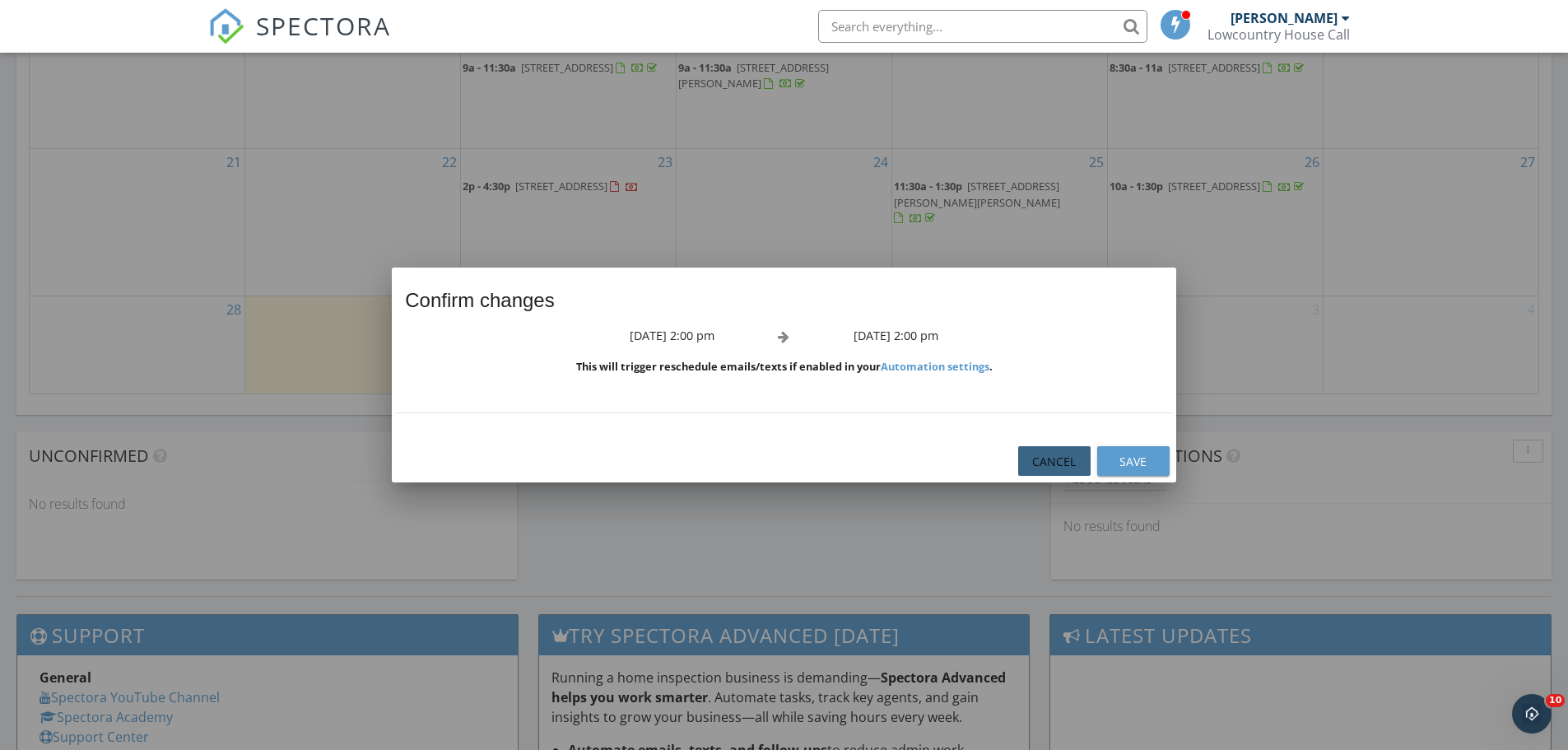
click at [1044, 460] on div "Cancel" at bounding box center [1053, 461] width 46 height 17
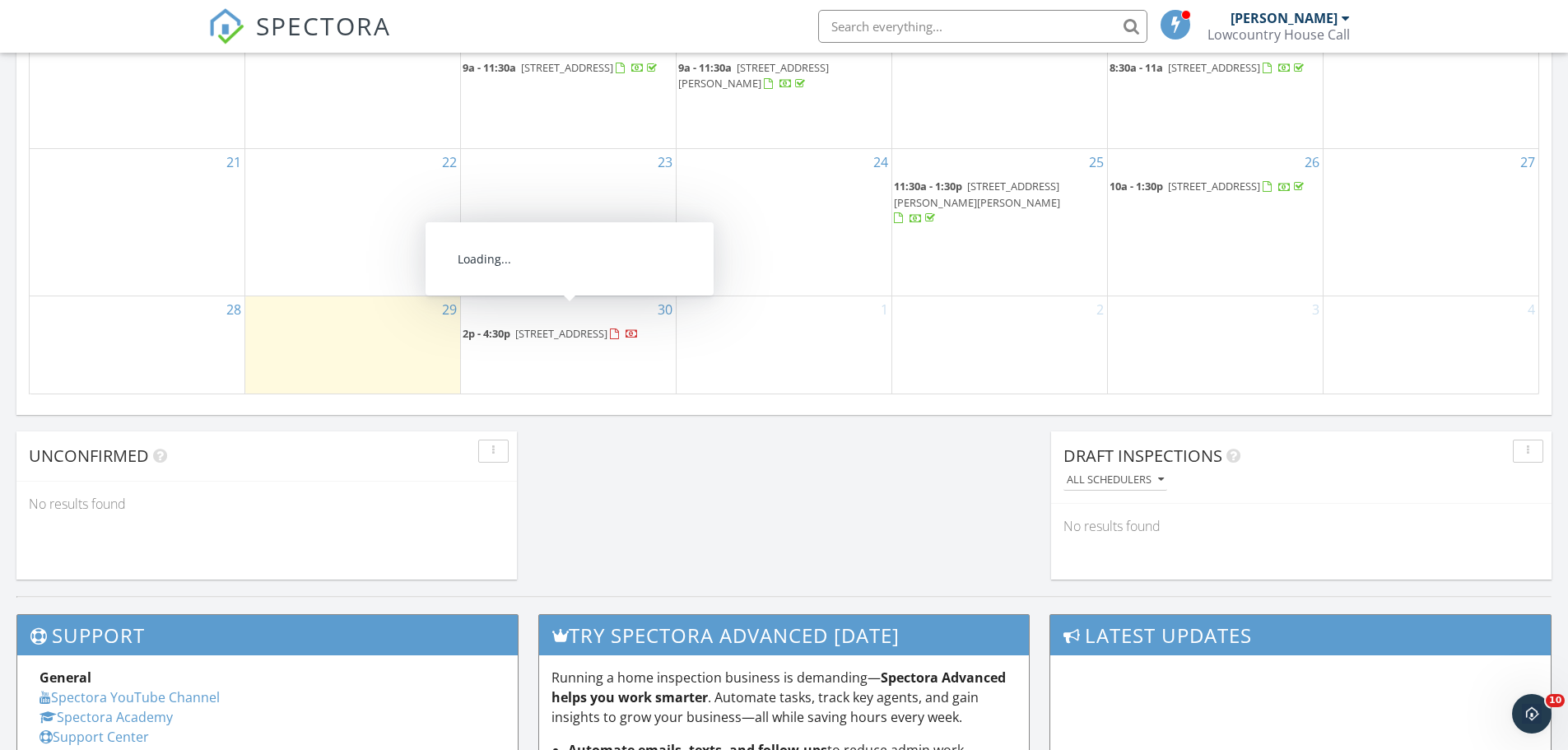
click at [588, 326] on span "119 Cotton St, Denmark 29042" at bounding box center [562, 333] width 92 height 14
